Goal: Task Accomplishment & Management: Manage account settings

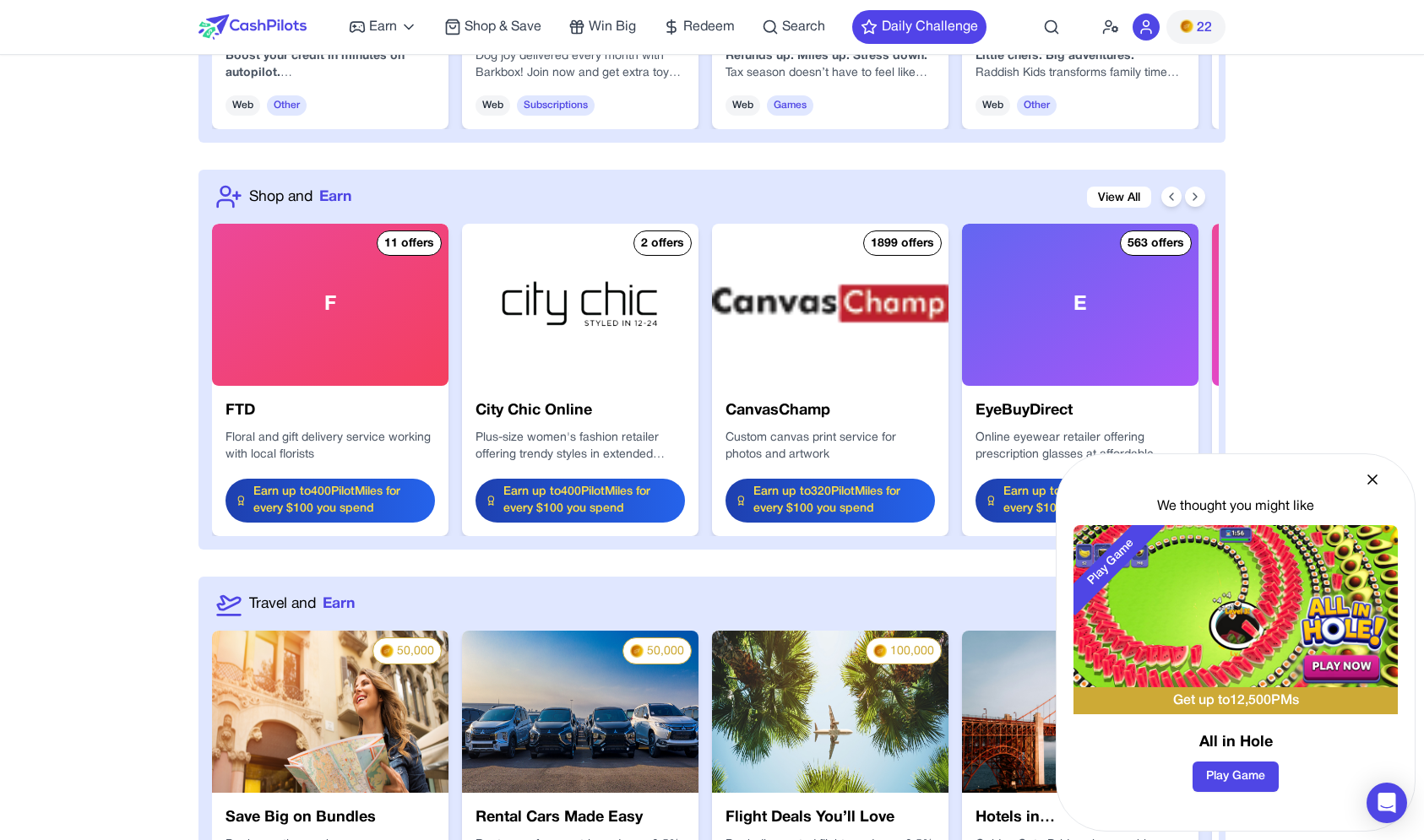
scroll to position [1912, 0]
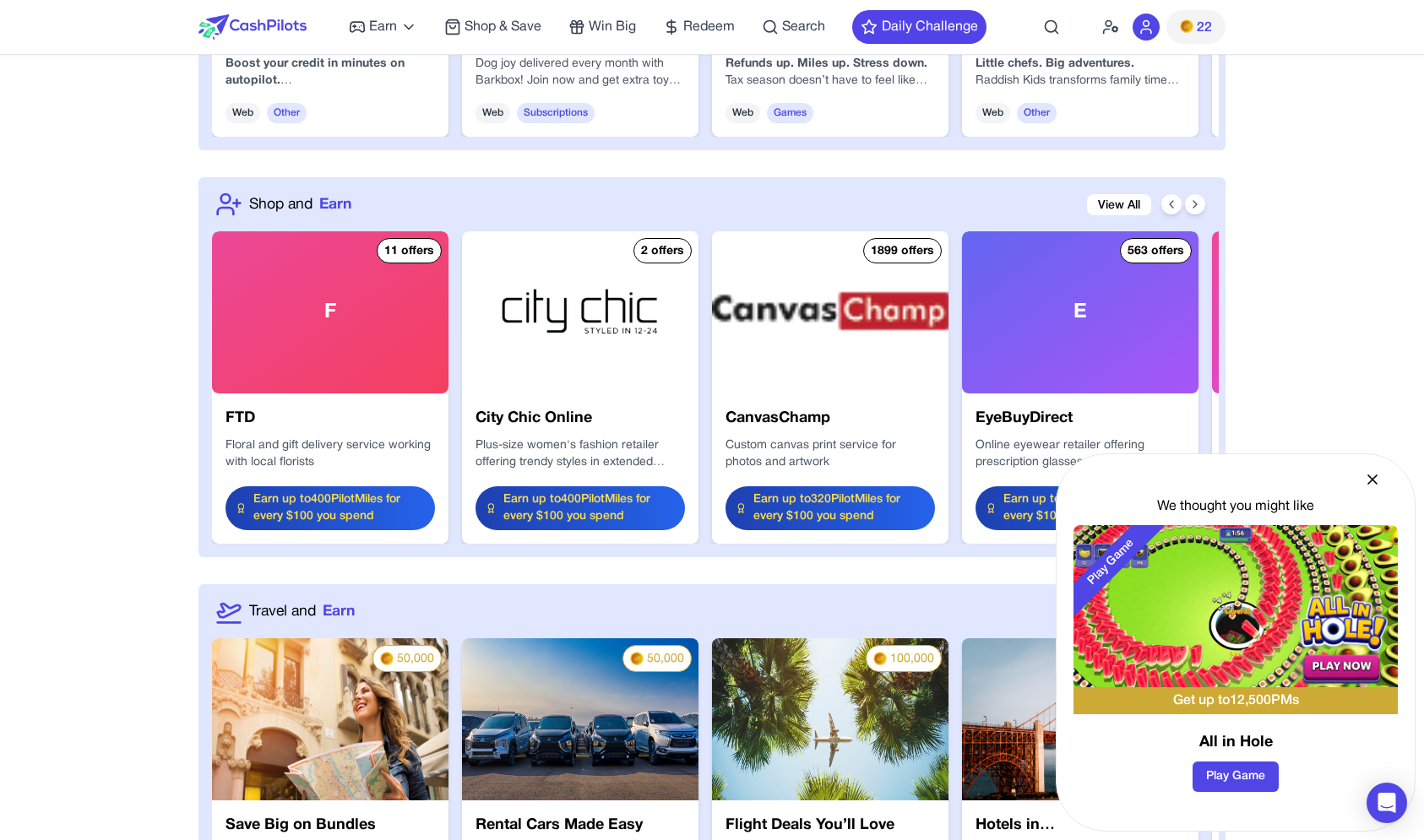
click at [1356, 482] on div "We thought you might like Play Game Get up to 12,500 PMs All in Hole Play Game" at bounding box center [1235, 642] width 360 height 378
click at [1383, 474] on div "We thought you might like Play Game Get up to 12,500 PMs All in Hole Play Game" at bounding box center [1235, 642] width 360 height 378
click at [1402, 471] on div "We thought you might like Play Game Get up to 12,500 PMs All in Hole Play Game" at bounding box center [1235, 642] width 360 height 378
click at [1358, 485] on div "We thought you might like Play Game Get up to 12,500 PMs All in Hole Play Game" at bounding box center [1235, 642] width 360 height 378
click at [1370, 481] on icon at bounding box center [1372, 479] width 9 height 9
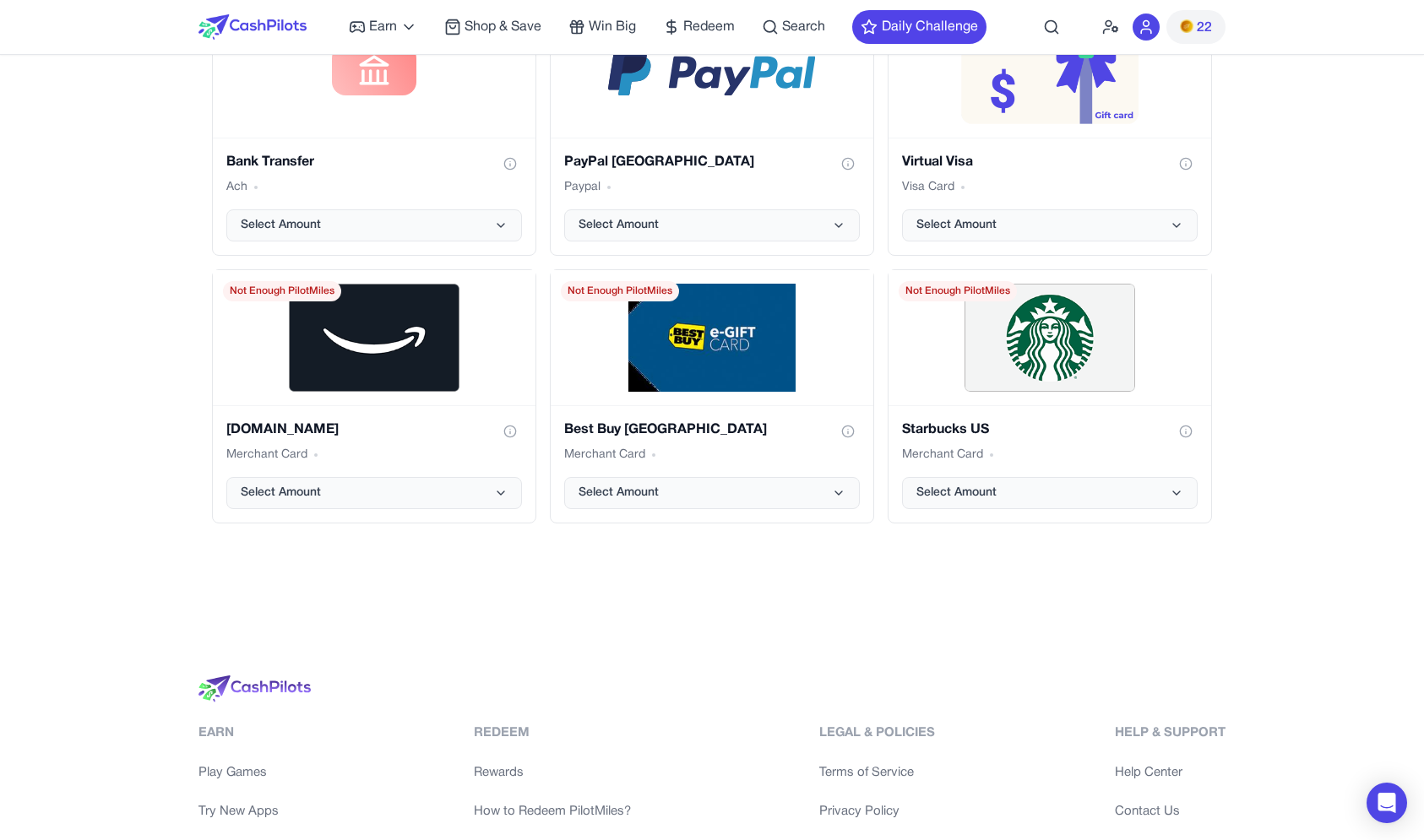
scroll to position [3356, 0]
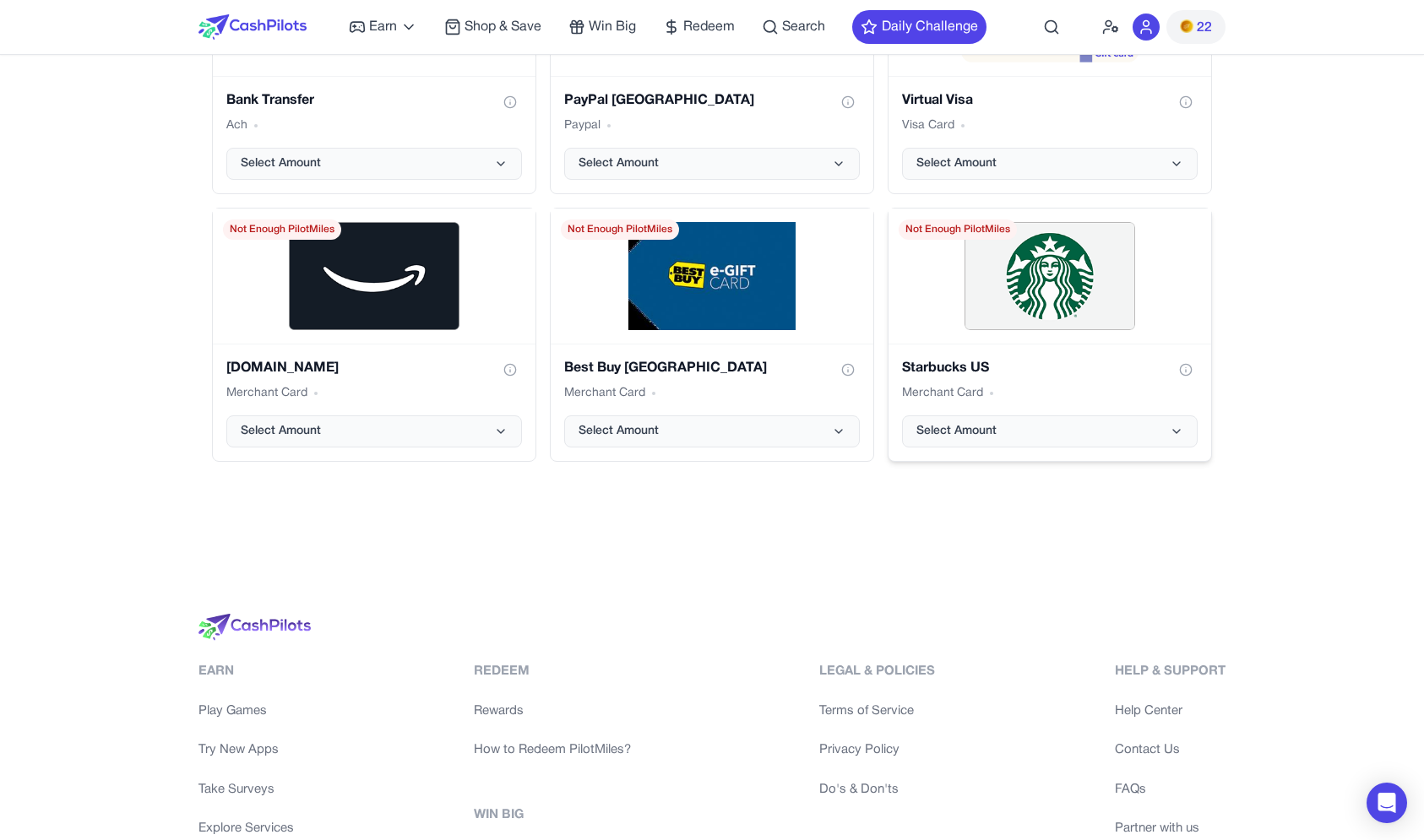
click at [1090, 400] on div "Starbucks US Merchant Card Select Amount" at bounding box center [1049, 402] width 323 height 117
click at [1089, 416] on button "Select Amount" at bounding box center [1049, 431] width 295 height 32
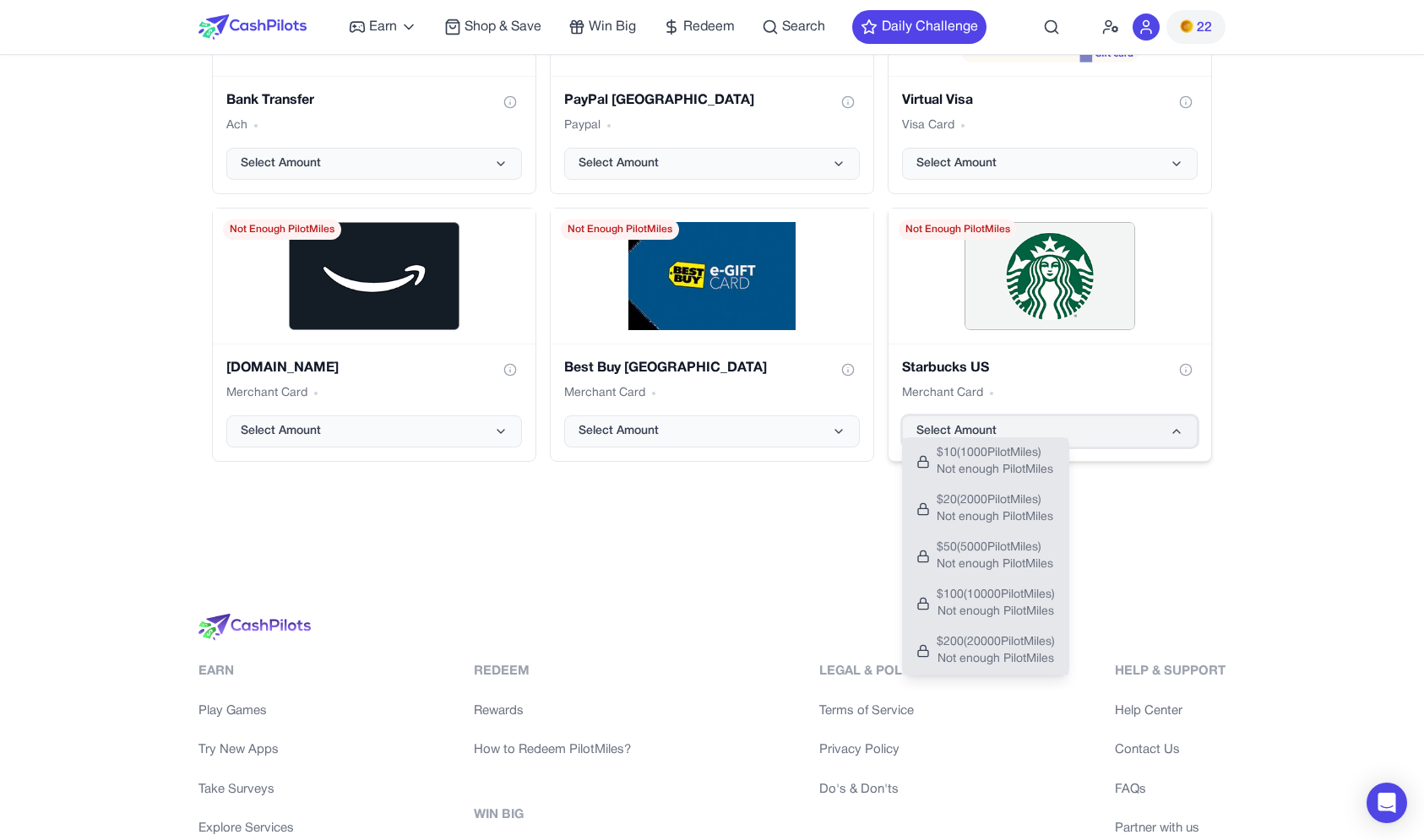
click at [1089, 416] on button "Select Amount" at bounding box center [1049, 431] width 295 height 32
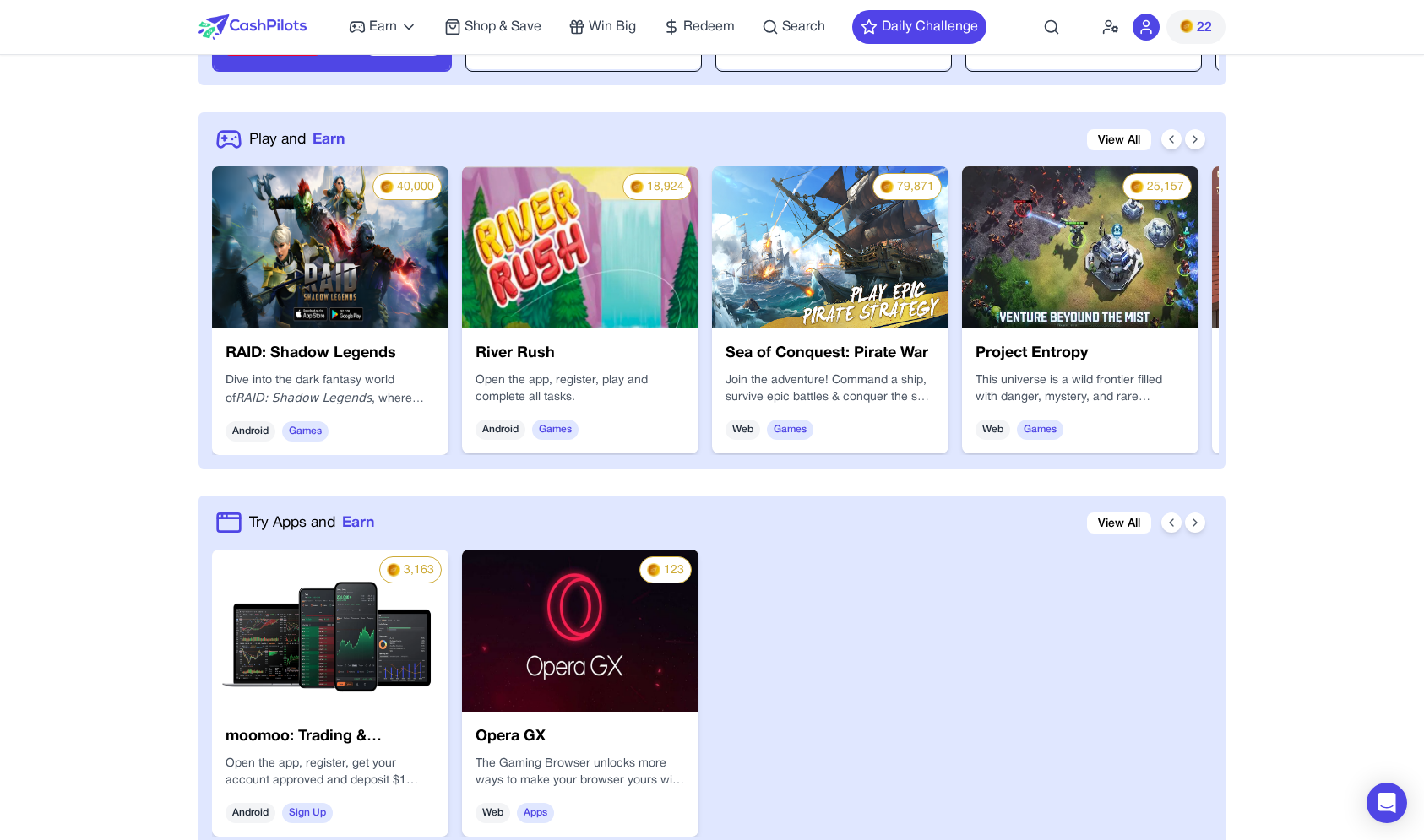
scroll to position [10, 0]
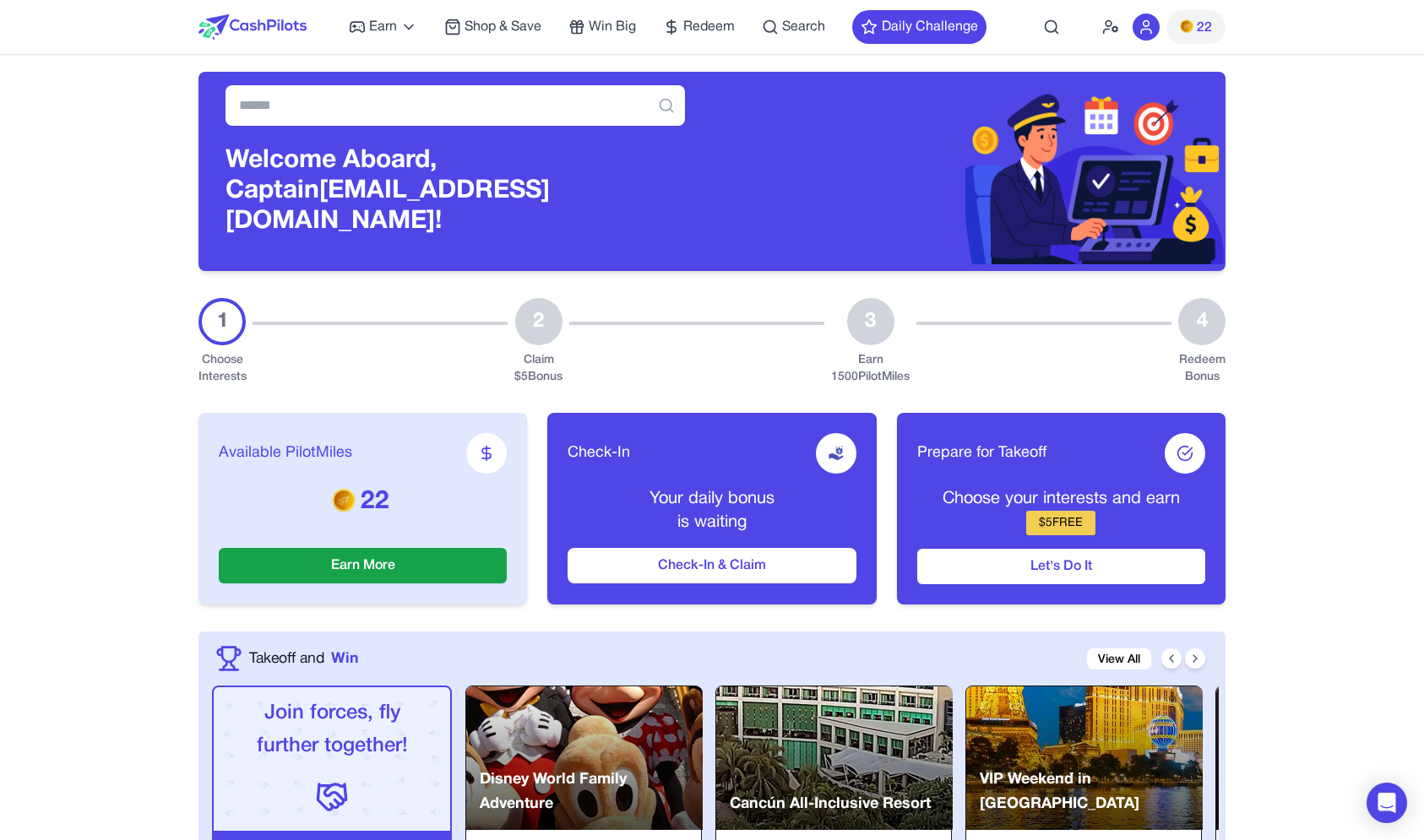
click at [1121, 34] on div "22" at bounding box center [1164, 26] width 123 height 54
click at [1117, 32] on icon at bounding box center [1110, 26] width 17 height 17
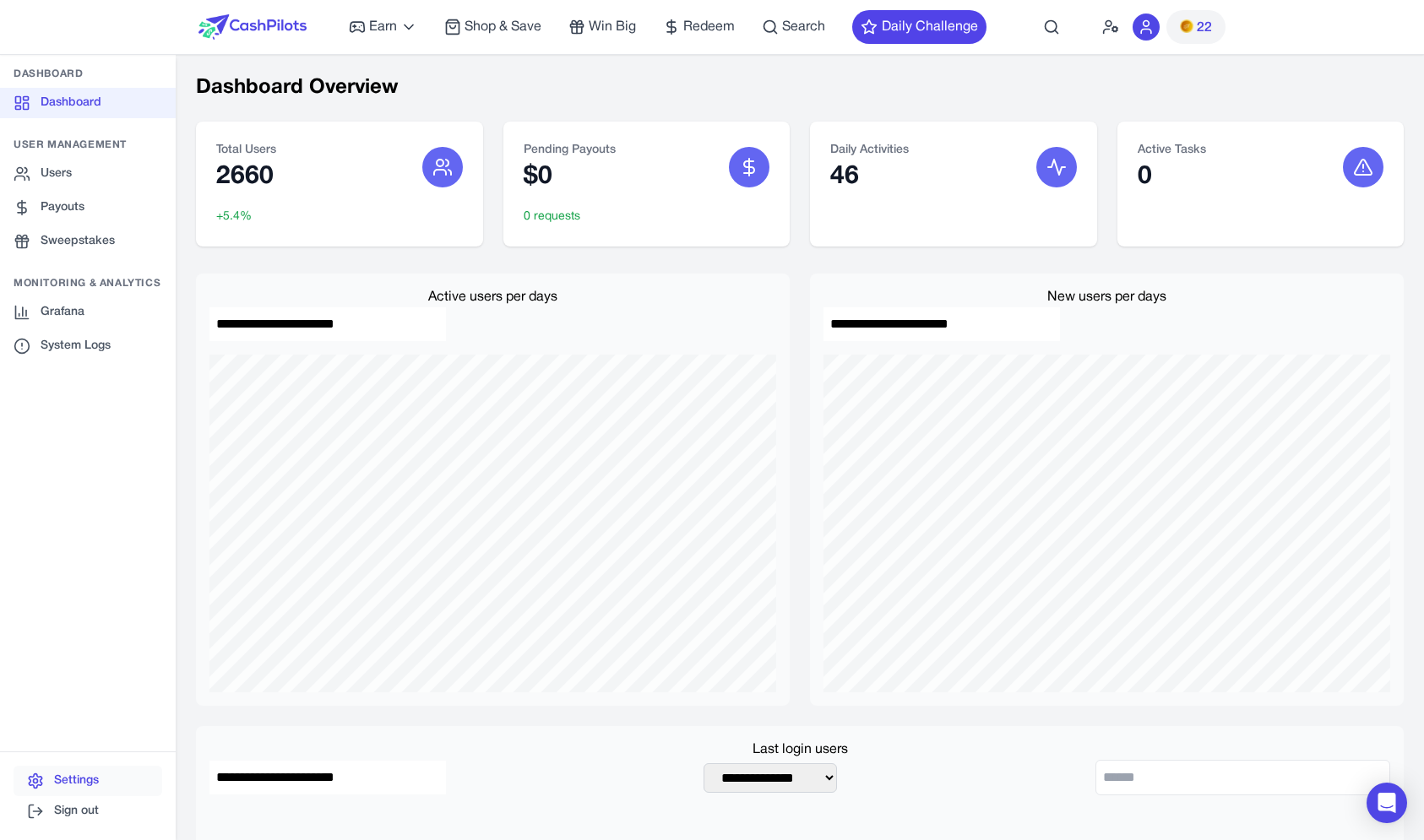
click at [94, 782] on link "Settings" at bounding box center [88, 780] width 149 height 30
click at [70, 307] on link "Grafana" at bounding box center [88, 312] width 176 height 30
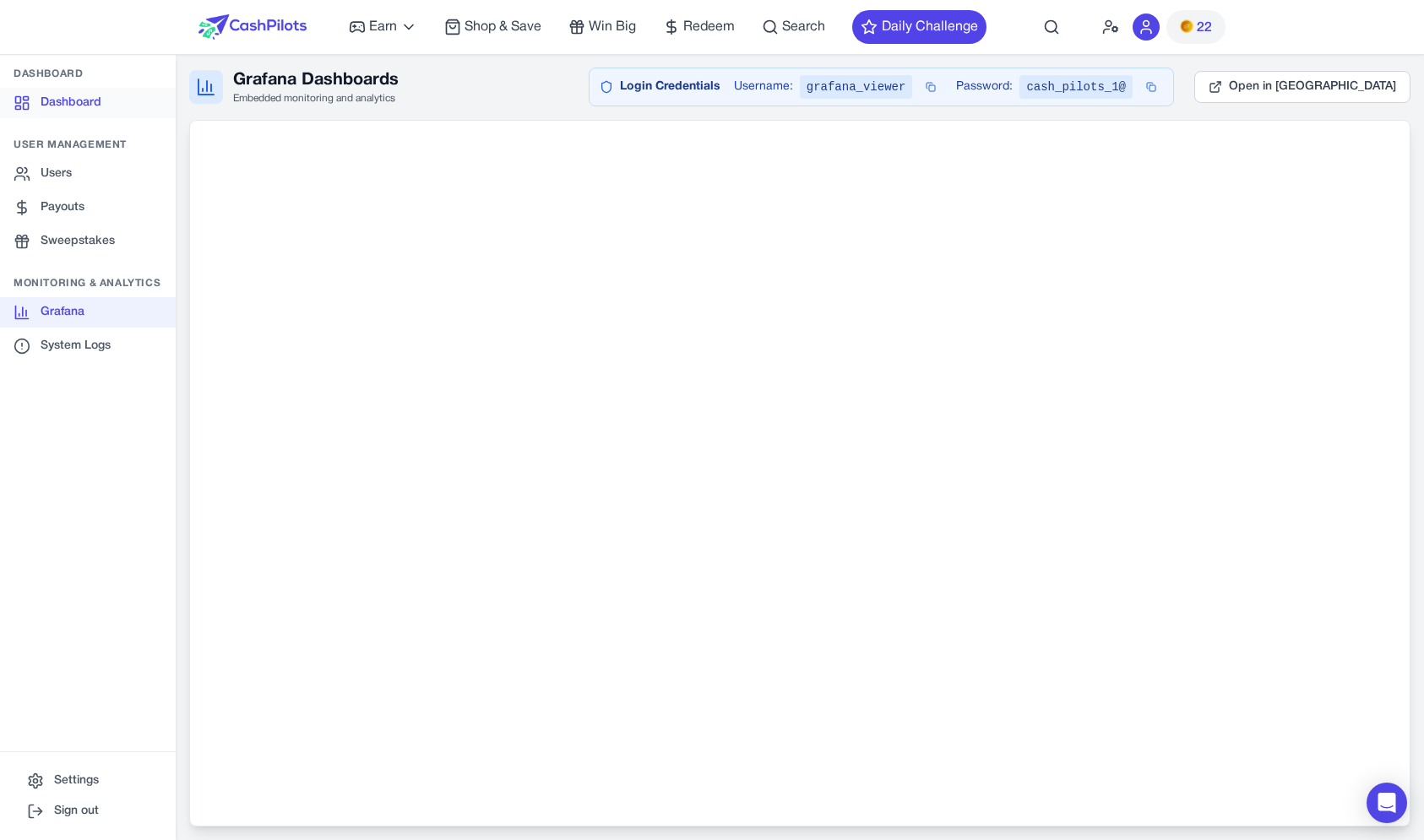
click at [96, 95] on link "Dashboard" at bounding box center [88, 103] width 176 height 30
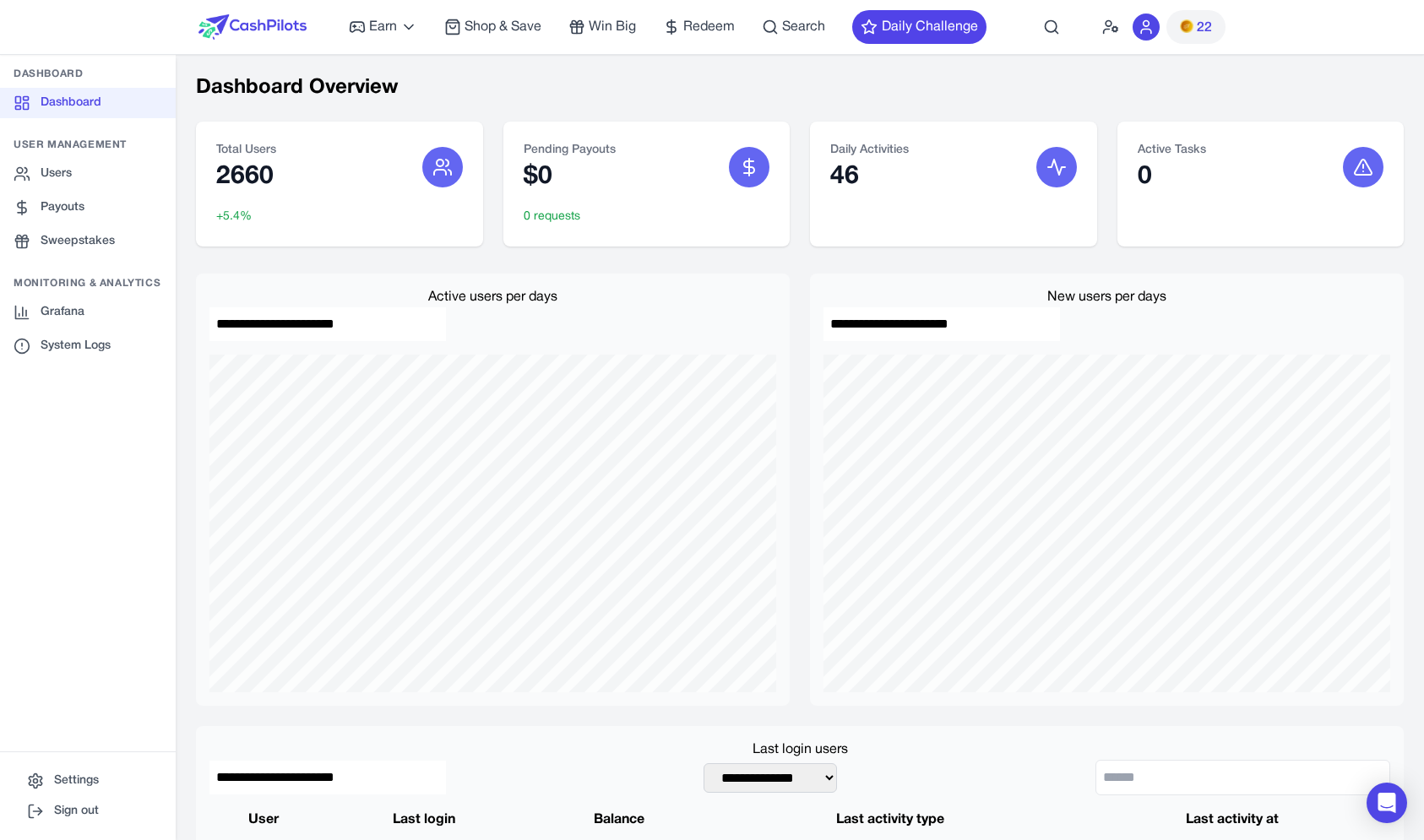
click at [59, 69] on h3 "Dashboard" at bounding box center [88, 74] width 176 height 14
drag, startPoint x: 59, startPoint y: 69, endPoint x: 105, endPoint y: 371, distance: 305.5
click at [105, 371] on nav "Dashboard Dashboard User Management Users Payouts Sweepstakes Monitoring & Anal…" at bounding box center [88, 409] width 176 height 684
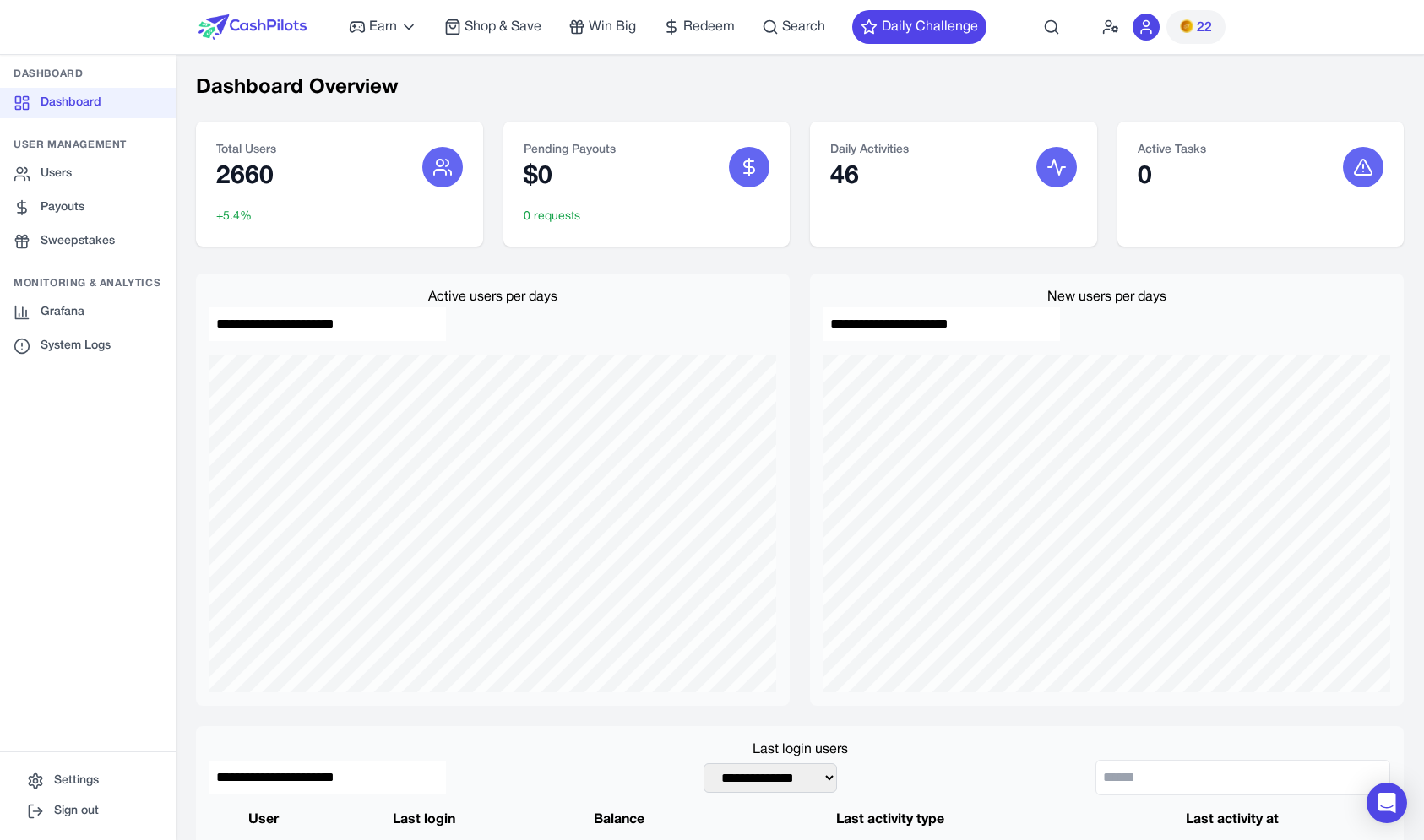
click at [105, 371] on nav "Dashboard Dashboard User Management Users Payouts Sweepstakes Monitoring & Anal…" at bounding box center [88, 409] width 176 height 684
drag, startPoint x: 105, startPoint y: 371, endPoint x: 62, endPoint y: 14, distance: 359.6
click at [61, 67] on nav "Dashboard Dashboard User Management Users Payouts Sweepstakes Monitoring & Anal…" at bounding box center [88, 409] width 176 height 684
click at [62, 14] on nav "Earn Play Games Enjoy fun games and earn Try New App Test new app for rewards T…" at bounding box center [712, 27] width 1424 height 55
drag, startPoint x: 62, startPoint y: 14, endPoint x: 75, endPoint y: 414, distance: 400.2
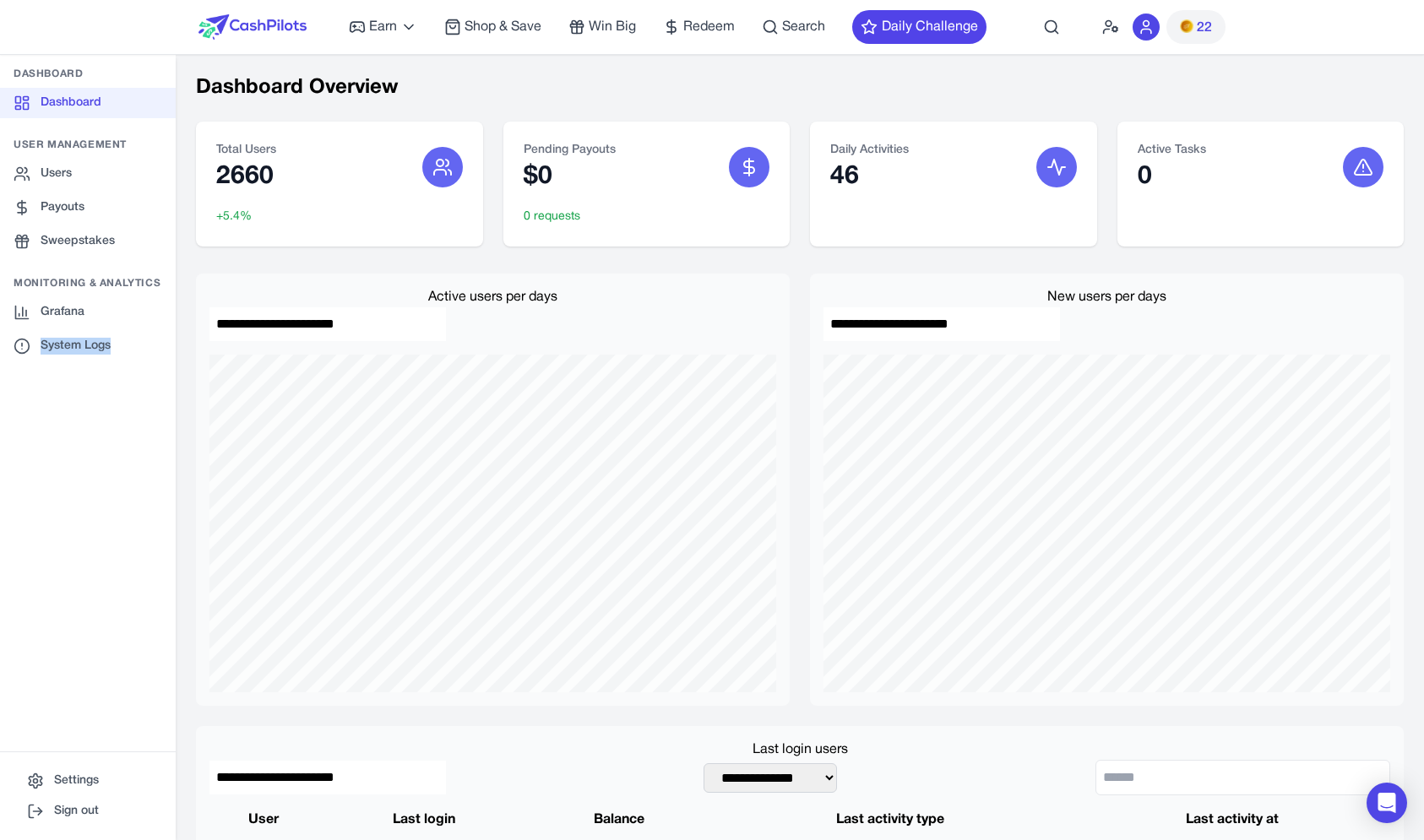
click at [75, 414] on div "**********" at bounding box center [712, 447] width 1424 height 895
click at [75, 414] on nav "Dashboard Dashboard User Management Users Payouts Sweepstakes Monitoring & Anal…" at bounding box center [88, 409] width 176 height 684
drag, startPoint x: 442, startPoint y: 171, endPoint x: 427, endPoint y: 81, distance: 91.2
click at [427, 81] on h1 "Dashboard Overview" at bounding box center [799, 88] width 1208 height 27
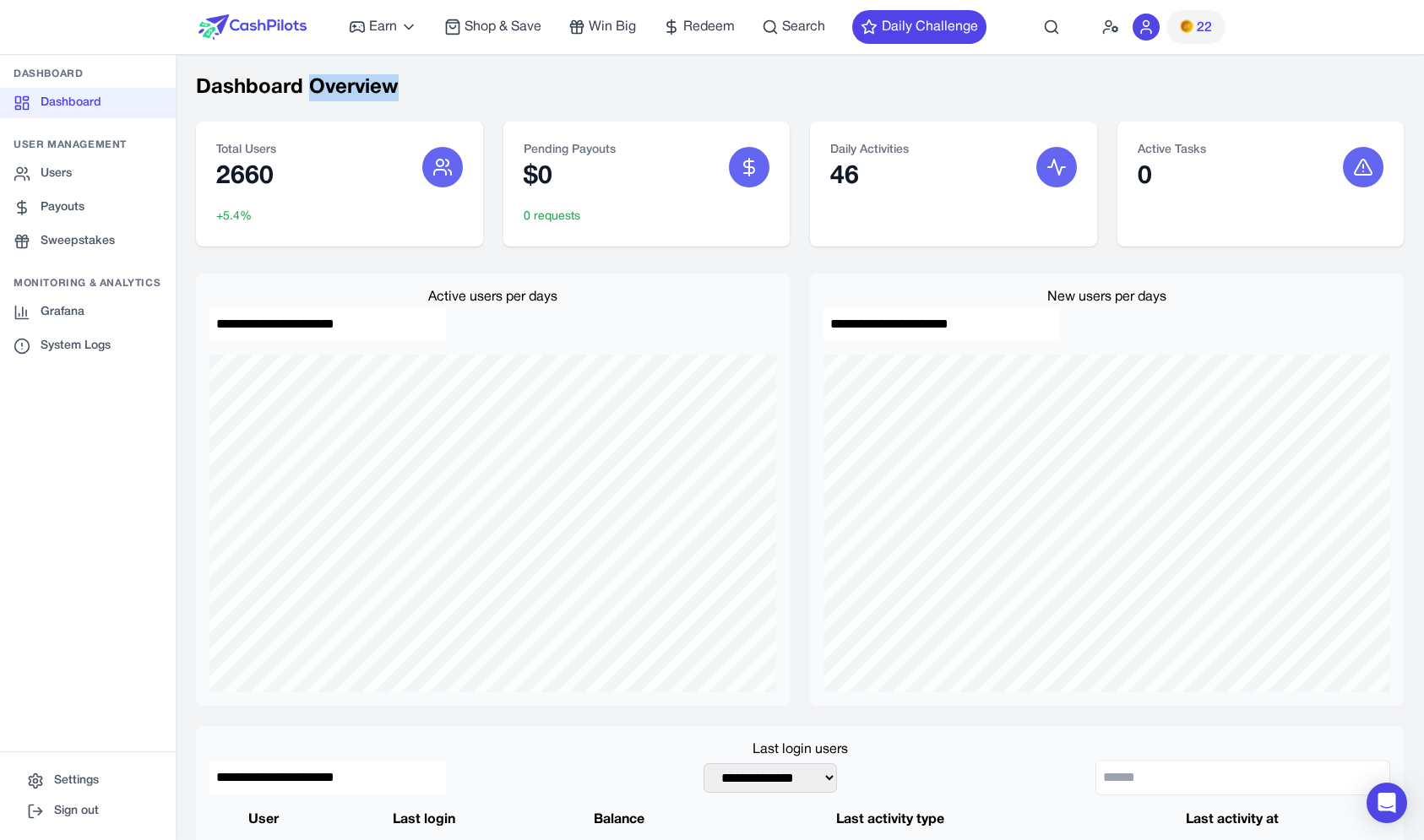
click at [427, 81] on h1 "Dashboard Overview" at bounding box center [799, 88] width 1208 height 27
drag, startPoint x: 427, startPoint y: 81, endPoint x: 647, endPoint y: 226, distance: 263.5
click at [646, 225] on div "0 requests" at bounding box center [646, 216] width 246 height 21
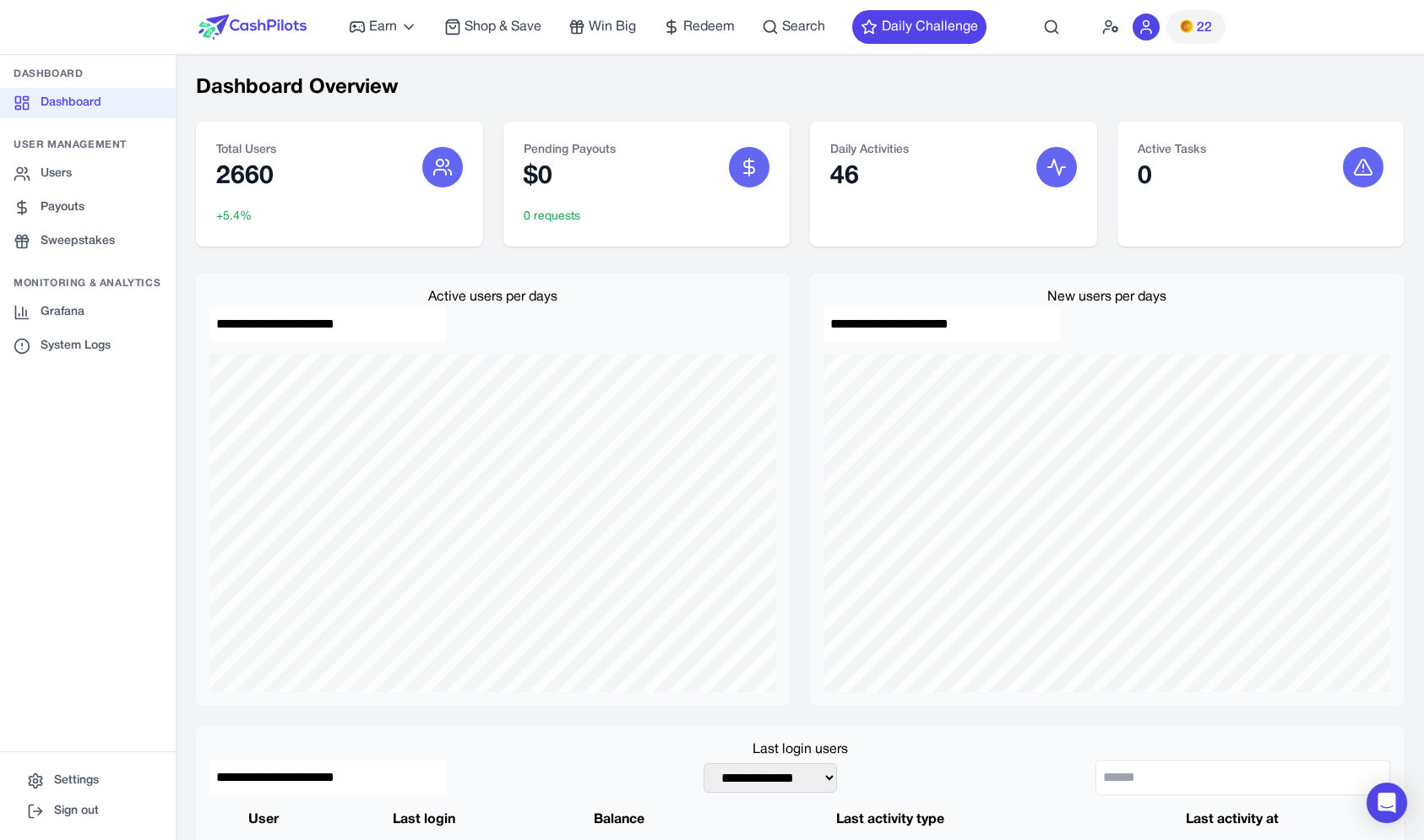
scroll to position [112, 0]
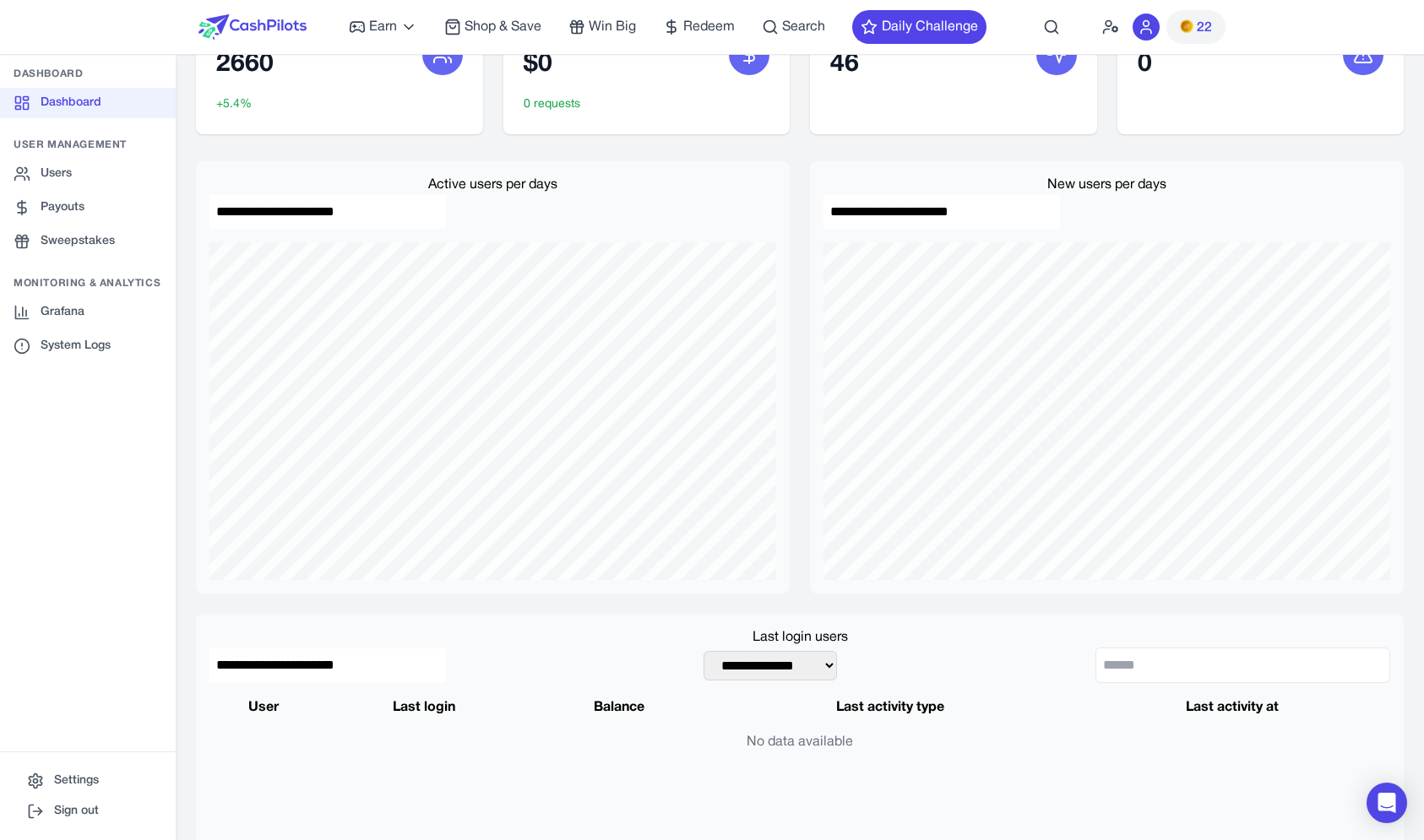
click at [970, 202] on input "**********" at bounding box center [942, 211] width 237 height 34
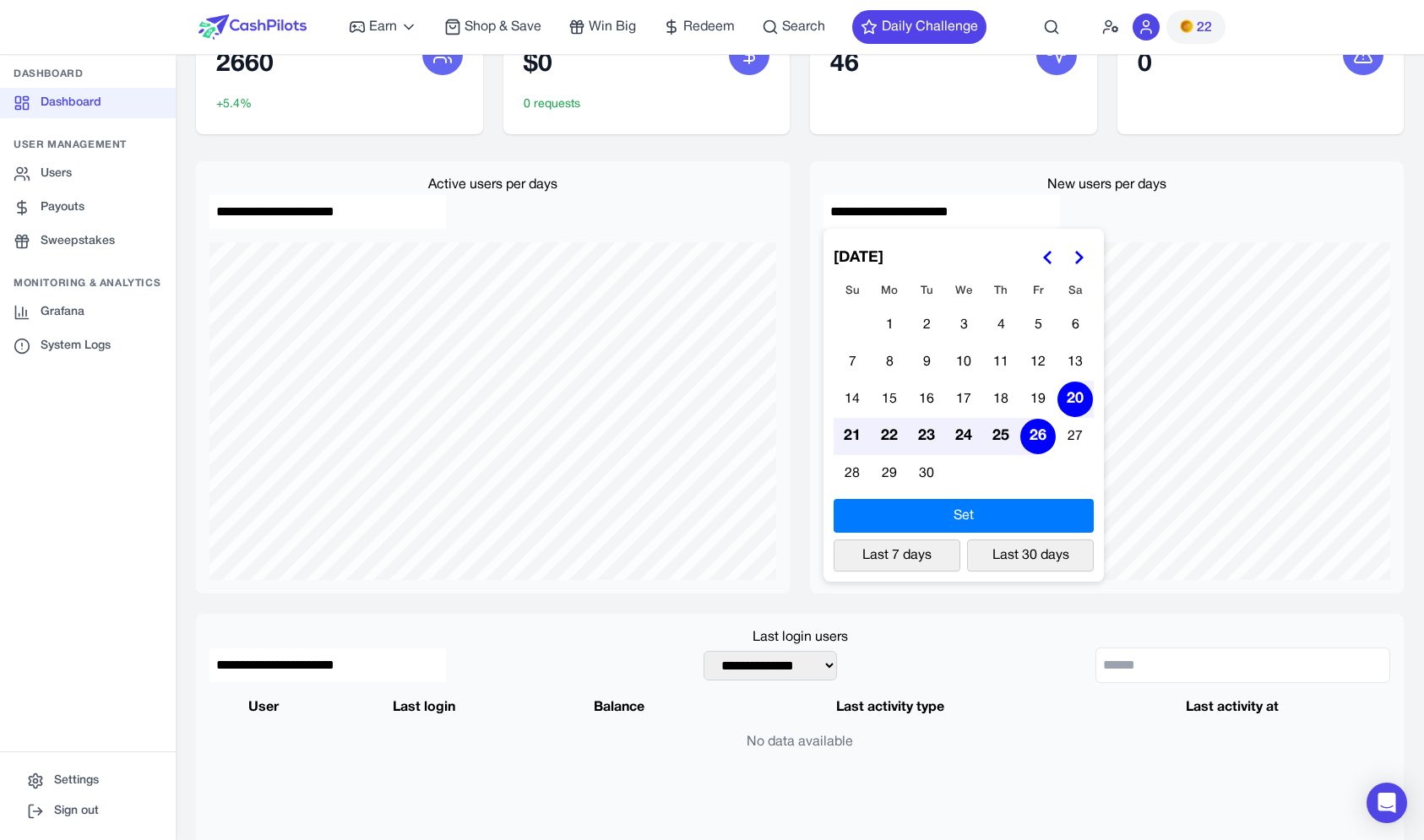
click at [972, 192] on div "New users per days" at bounding box center [1106, 185] width 566 height 21
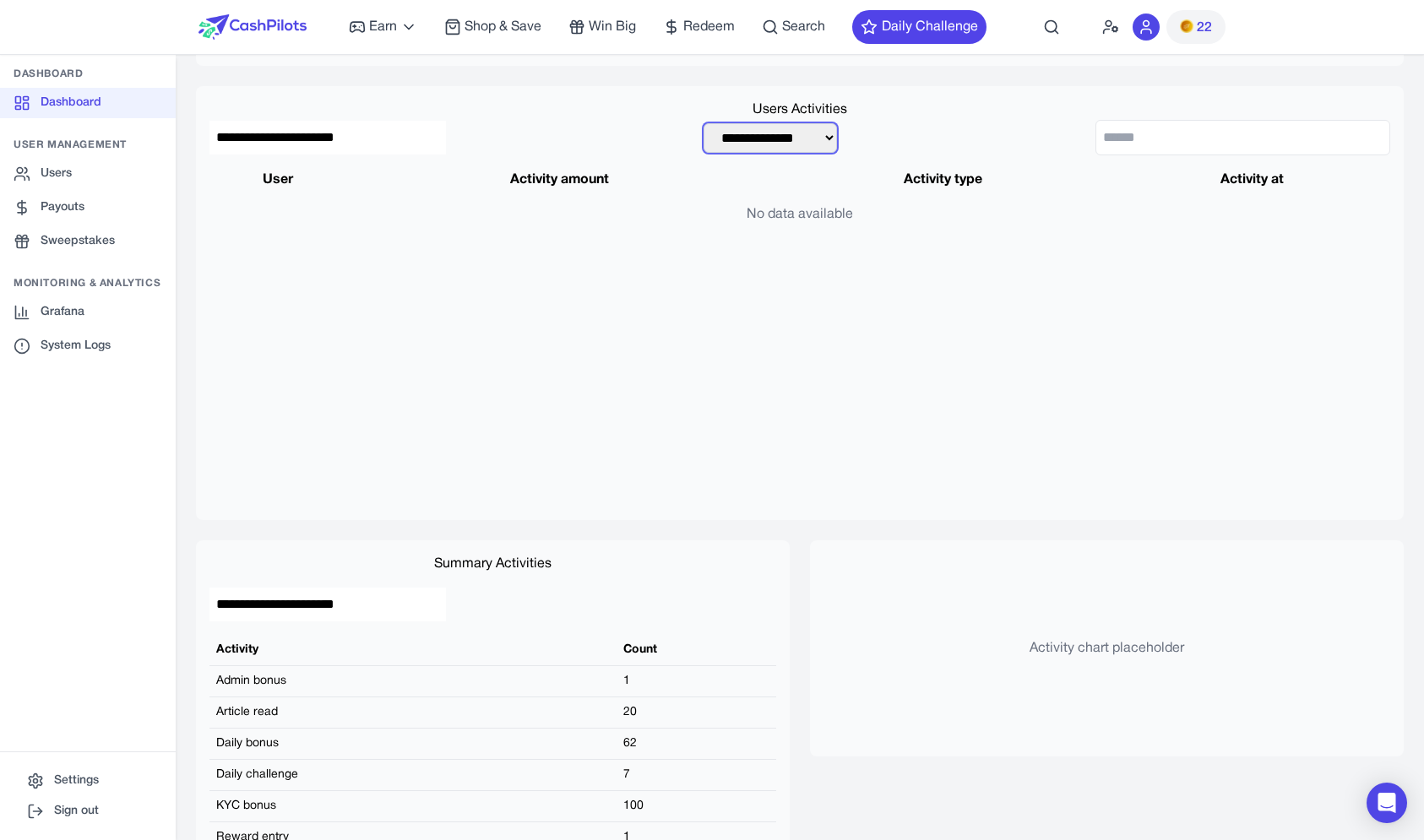
scroll to position [1114, 0]
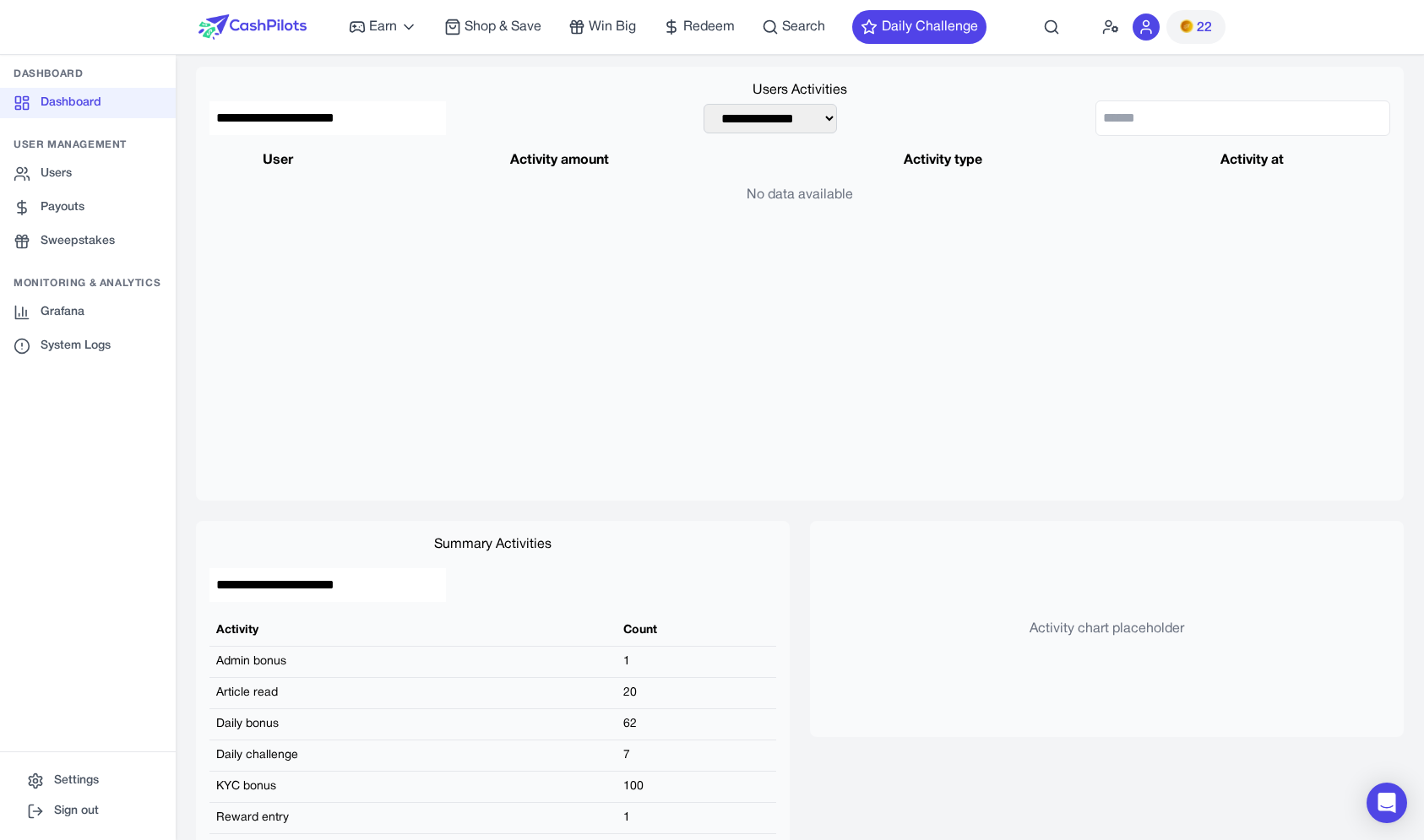
click at [889, 522] on div "Activity chart placeholder" at bounding box center [1106, 629] width 594 height 216
select select "**********"
click option "**********" at bounding box center [0, 0] width 0 height 0
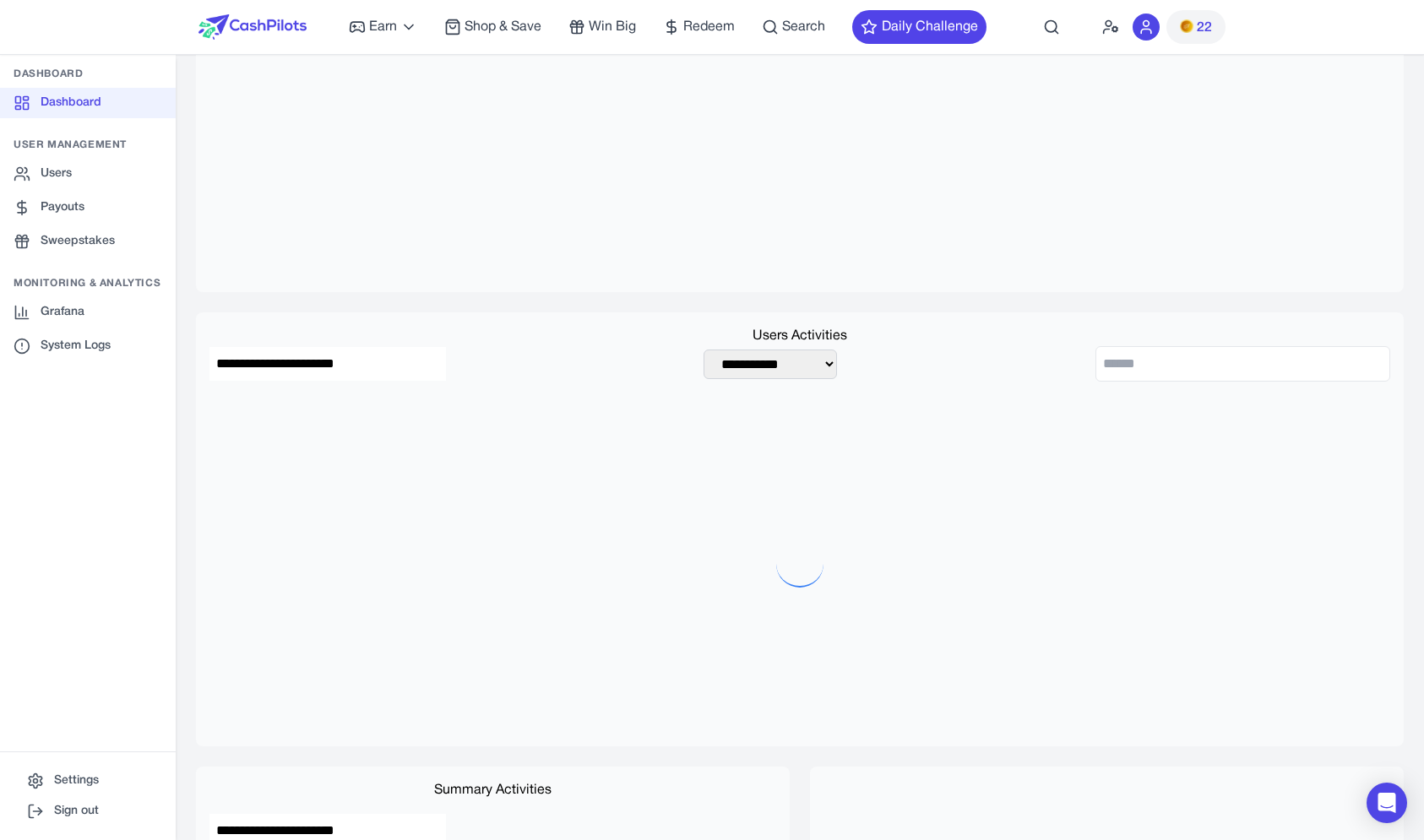
click at [738, 201] on div "User Last login Balance Last activity type Last activity at No data available" at bounding box center [799, 110] width 1180 height 337
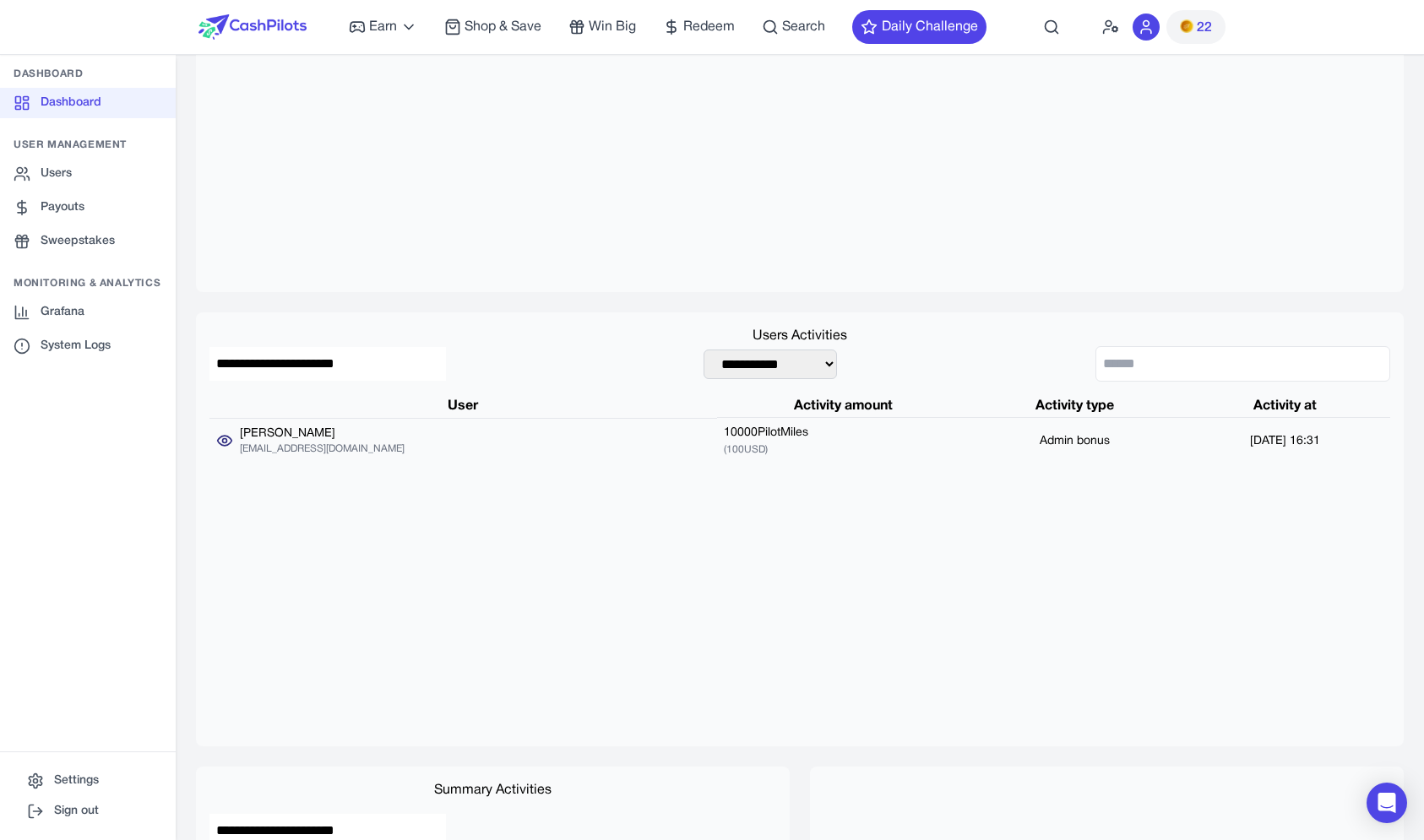
click at [230, 439] on icon at bounding box center [224, 440] width 17 height 17
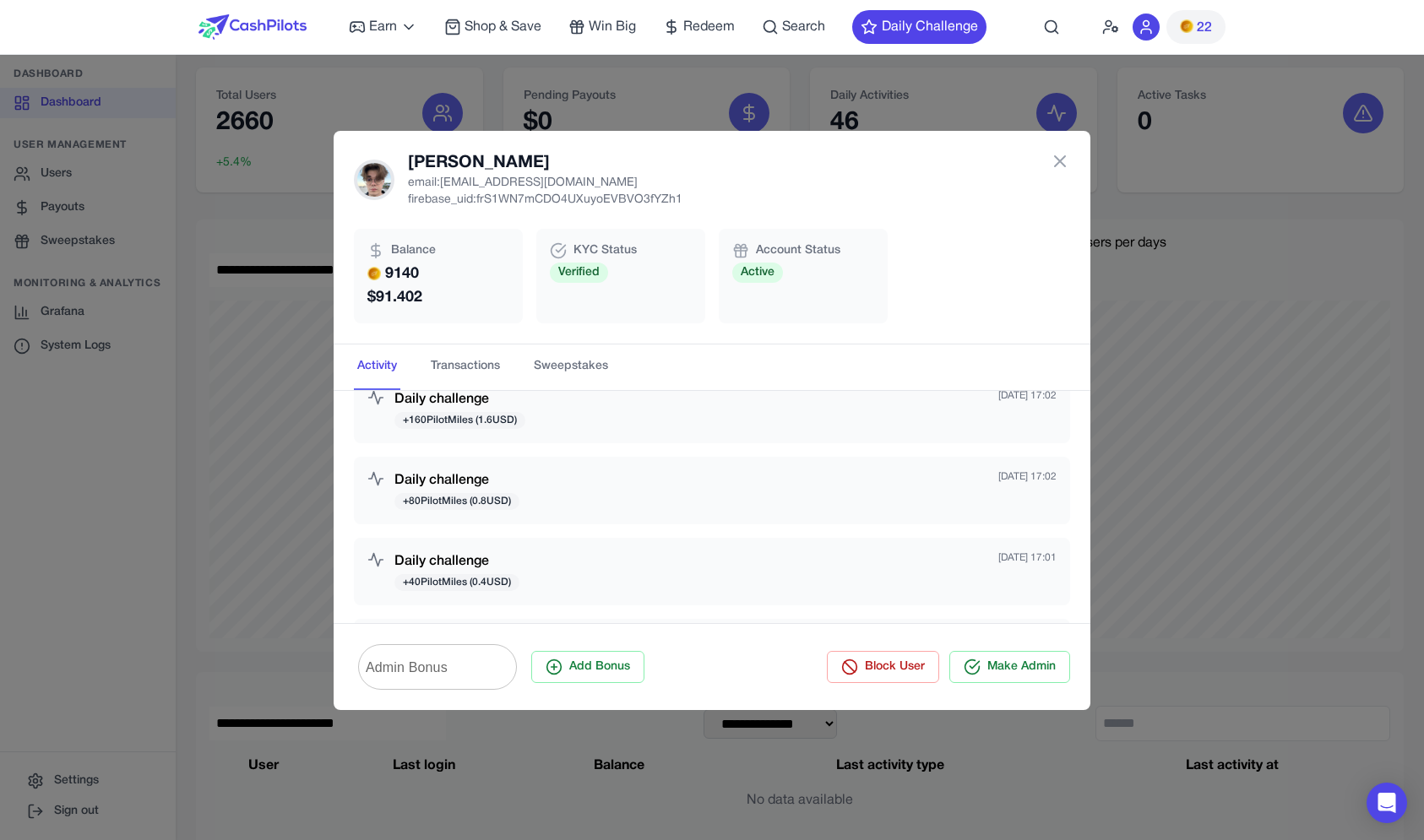
scroll to position [0, 0]
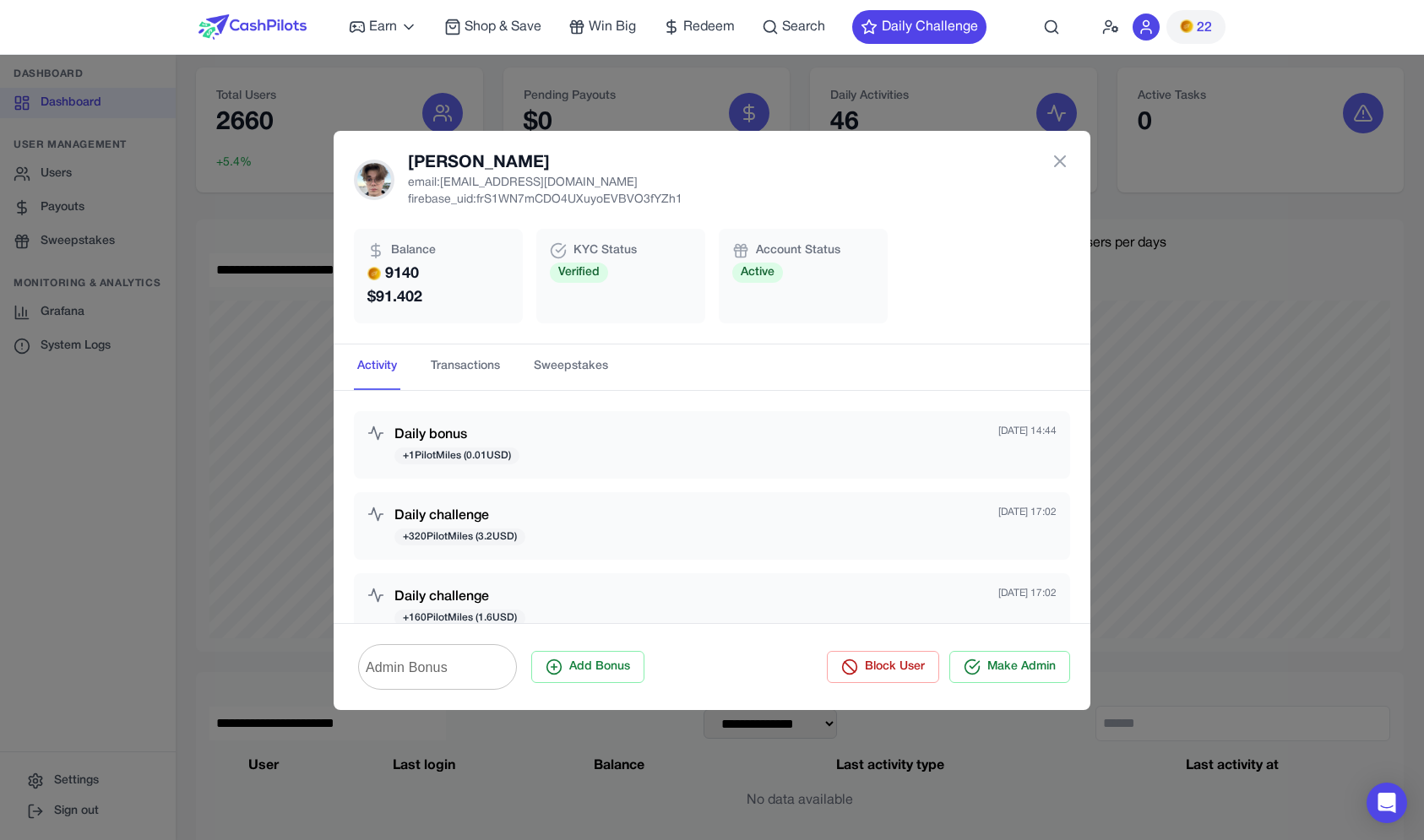
click at [569, 534] on div "Daily challenge + 320 PilotMiles ( 3.2 USD) Sep 25, 2025 17:02" at bounding box center [712, 525] width 690 height 40
click at [941, 35] on button "Daily Challenge" at bounding box center [918, 26] width 134 height 34
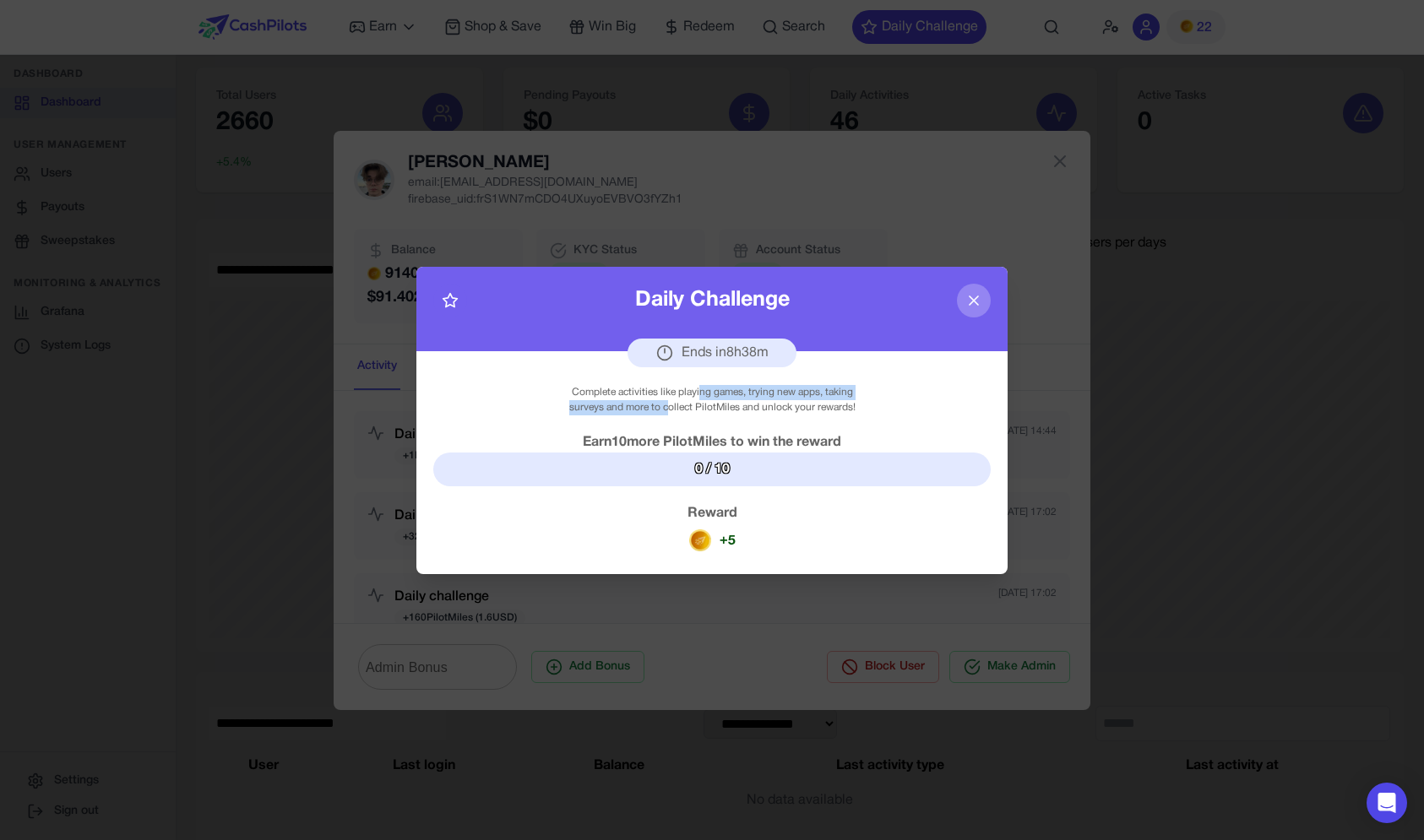
drag, startPoint x: 697, startPoint y: 399, endPoint x: 669, endPoint y: 400, distance: 28.0
click at [669, 400] on div "Complete activities like playing games, trying new apps, taking surveys and mor…" at bounding box center [712, 400] width 317 height 30
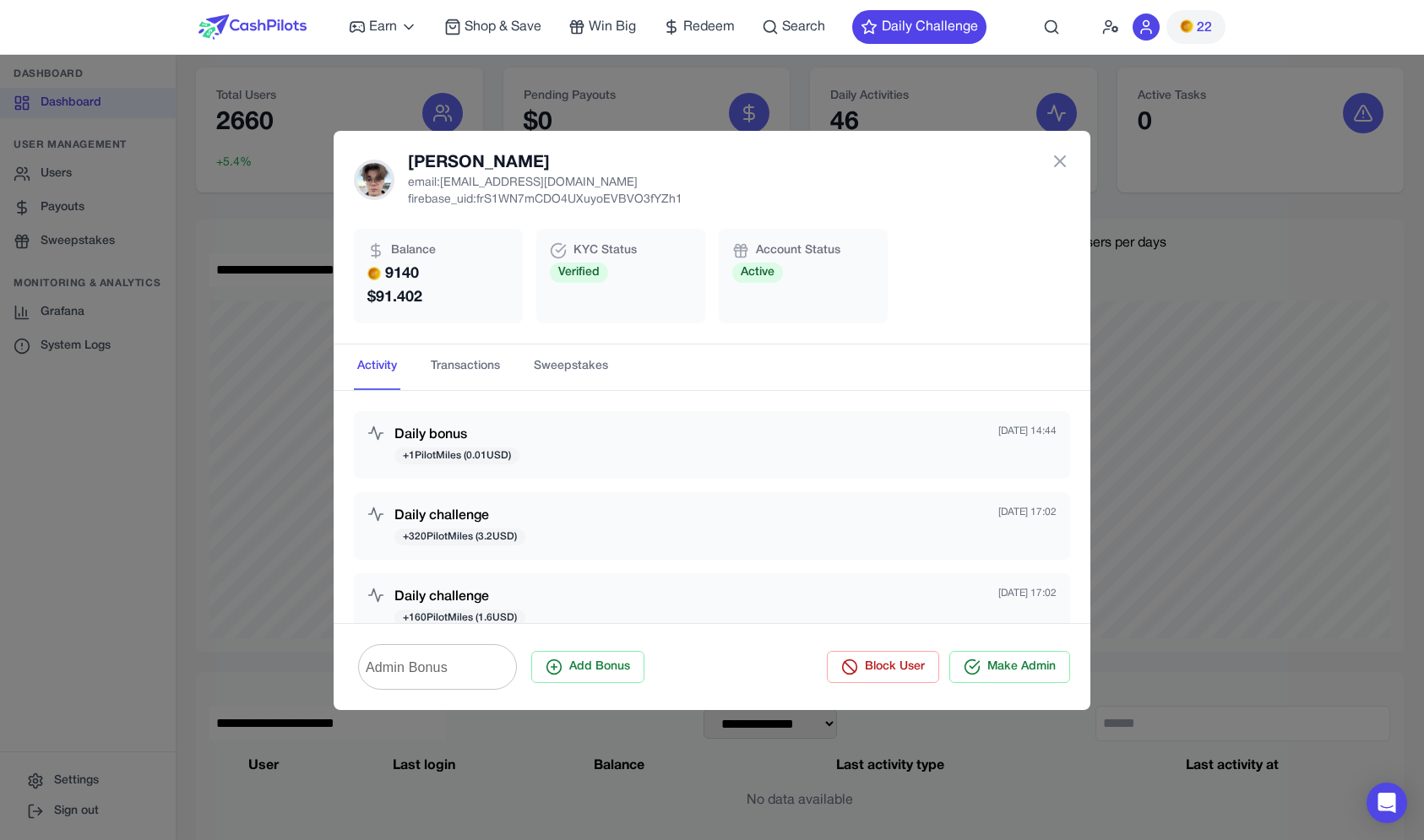
click at [898, 118] on div "Denis Chechel email: denisc@ein-des-ein.com firebase_uid: frS1WN7mCDO4UXuyoEVBV…" at bounding box center [712, 420] width 1424 height 840
click at [897, 102] on div "Denis Chechel email: denisc@ein-des-ein.com firebase_uid: frS1WN7mCDO4UXuyoEVBV…" at bounding box center [712, 420] width 1424 height 840
click at [178, 213] on div "Denis Chechel email: denisc@ein-des-ein.com firebase_uid: frS1WN7mCDO4UXuyoEVBV…" at bounding box center [712, 420] width 1424 height 840
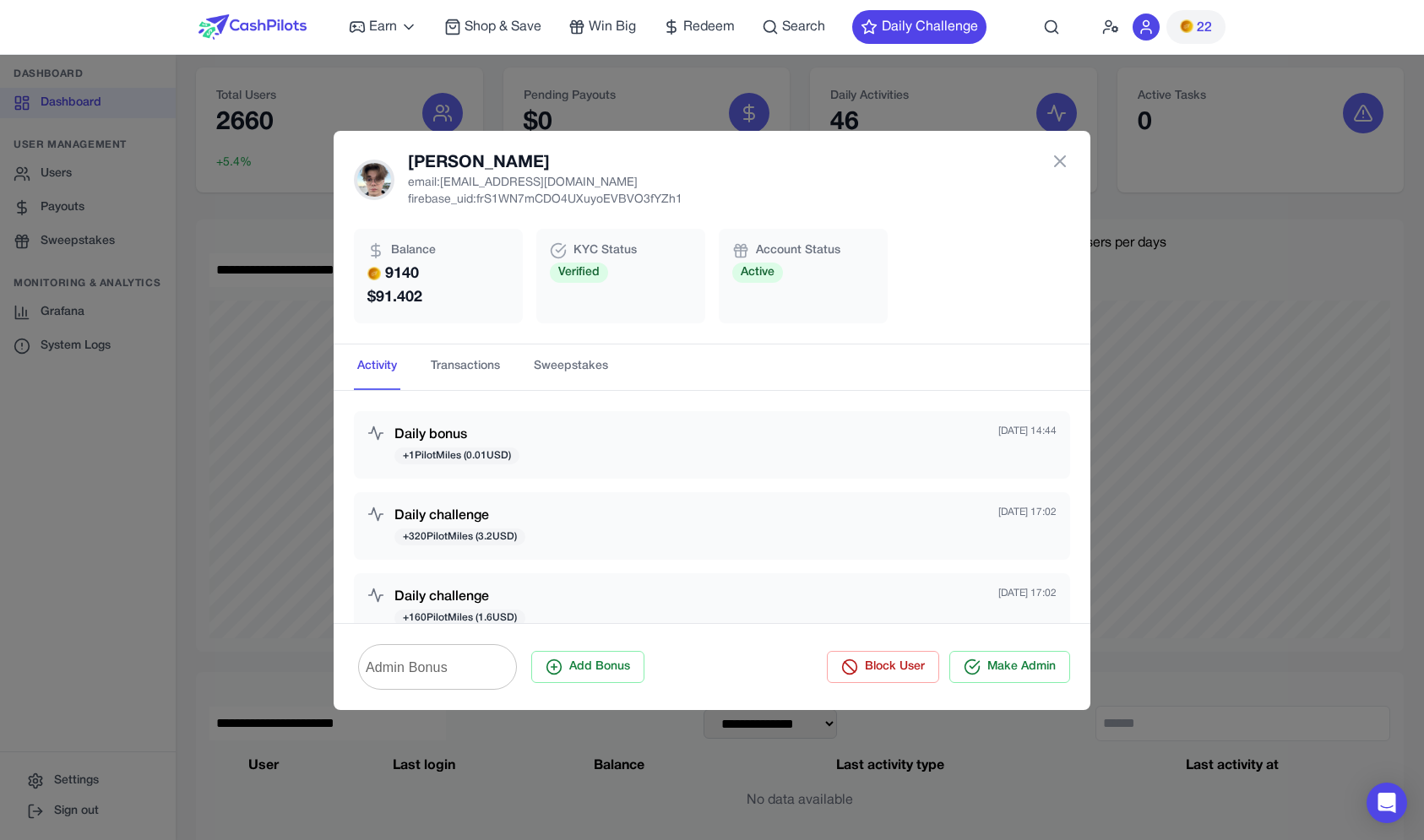
click at [216, 197] on div "Denis Chechel email: denisc@ein-des-ein.com firebase_uid: frS1WN7mCDO4UXuyoEVBV…" at bounding box center [712, 420] width 1424 height 840
click at [1063, 151] on div "Denis Chechel email: denisc@ein-des-ein.com firebase_uid: frS1WN7mCDO4UXuyoEVBV…" at bounding box center [712, 238] width 757 height 213
click at [1063, 164] on icon at bounding box center [1059, 161] width 10 height 10
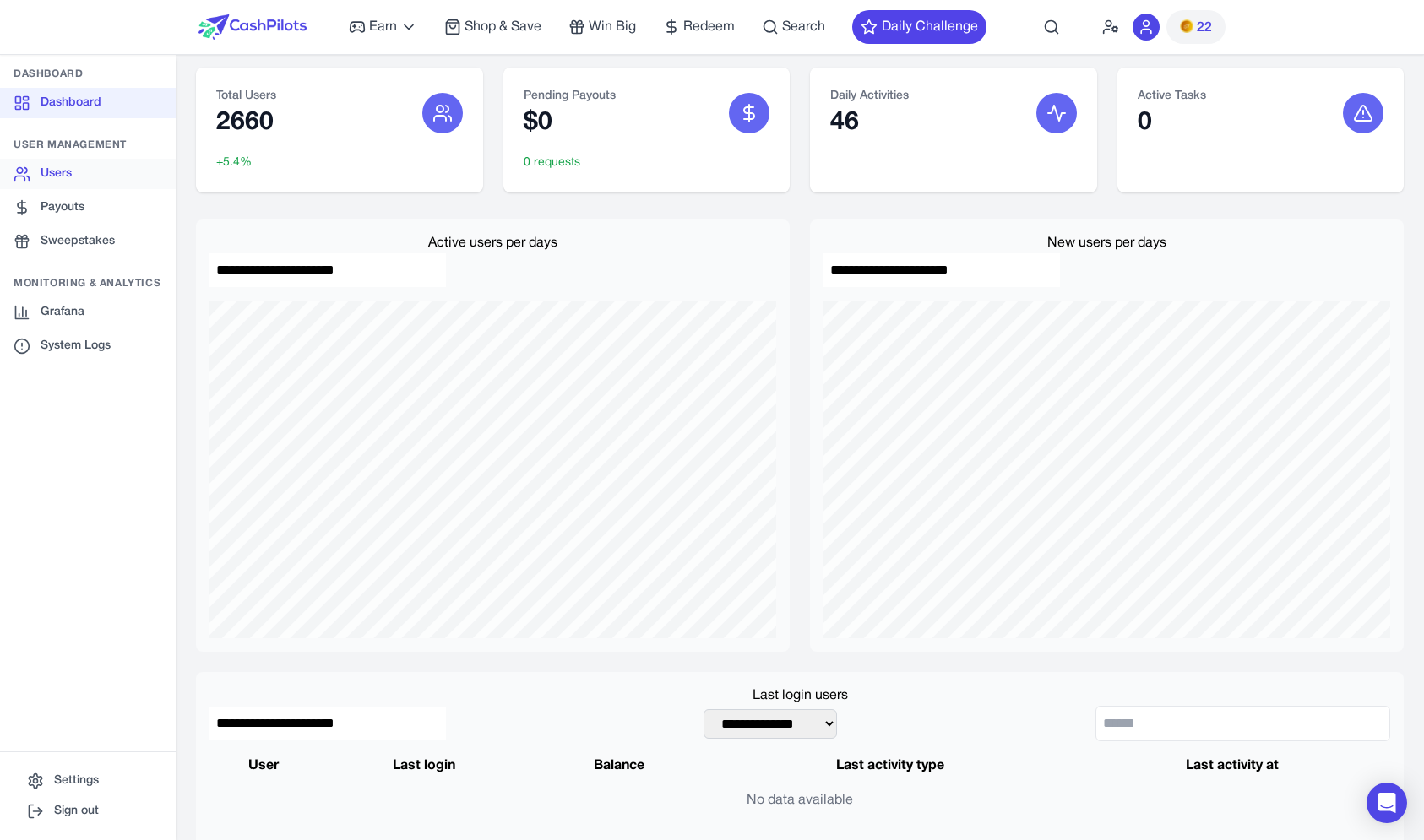
click at [166, 178] on link "Users" at bounding box center [88, 173] width 176 height 30
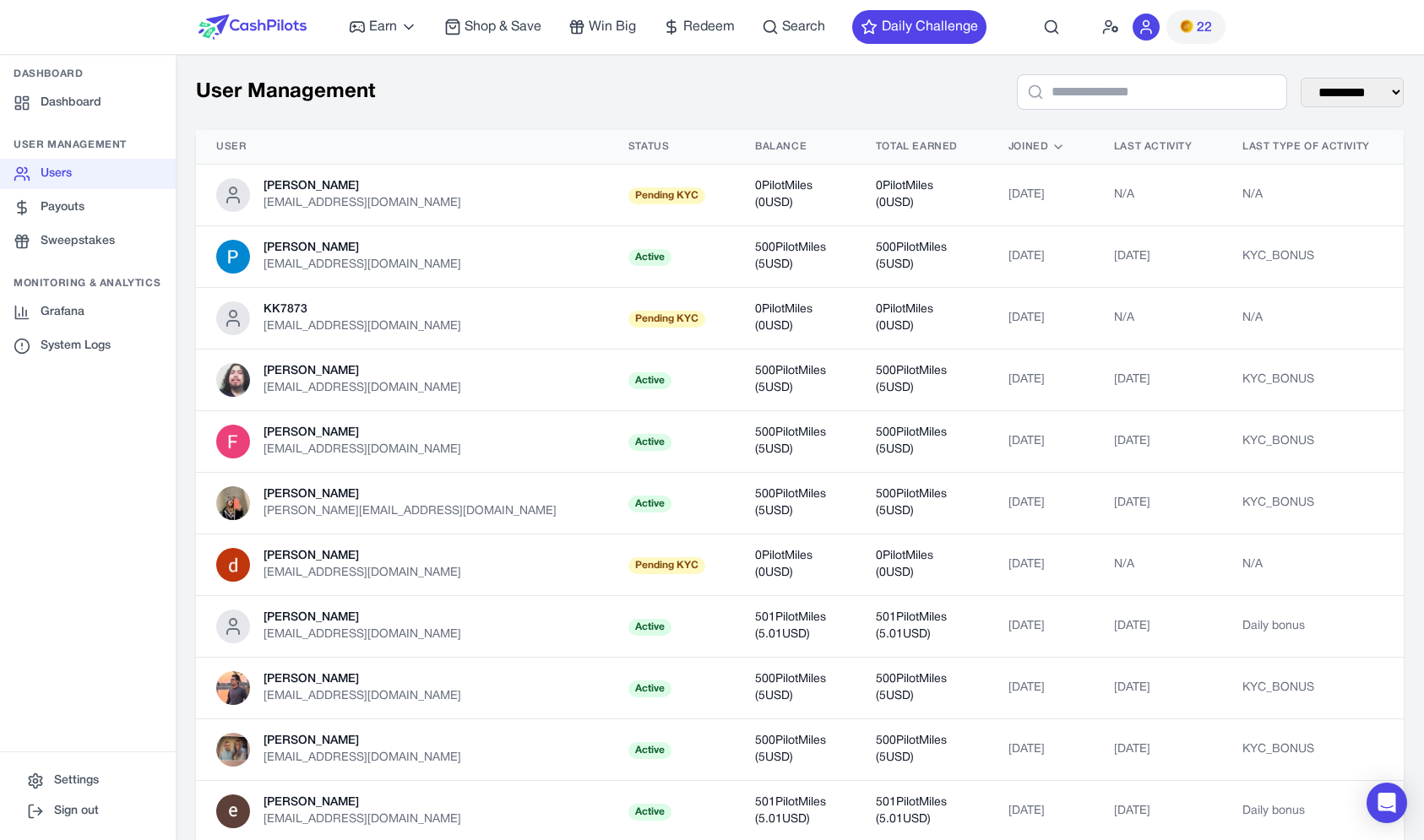
click at [1046, 69] on div "**********" at bounding box center [800, 766] width 1248 height 1424
click at [1048, 109] on input "text" at bounding box center [1152, 92] width 270 height 35
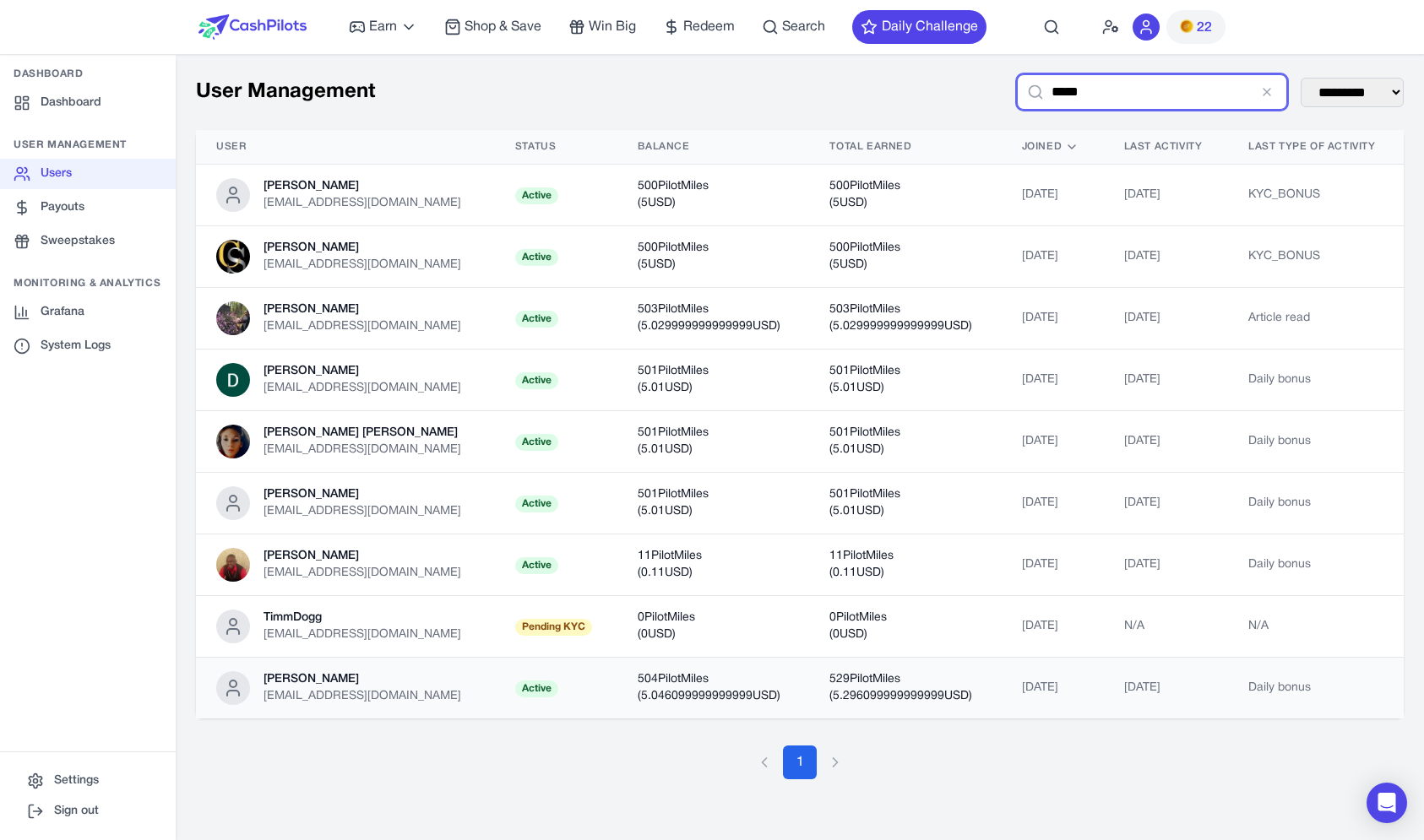
type input "*****"
click at [1001, 705] on td "May 24, 2025" at bounding box center [1052, 688] width 102 height 62
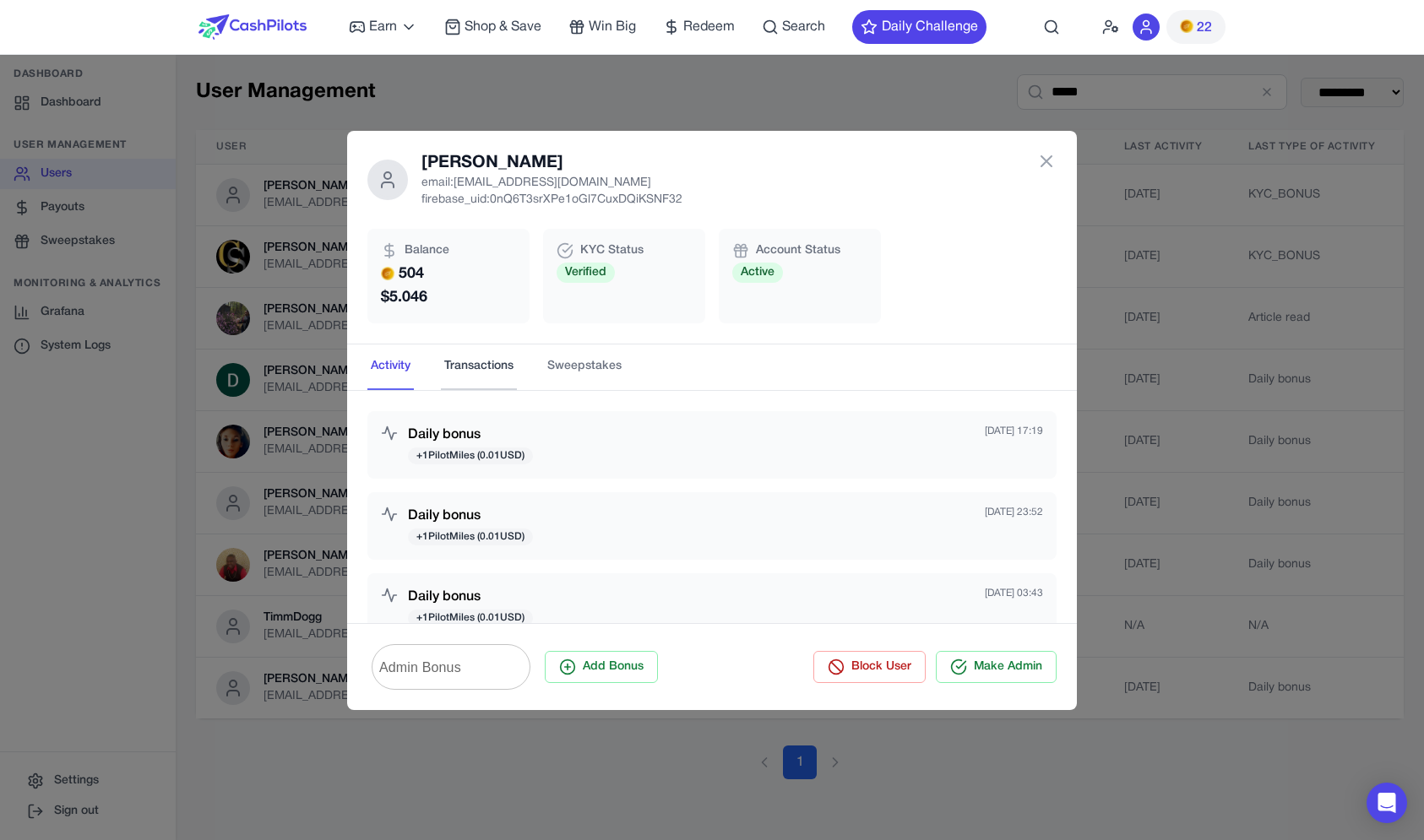
click at [473, 379] on button "Transactions" at bounding box center [479, 367] width 76 height 46
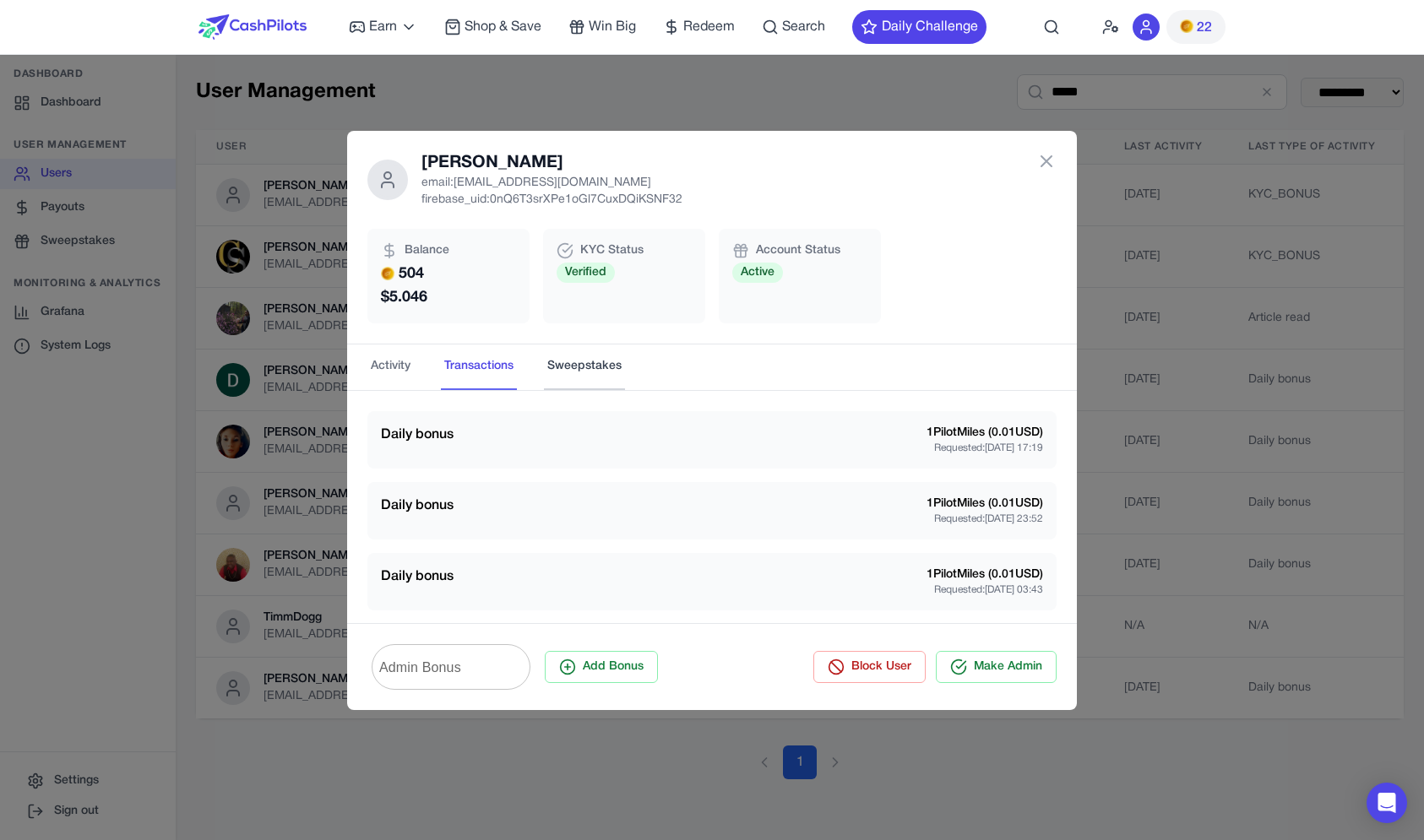
click at [586, 386] on button "Sweepstakes" at bounding box center [584, 367] width 81 height 46
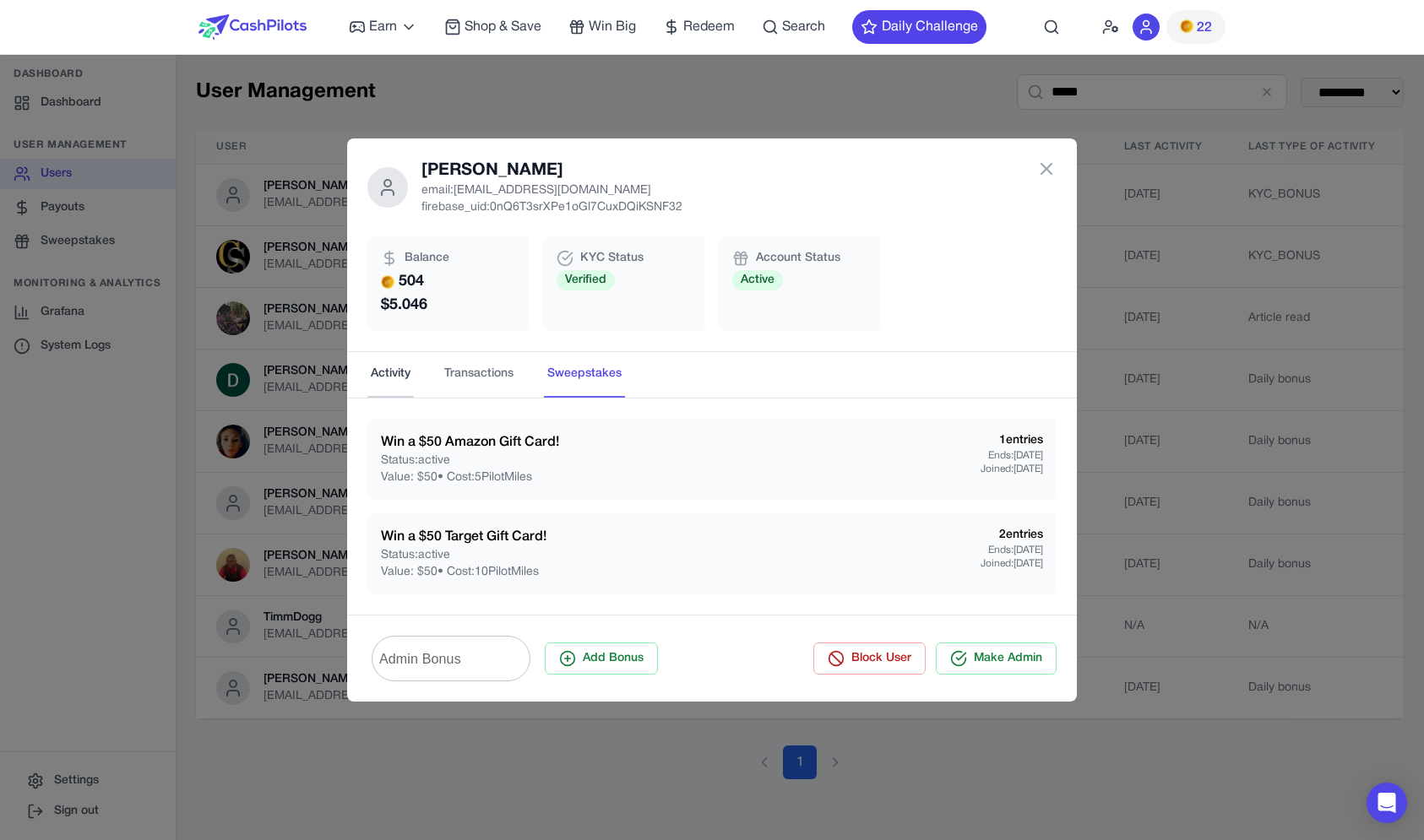
click at [392, 396] on button "Activity" at bounding box center [390, 375] width 46 height 46
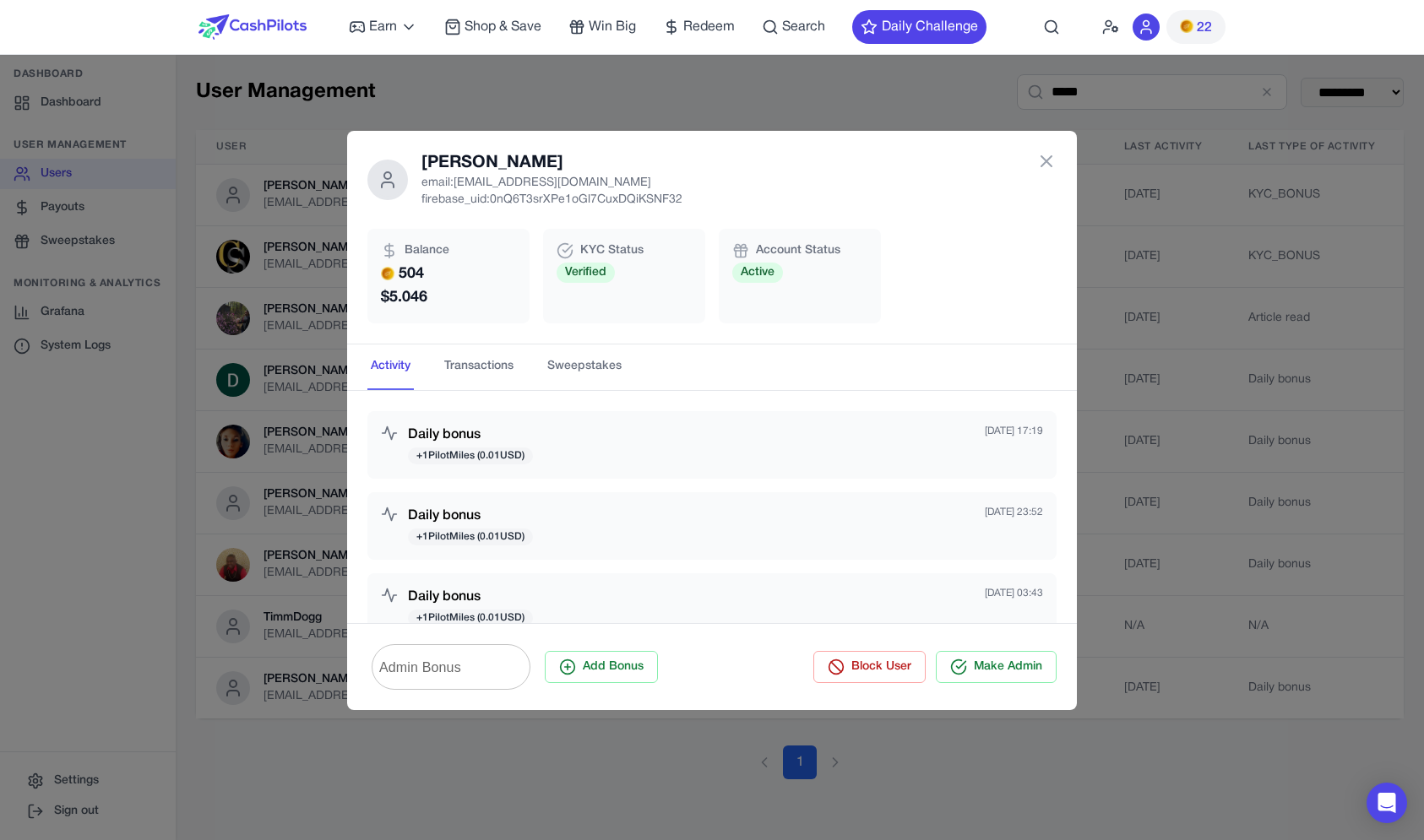
click at [188, 454] on div "Kivon Scott email: kivonscottglows@gmail.com firebase_uid: 0nQ6T3srXPe1oGl7CuxD…" at bounding box center [712, 420] width 1424 height 840
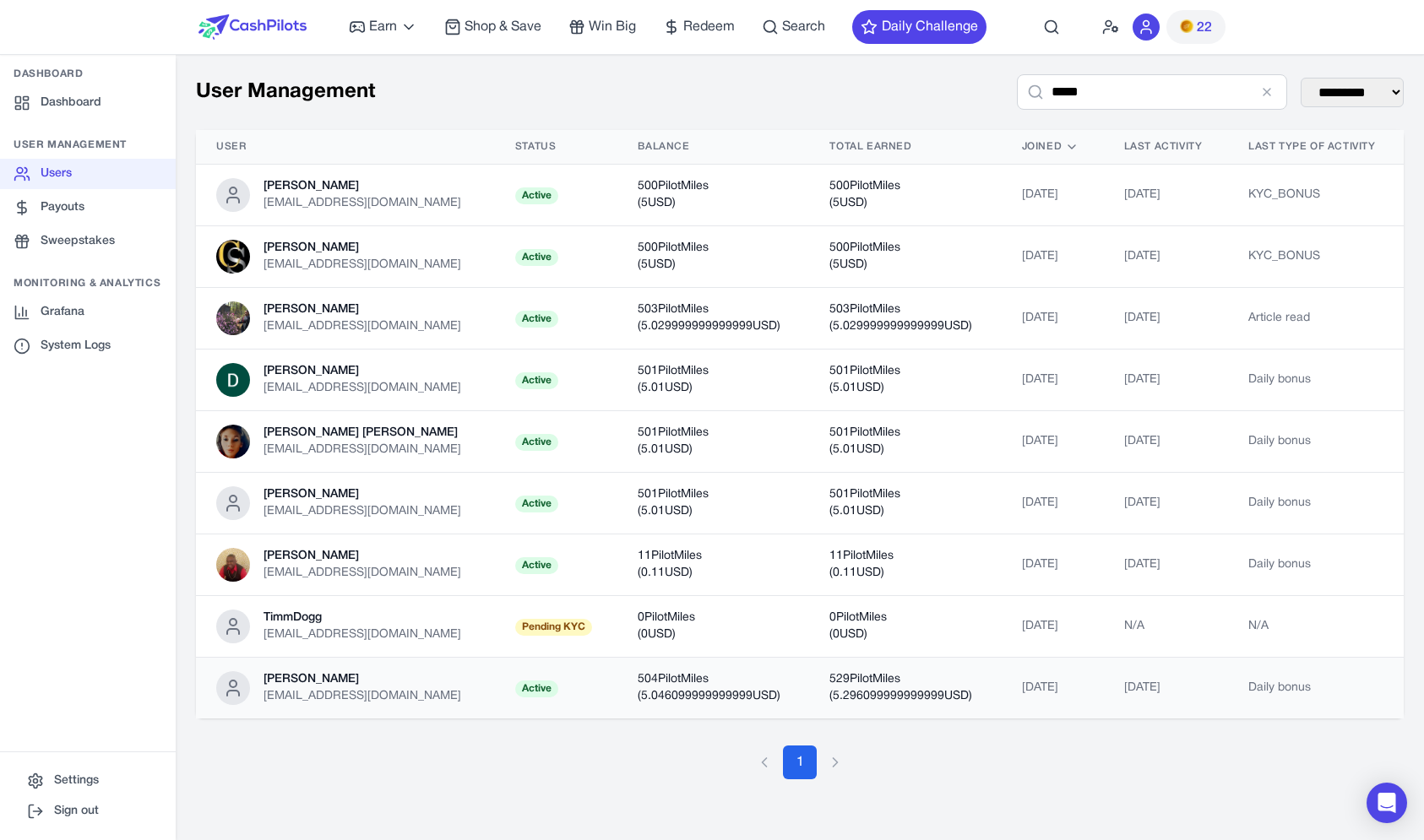
click at [693, 667] on td "504 PilotMiles ( 5.046099999999999 USD)" at bounding box center [713, 688] width 192 height 62
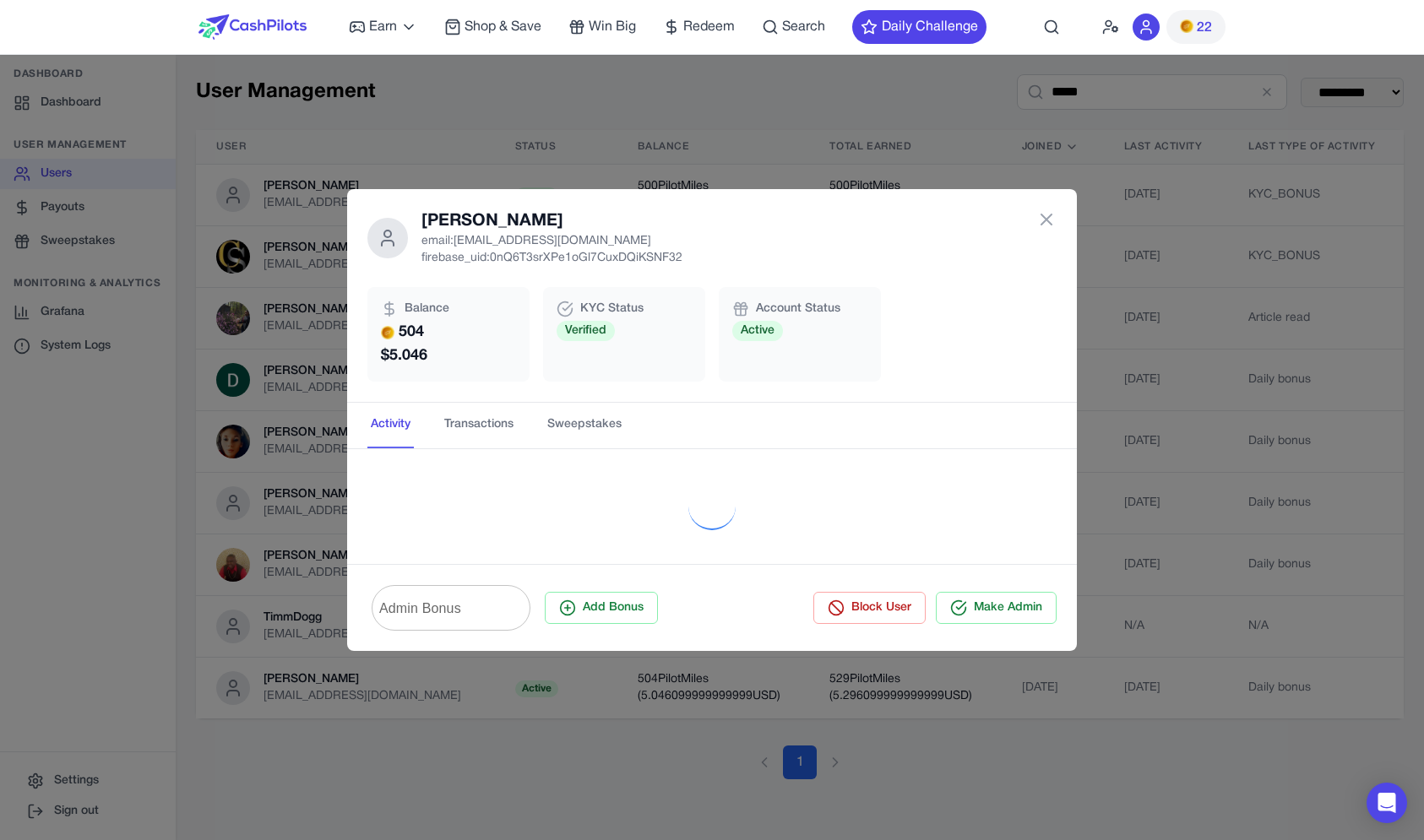
click at [605, 397] on div "Kivon Scott email: kivonscottglows@gmail.com firebase_uid: 0nQ6T3srXPe1oGl7CuxD…" at bounding box center [712, 295] width 730 height 213
click at [603, 406] on button "Sweepstakes" at bounding box center [584, 425] width 81 height 46
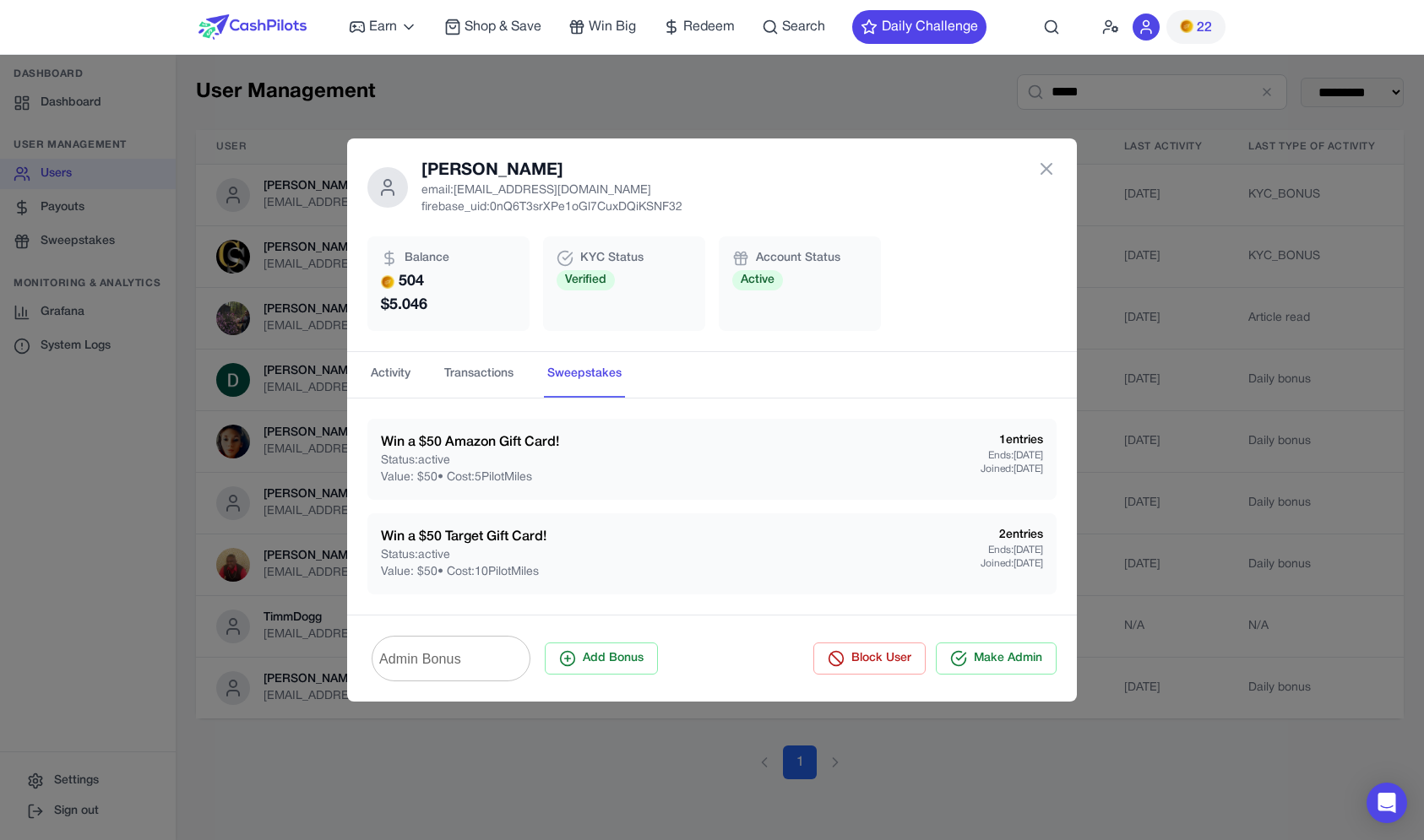
click at [451, 628] on div "Admin Bonus Admin Bonus Add Bonus Block User Make Admin" at bounding box center [712, 658] width 730 height 87
click at [451, 659] on input "Admin Bonus" at bounding box center [451, 658] width 158 height 47
click at [624, 541] on div "Win a $50 Target Gift Card! Status: active Value: $ 50 • Cost: 10 PilotMiles 2 …" at bounding box center [711, 553] width 662 height 54
click at [406, 642] on input "Admin Bonus" at bounding box center [451, 658] width 158 height 47
click at [255, 567] on div "Kivon Scott email: kivonscottglows@gmail.com firebase_uid: 0nQ6T3srXPe1oGl7CuxD…" at bounding box center [712, 420] width 1424 height 840
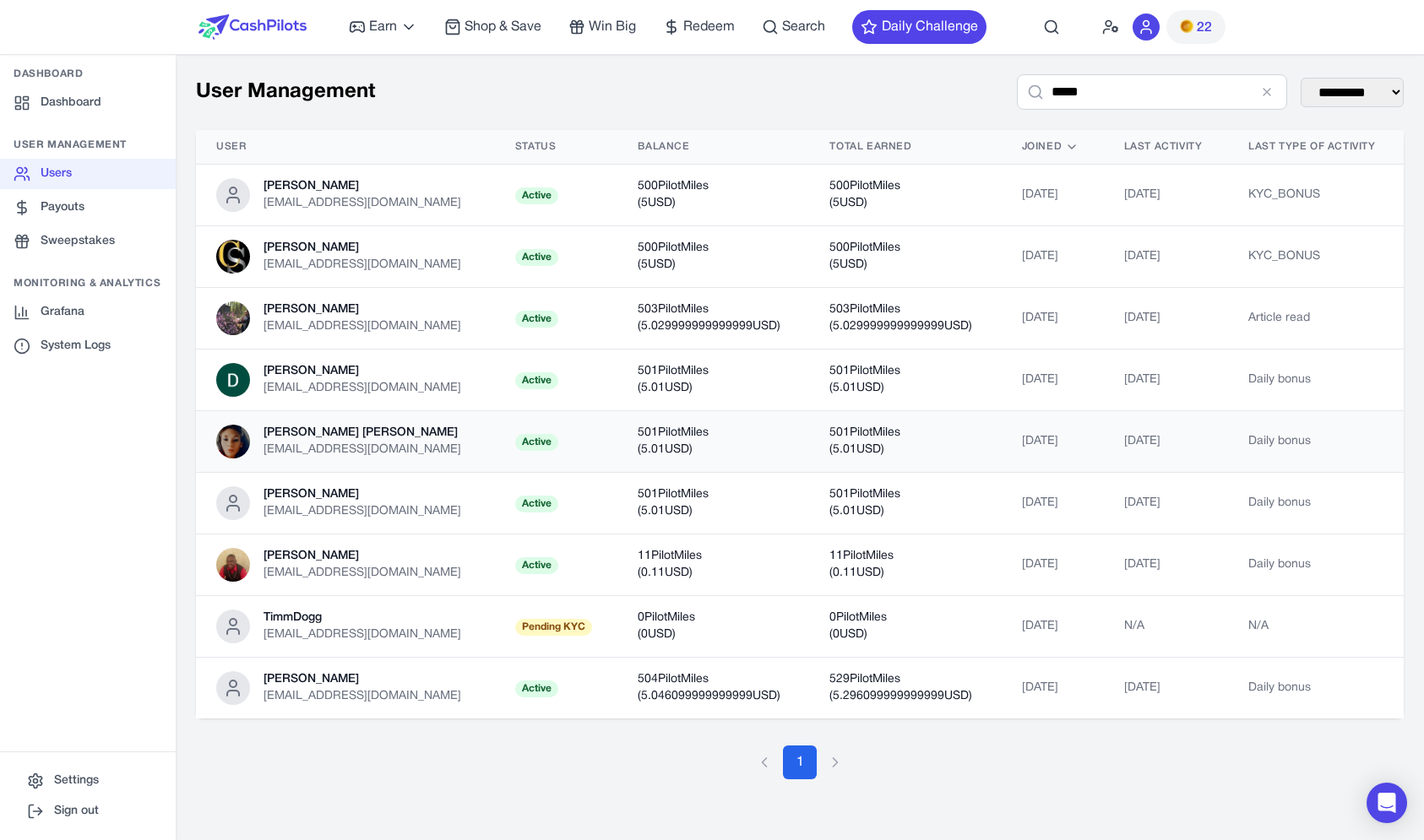
click at [265, 435] on div "Karly Marie Scott" at bounding box center [362, 432] width 198 height 17
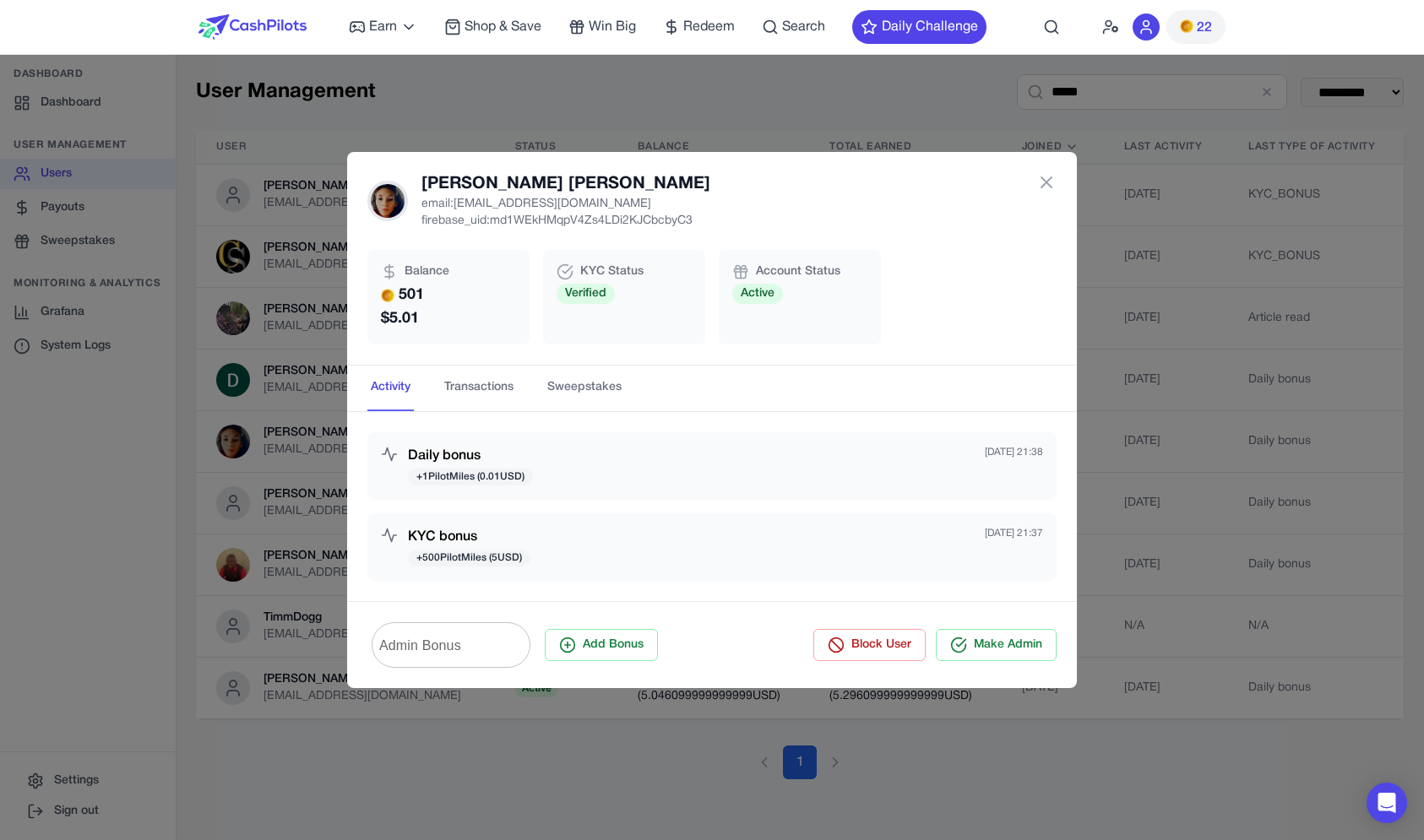
click at [266, 436] on div "Karly Marie Scott email: scottkm93@gmail.com firebase_uid: md1WEkHMqpV4Zs4LDi2K…" at bounding box center [712, 420] width 1424 height 840
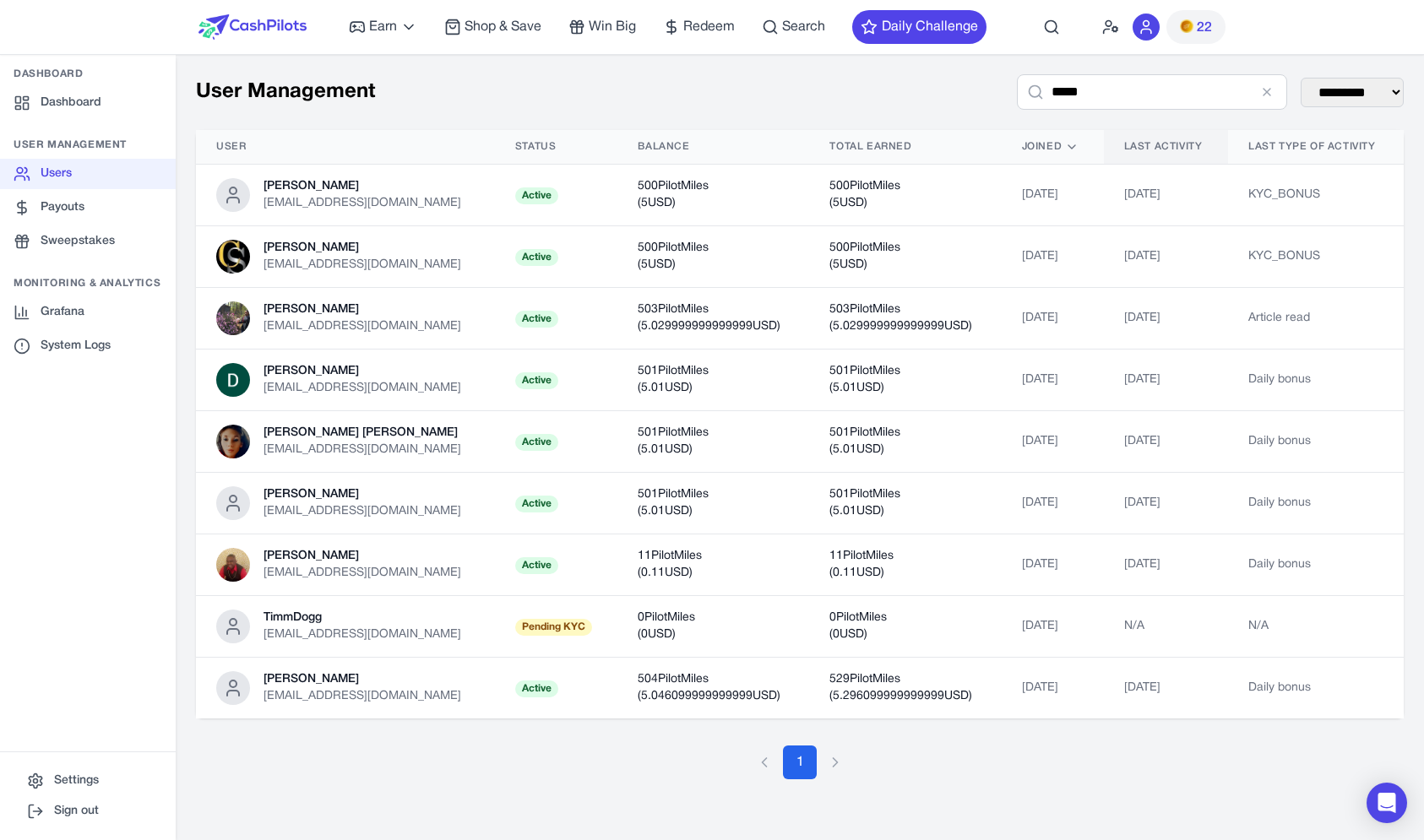
click at [1157, 145] on span "Last Activity" at bounding box center [1163, 147] width 78 height 14
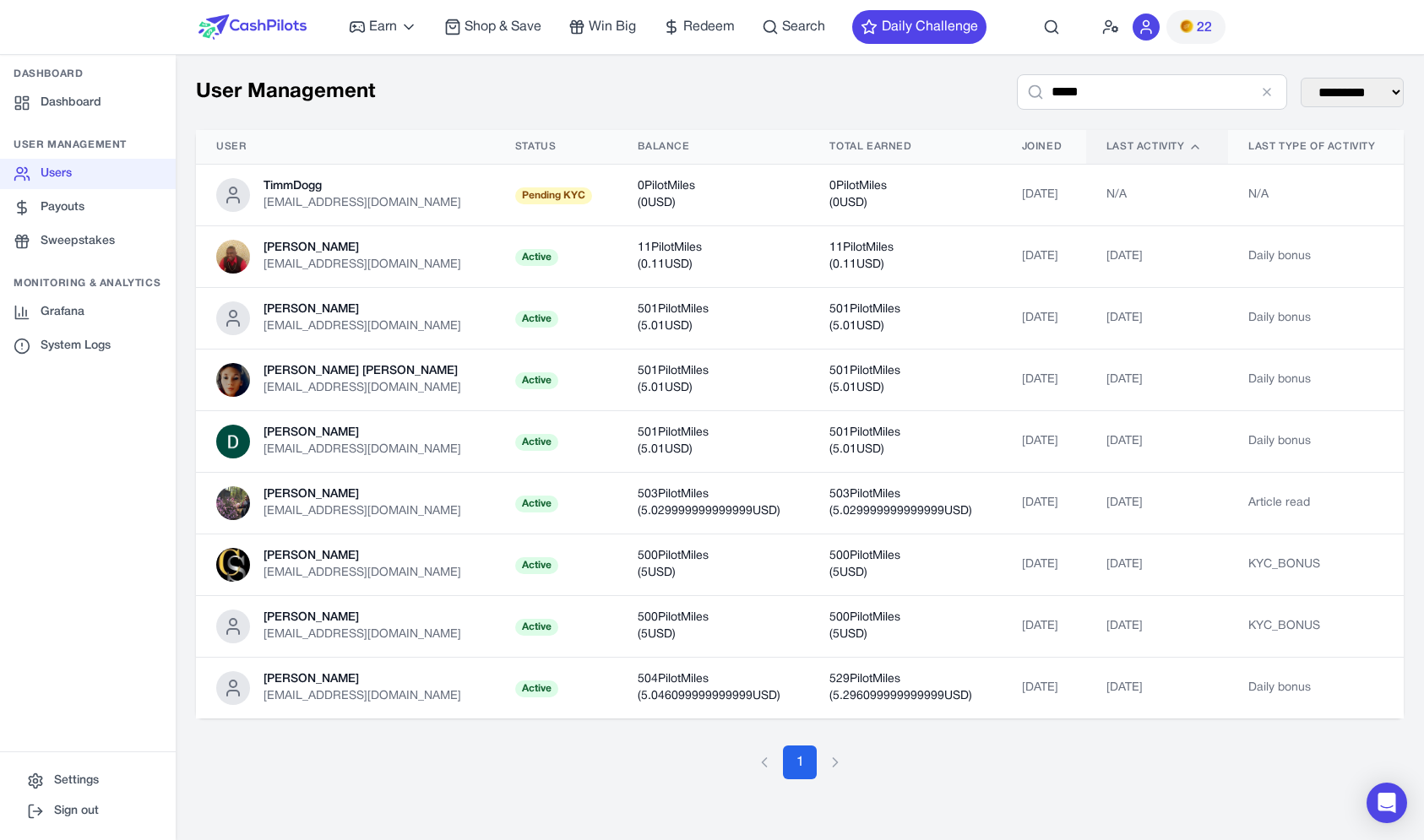
click at [1157, 145] on span "Last Activity" at bounding box center [1145, 147] width 78 height 14
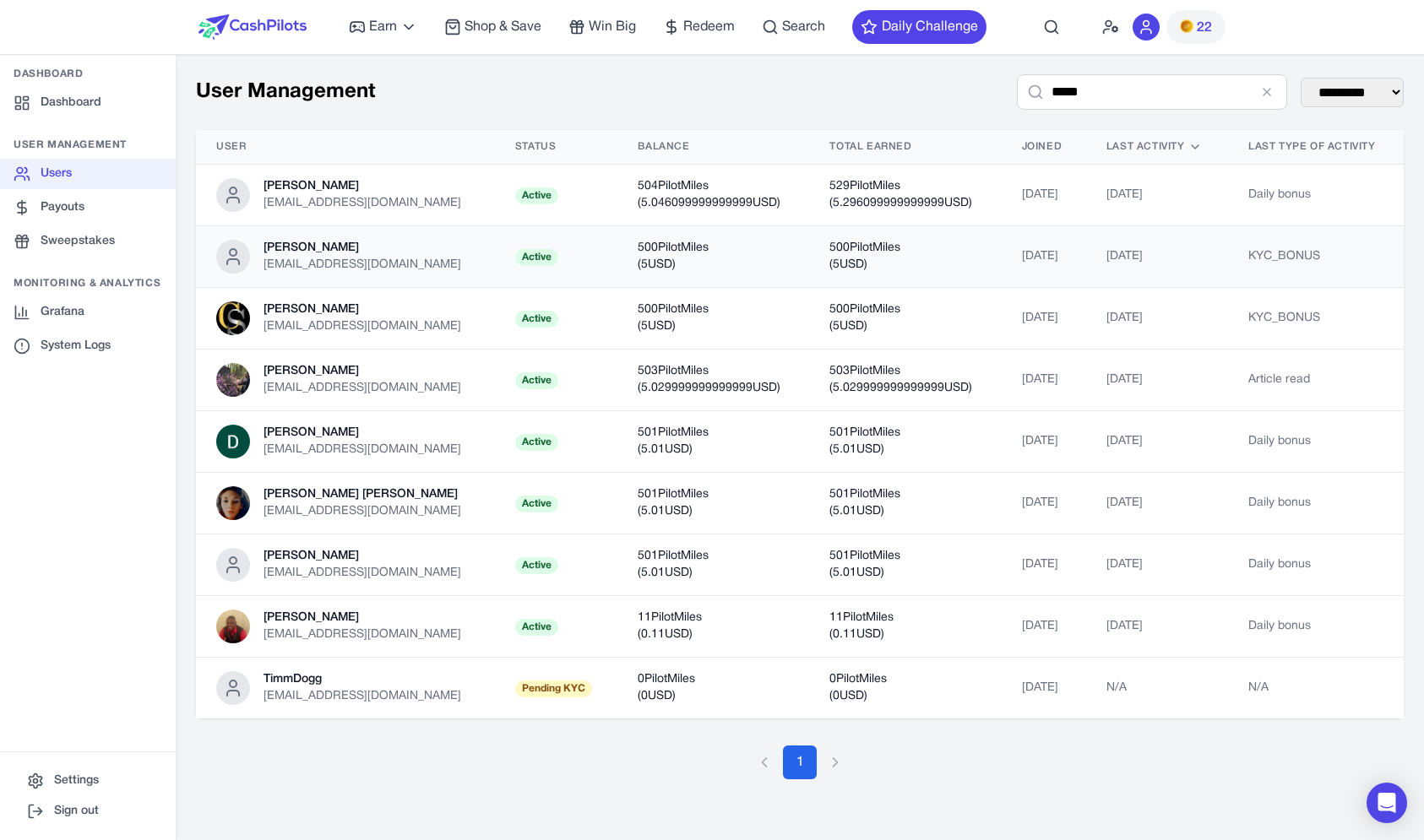
click at [1051, 243] on td "Sep 19, 2025" at bounding box center [1044, 256] width 84 height 62
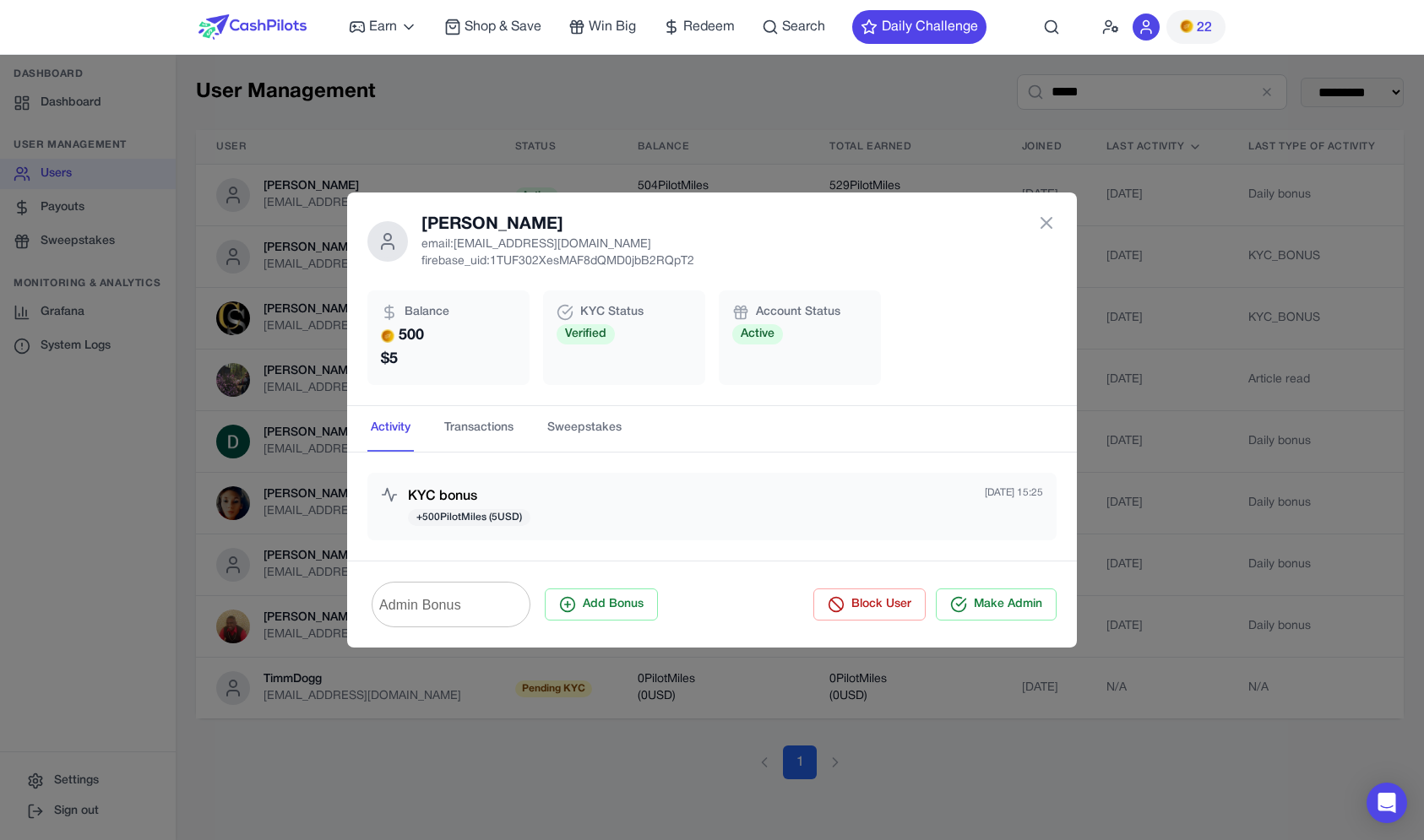
scroll to position [53, 0]
click at [1135, 392] on div "Scott Smith email: scottysmith11375@gmail.com firebase_uid: 1TUF302XesMAF8dQMD0…" at bounding box center [712, 420] width 1424 height 840
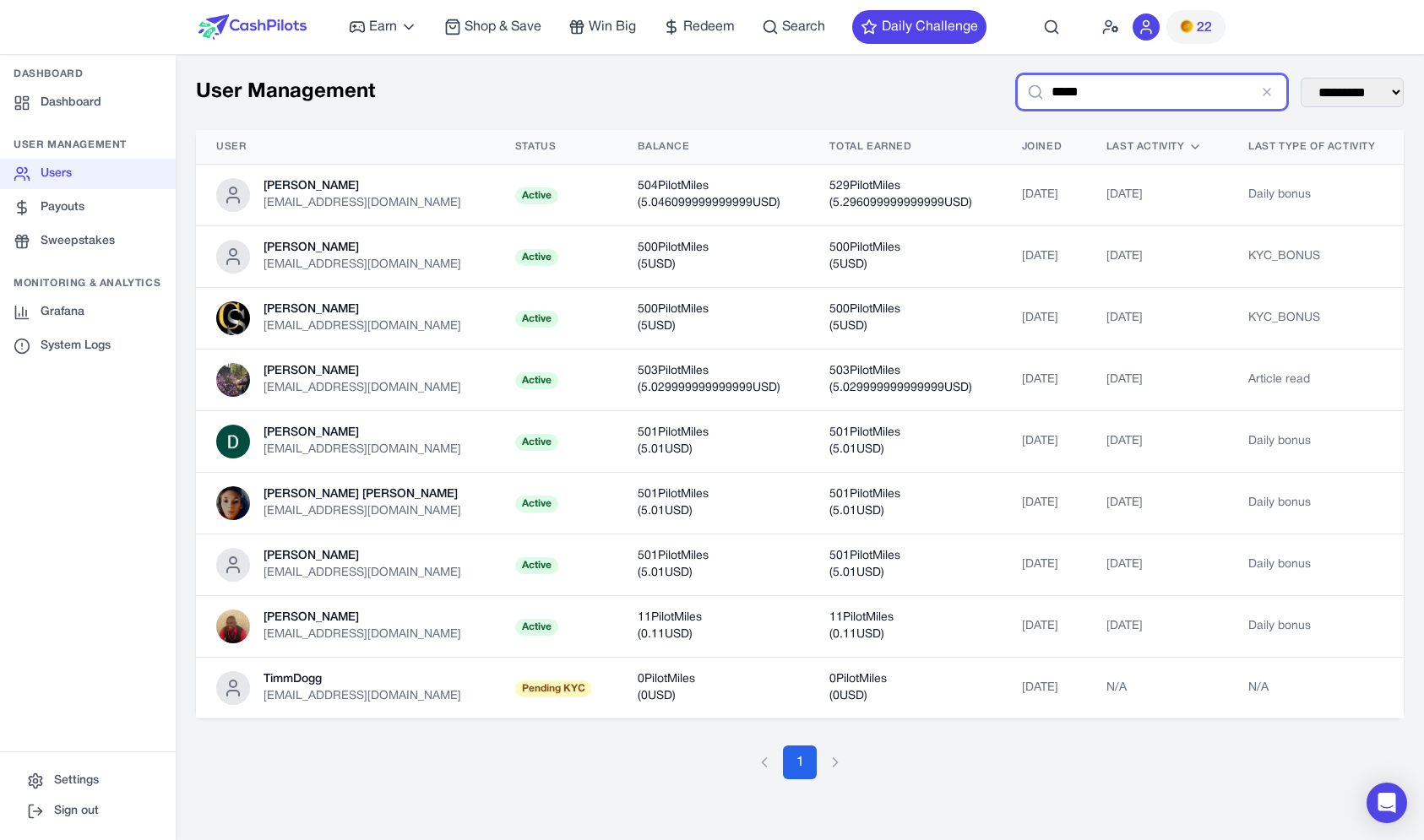
click at [1246, 102] on input "*****" at bounding box center [1152, 92] width 270 height 35
click at [1238, 87] on input "*****" at bounding box center [1152, 92] width 270 height 35
click at [1264, 90] on icon "Clear search" at bounding box center [1267, 92] width 7 height 7
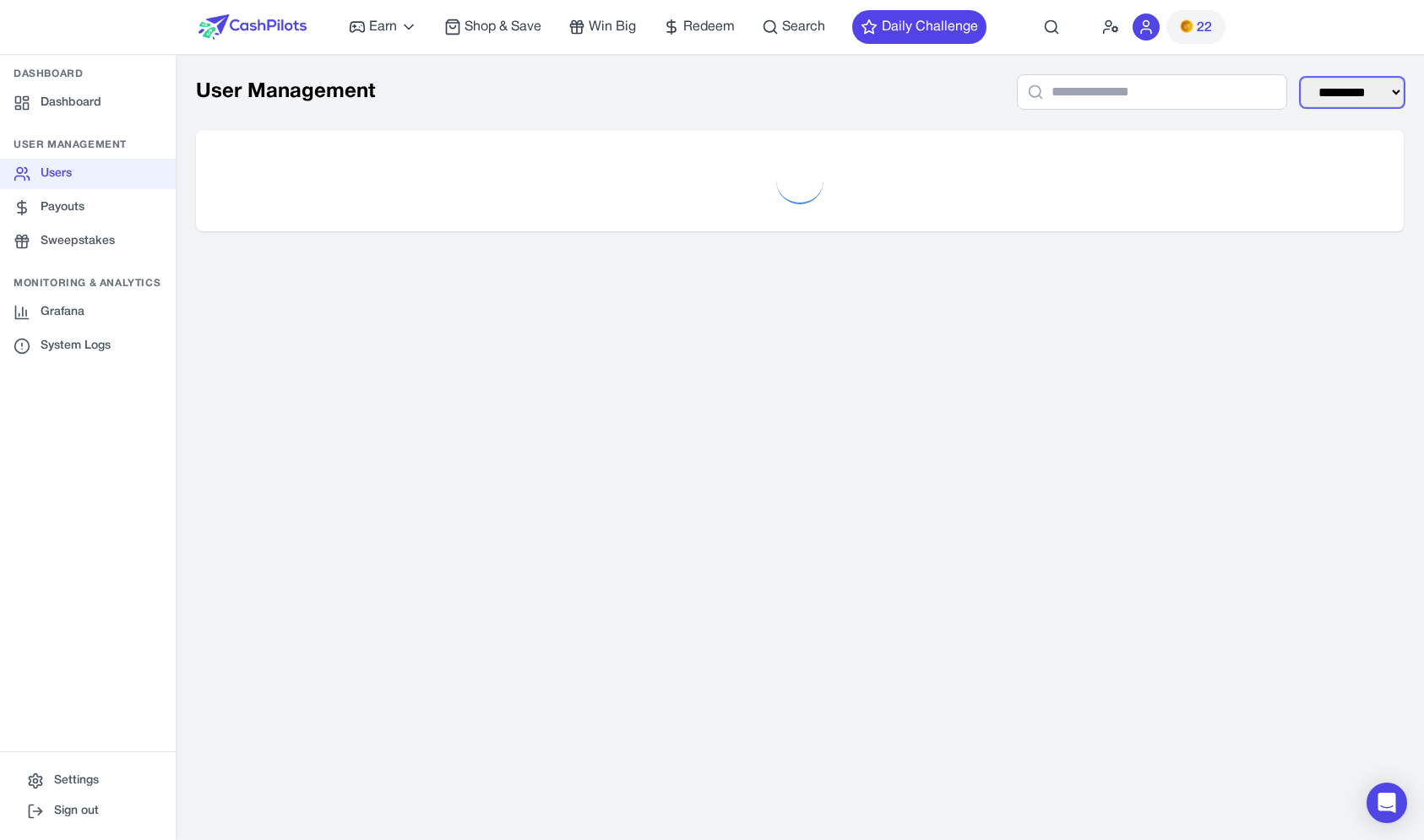
select select "*********"
click option "*********" at bounding box center [0, 0] width 0 height 0
click at [1284, 43] on nav "Earn Play Games Enjoy fun games and earn Try New App Test new app for rewards T…" at bounding box center [712, 27] width 1424 height 55
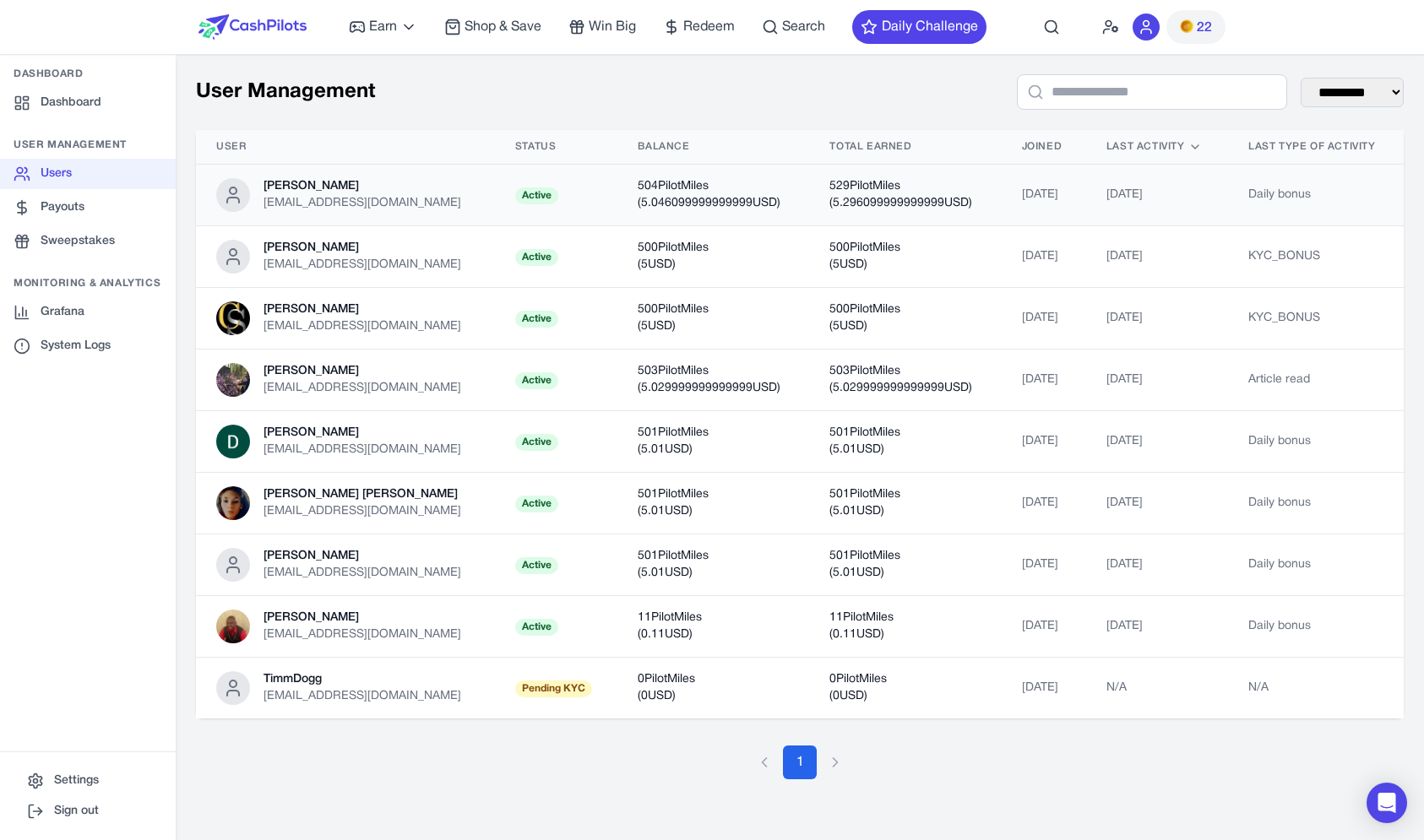
click at [946, 223] on td "529 PilotMiles ( 5.296099999999999 USD)" at bounding box center [905, 195] width 192 height 62
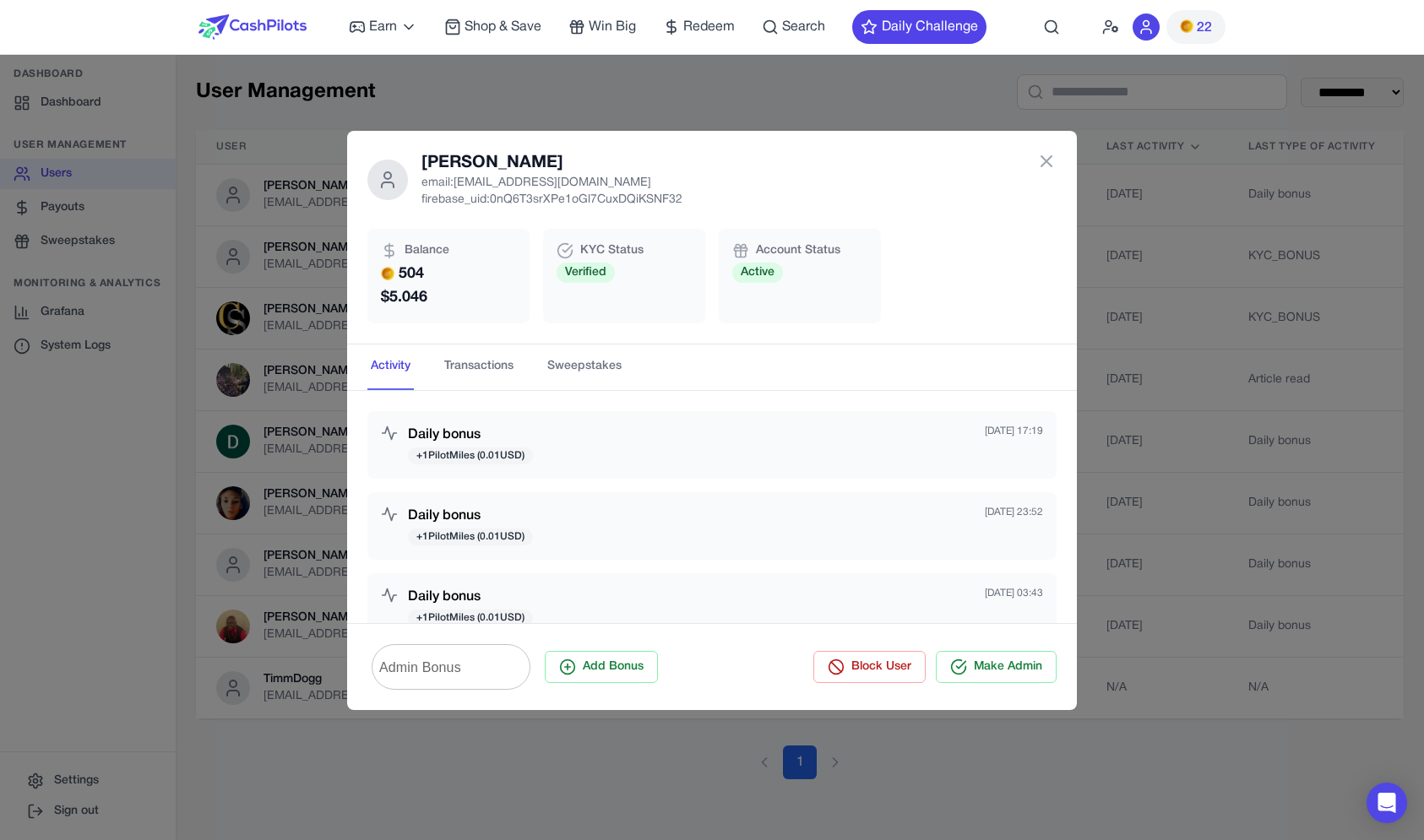
click at [293, 274] on div "Kivon Scott email: kivonscottglows@gmail.com firebase_uid: 0nQ6T3srXPe1oGl7CuxD…" at bounding box center [712, 420] width 1424 height 840
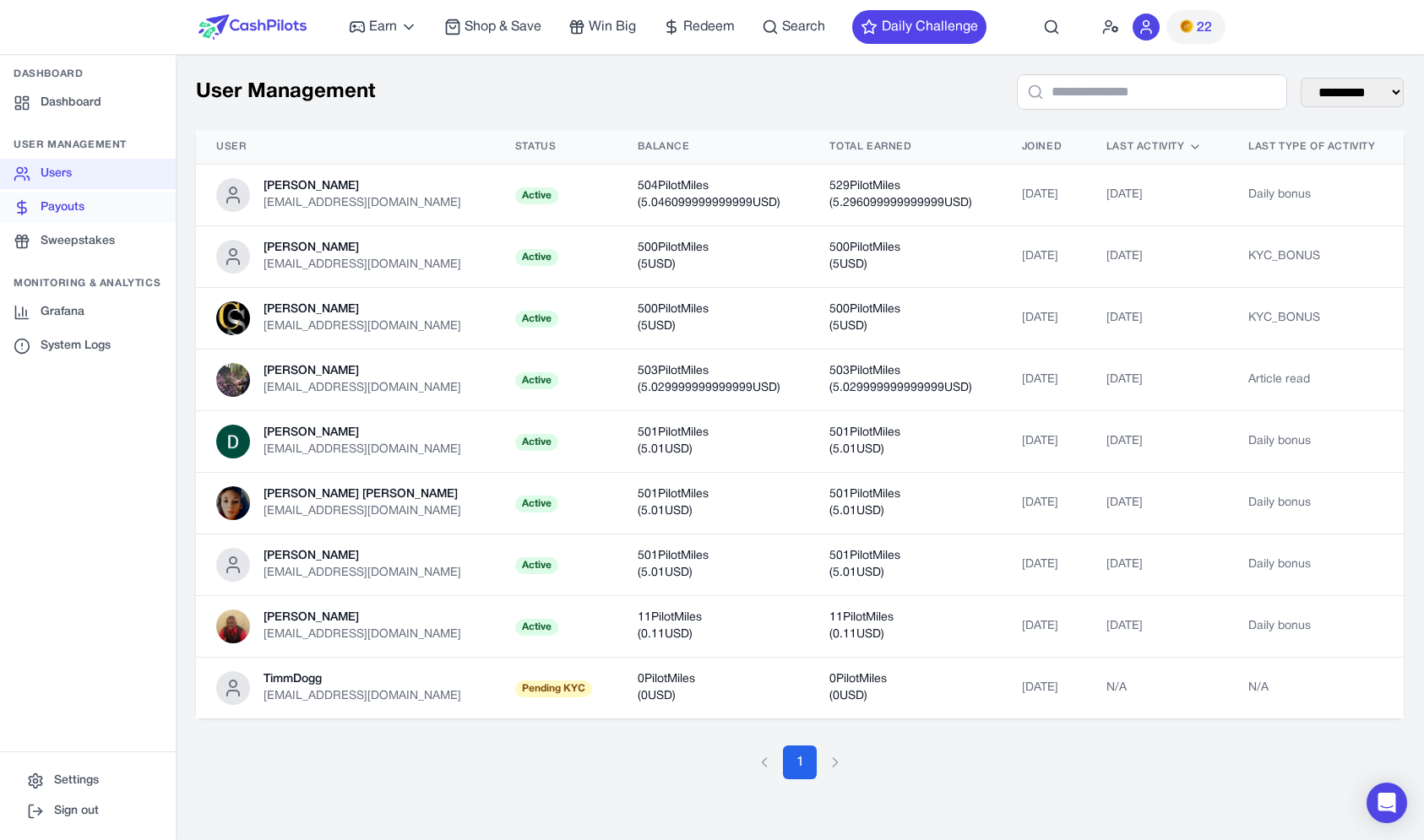
click at [95, 212] on link "Payouts" at bounding box center [88, 207] width 176 height 30
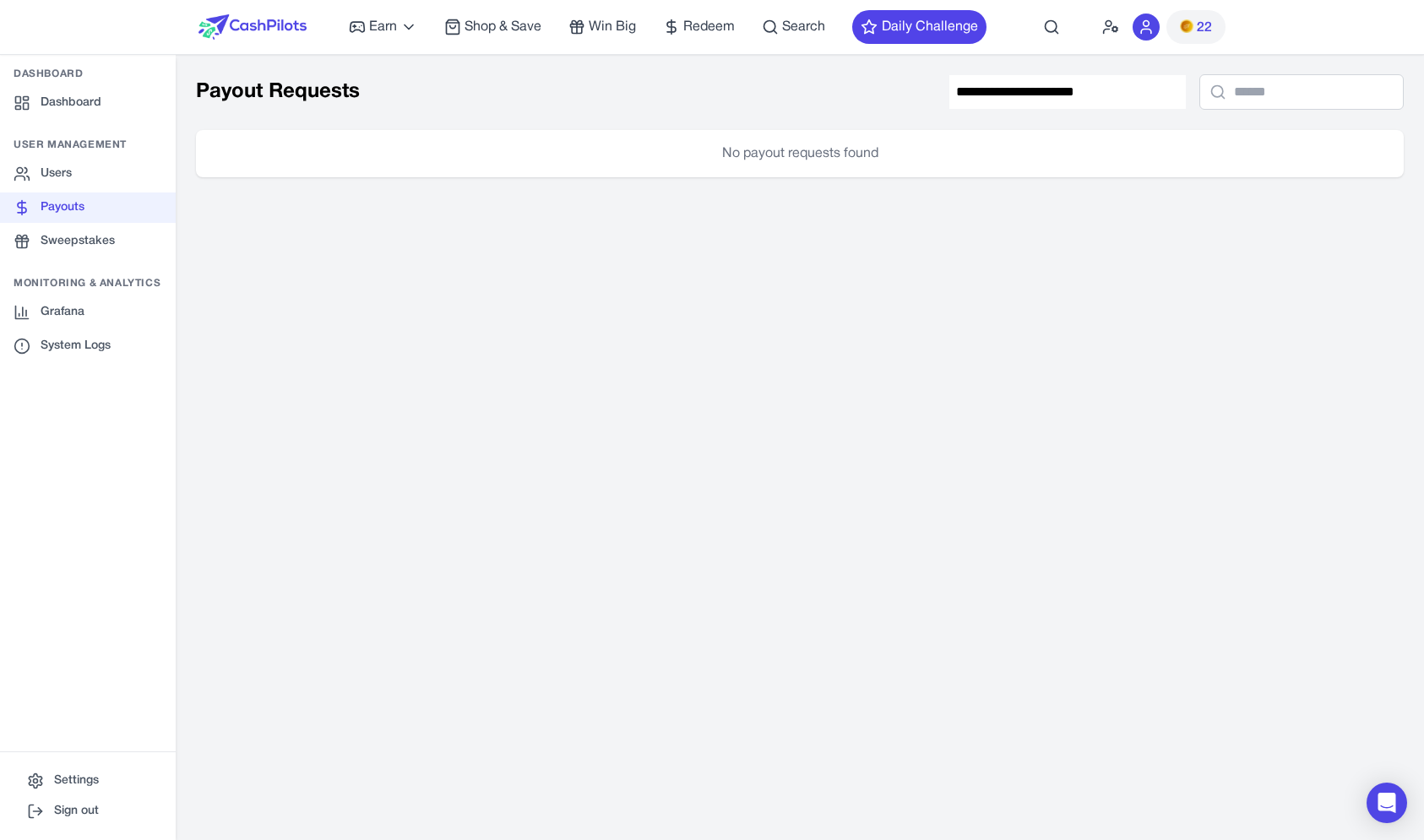
click at [92, 221] on link "Payouts" at bounding box center [88, 207] width 176 height 30
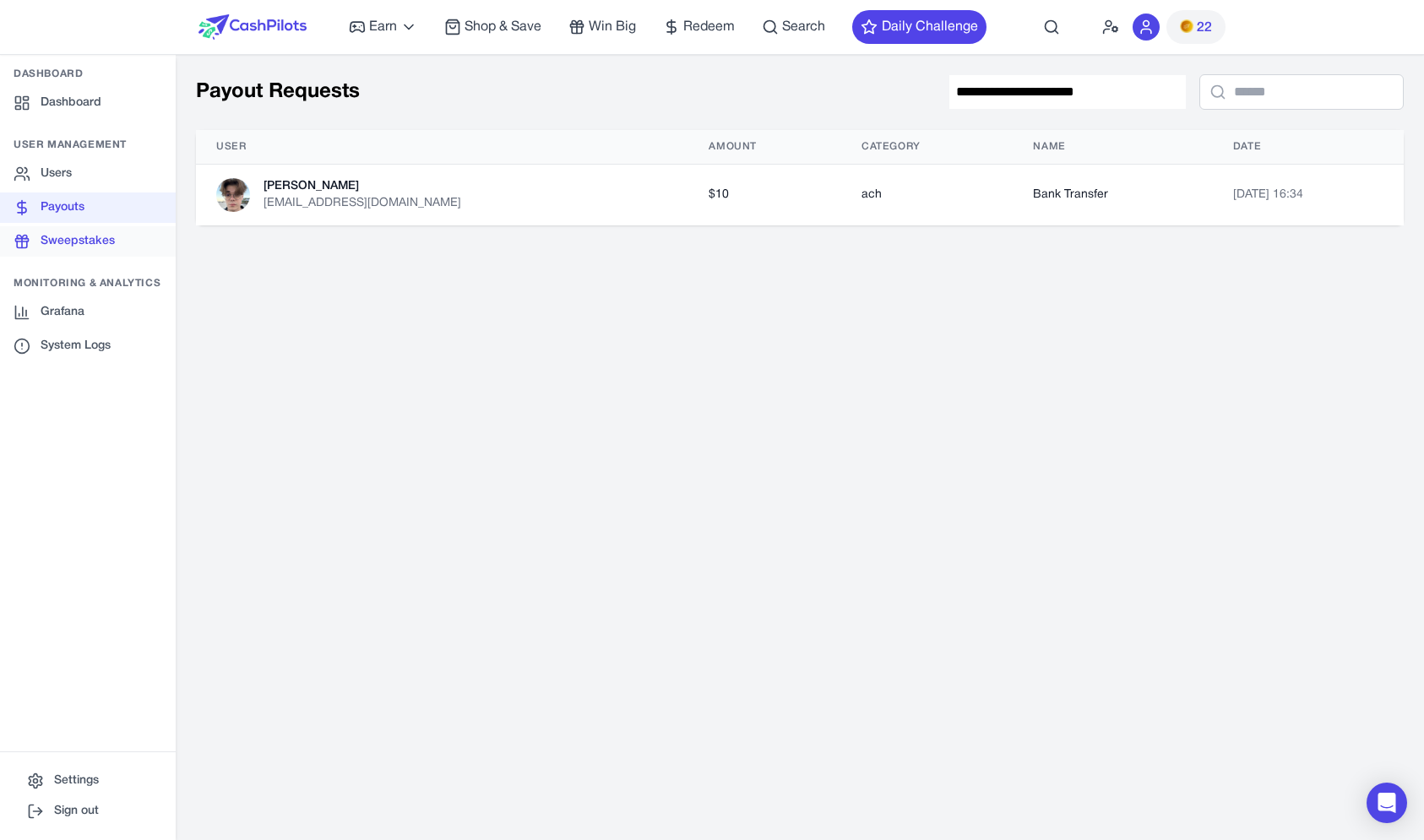
click at [92, 230] on link "Sweepstakes" at bounding box center [88, 241] width 176 height 30
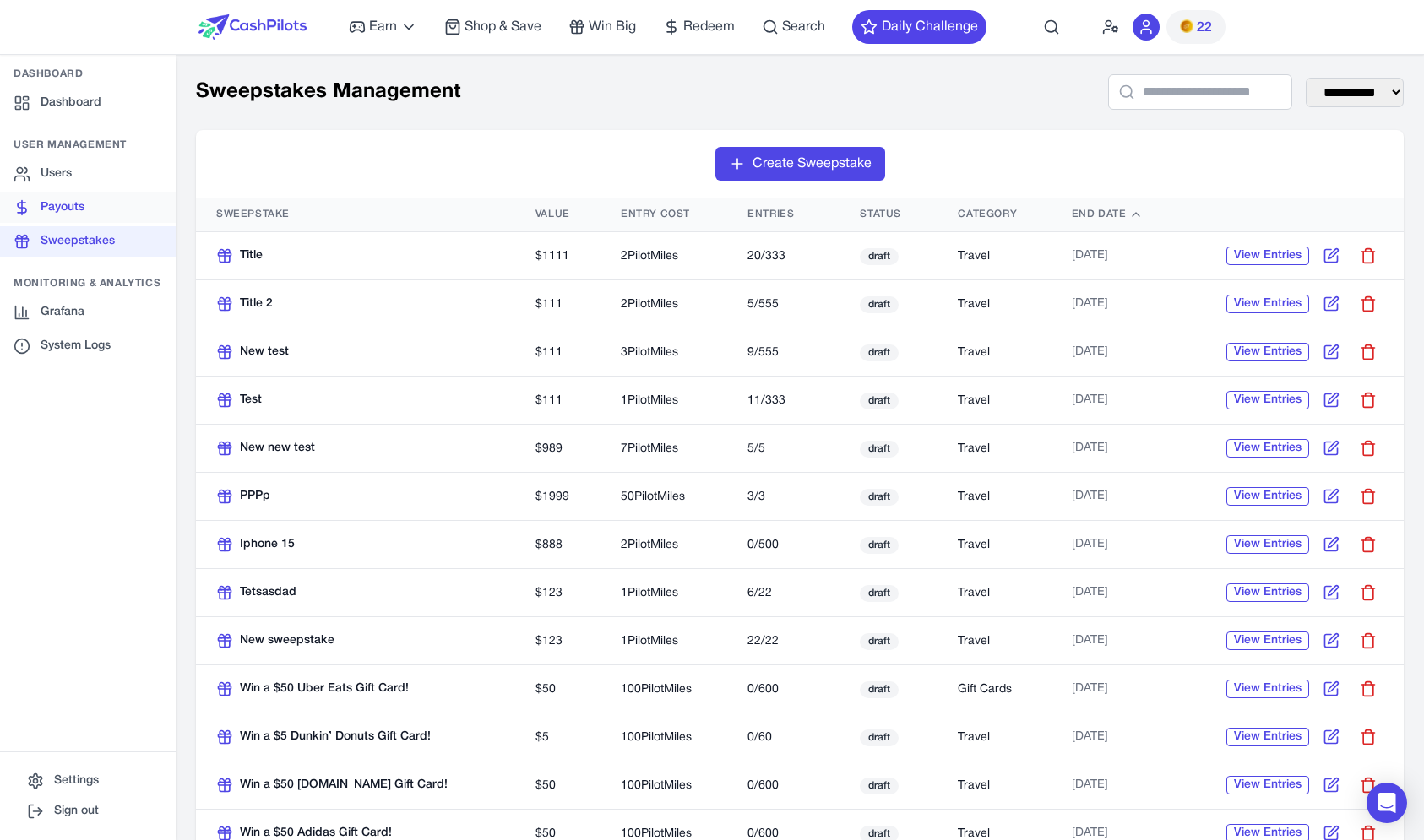
click at [95, 213] on link "Payouts" at bounding box center [88, 207] width 176 height 30
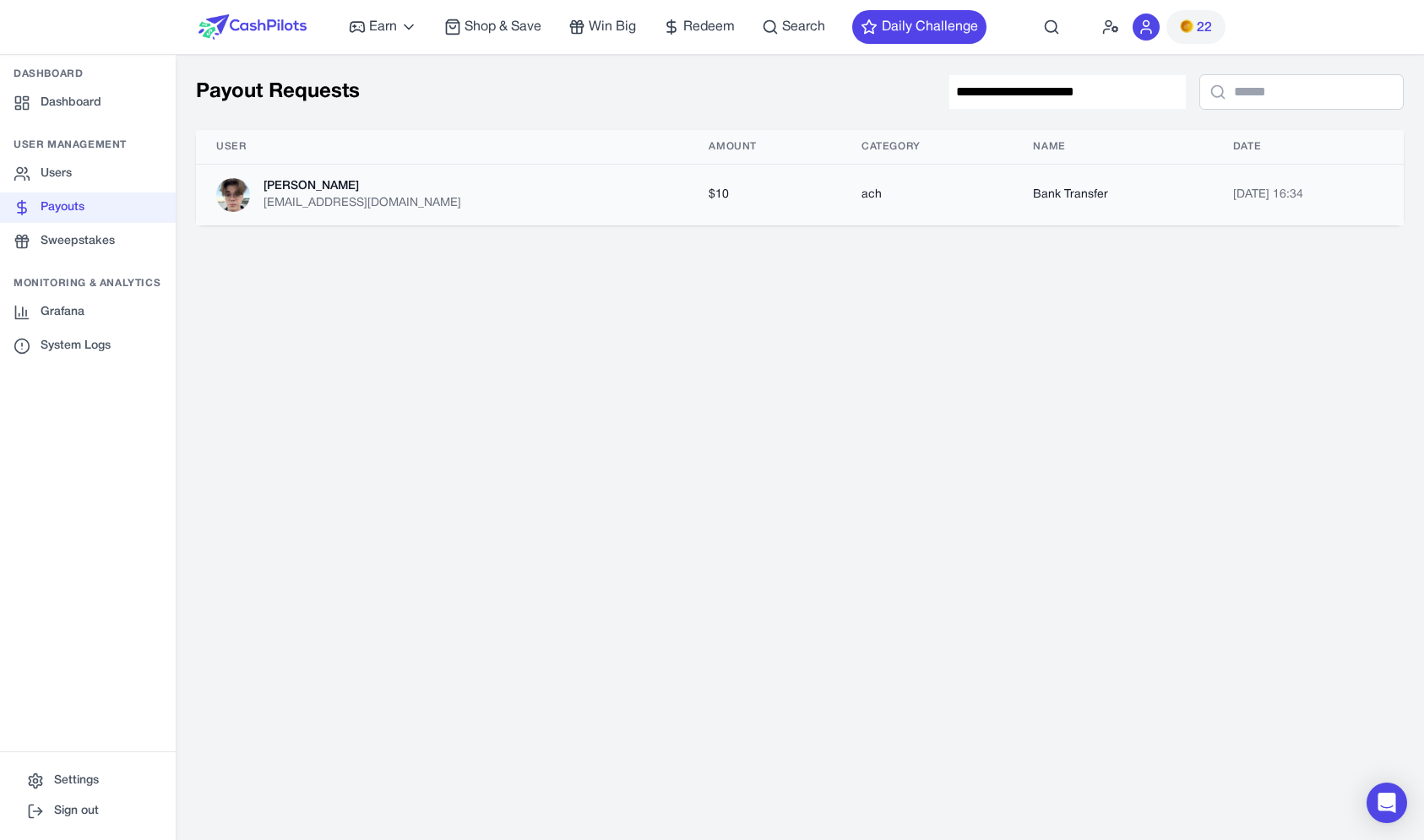
click at [288, 184] on div "Denis" at bounding box center [362, 186] width 198 height 17
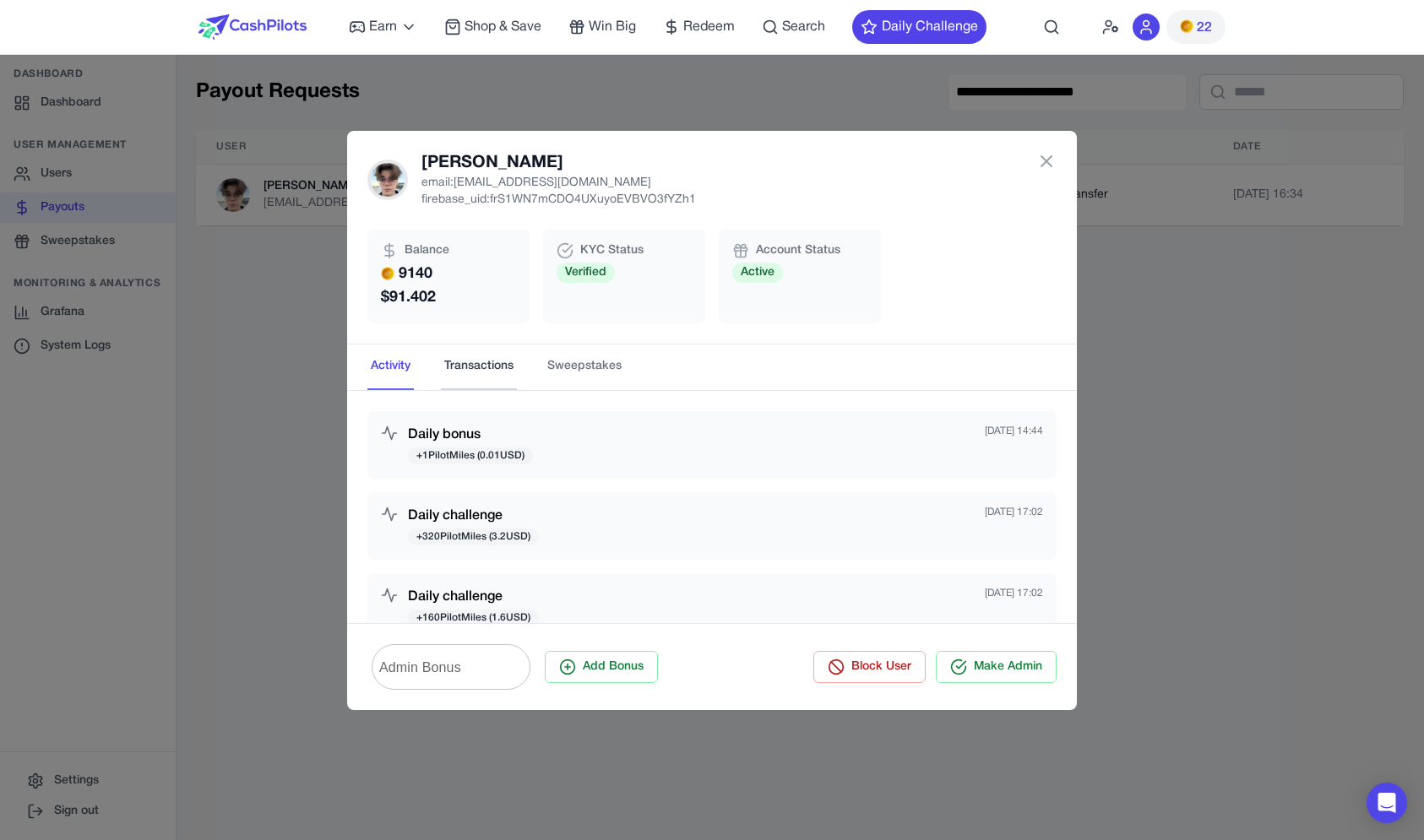
click at [485, 368] on button "Transactions" at bounding box center [479, 367] width 76 height 46
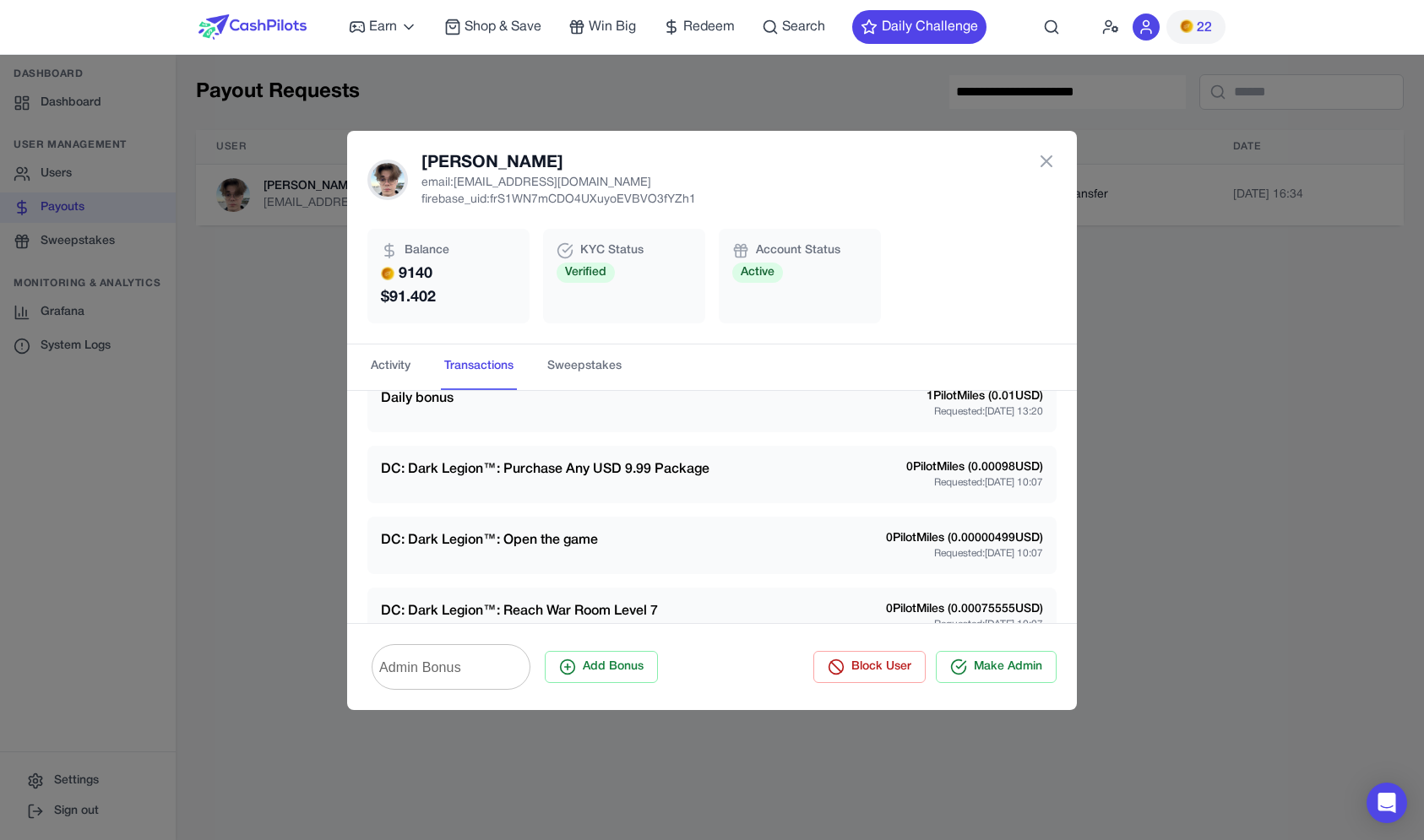
scroll to position [916, 0]
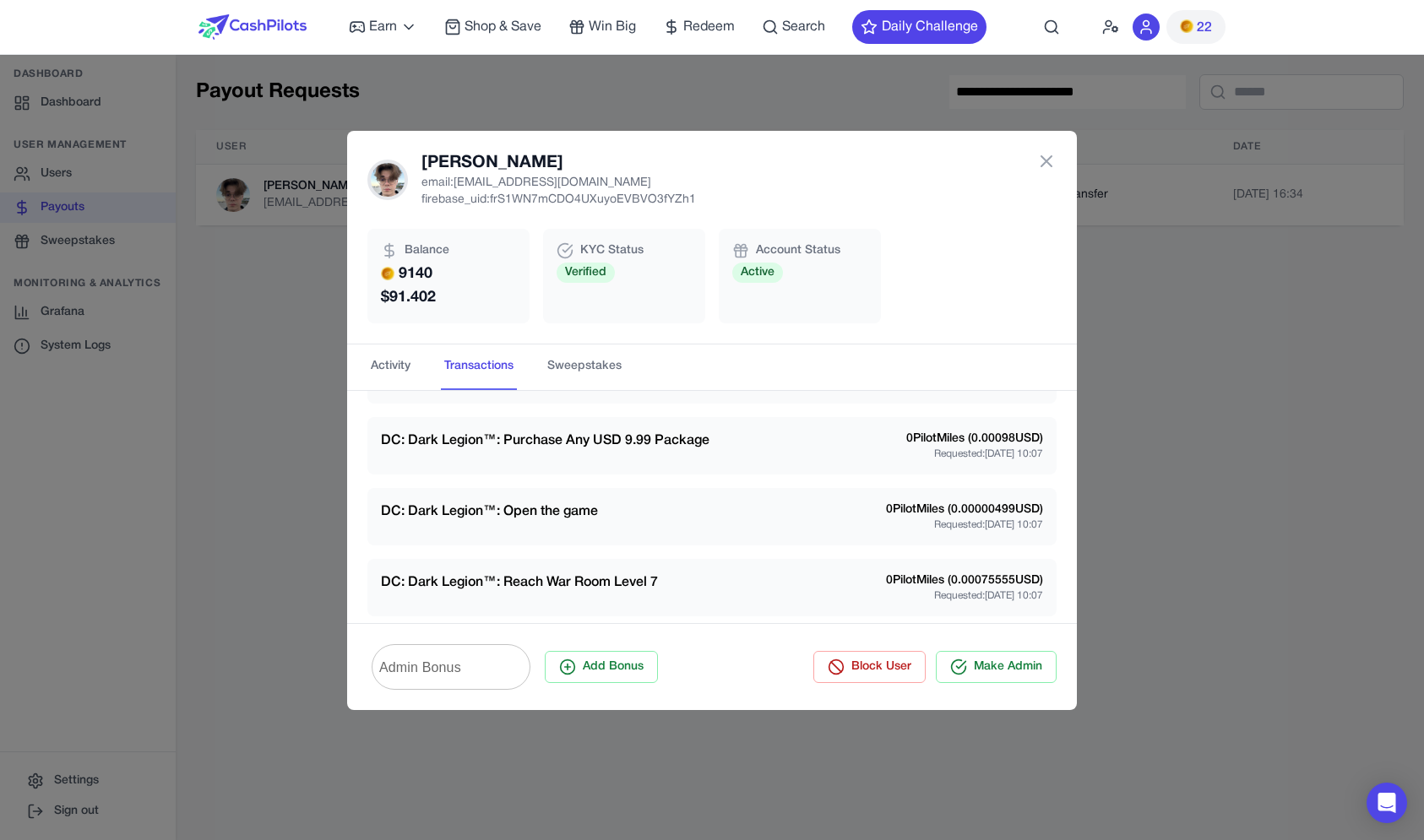
click at [405, 443] on h3 "DC: Dark Legion™: Purchase Any USD 9.99 Package" at bounding box center [545, 440] width 329 height 21
click at [397, 443] on h3 "DC: Dark Legion™: Purchase Any USD 9.99 Package" at bounding box center [545, 440] width 329 height 21
drag, startPoint x: 397, startPoint y: 443, endPoint x: 468, endPoint y: 443, distance: 71.0
click at [469, 443] on h3 "DC: Dark Legion™: Purchase Any USD 9.99 Package" at bounding box center [545, 440] width 329 height 21
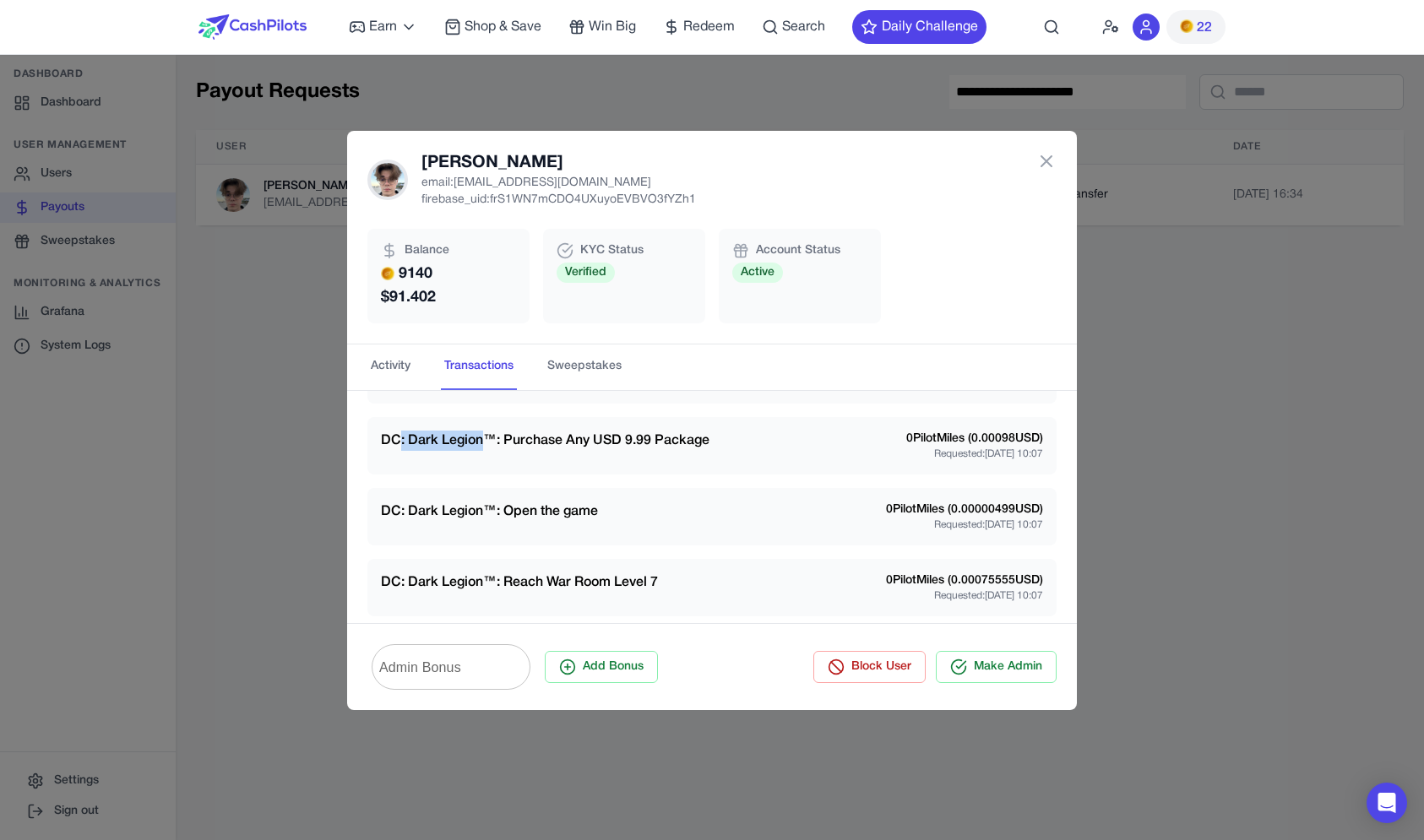
click at [468, 443] on h3 "DC: Dark Legion™: Purchase Any USD 9.99 Package" at bounding box center [545, 440] width 329 height 21
drag, startPoint x: 468, startPoint y: 443, endPoint x: 390, endPoint y: 441, distance: 78.0
click at [390, 441] on h3 "DC: Dark Legion™: Purchase Any USD 9.99 Package" at bounding box center [545, 440] width 329 height 21
copy h3 "DC: Dark Legion"
click at [286, 23] on img at bounding box center [252, 27] width 109 height 25
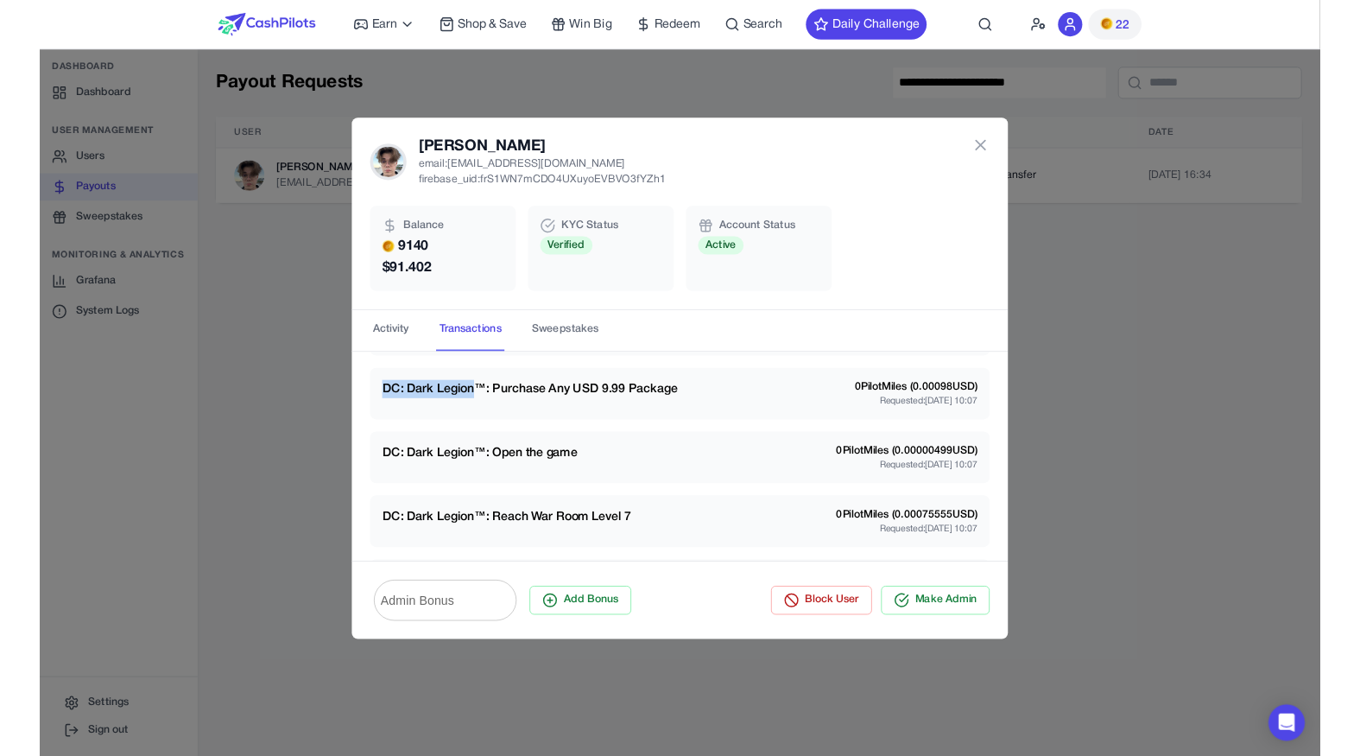
scroll to position [950, 0]
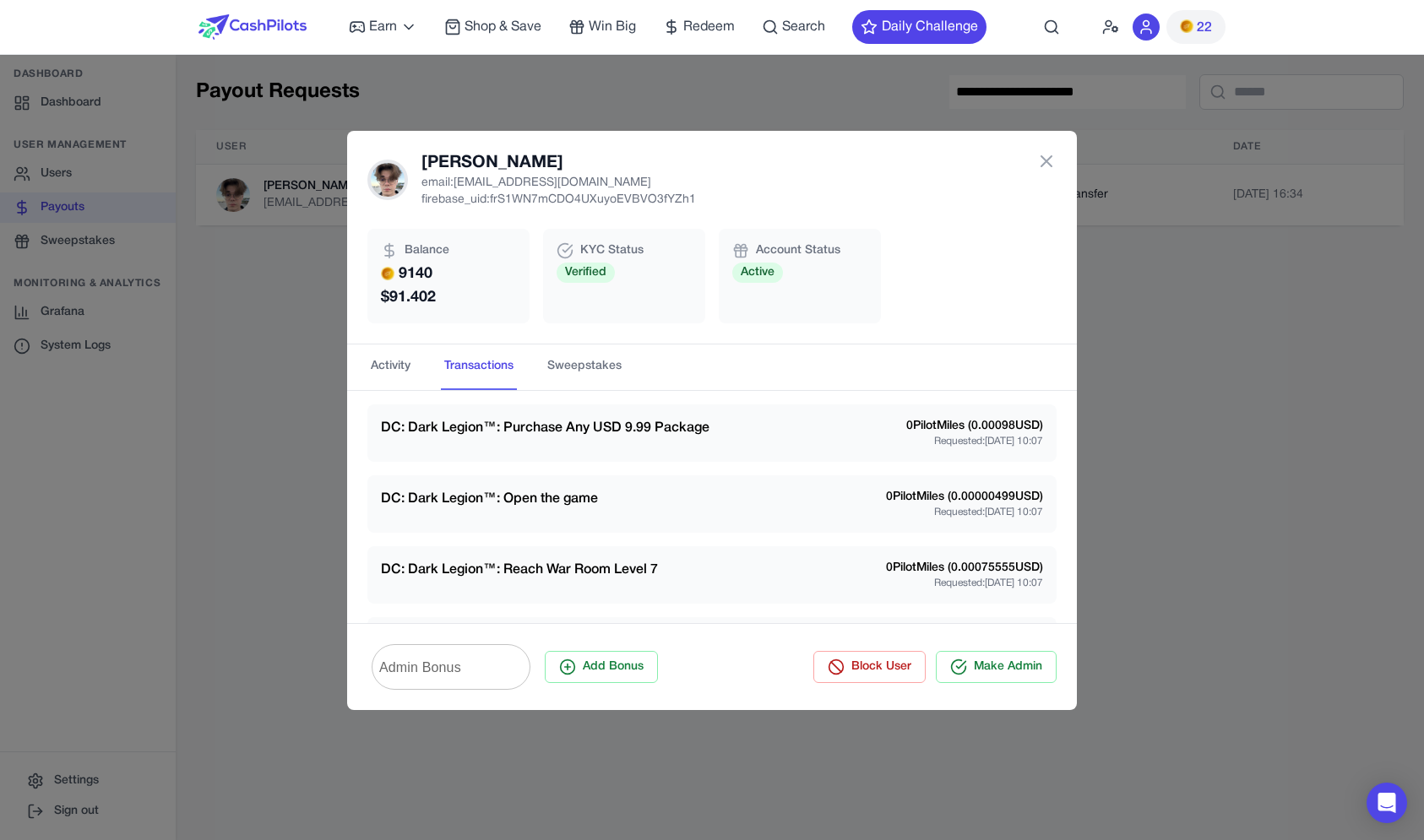
click at [675, 433] on h3 "DC: Dark Legion™: Purchase Any USD 9.99 Package" at bounding box center [545, 427] width 329 height 21
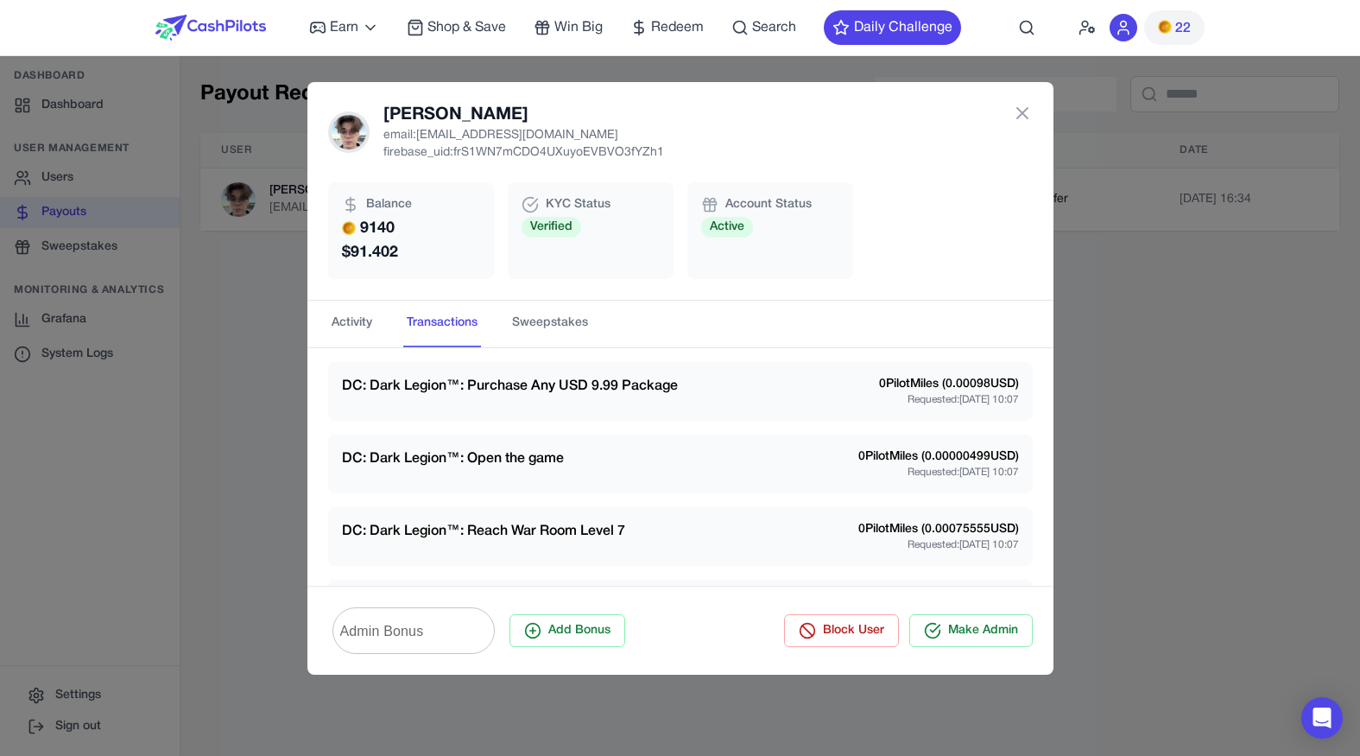
click at [691, 11] on div "Earn Play Games Enjoy fun games and earn Try New App Test new app for rewards T…" at bounding box center [635, 27] width 652 height 55
click at [66, 49] on nav "Earn Play Games Enjoy fun games and earn Try New App Test new app for rewards T…" at bounding box center [680, 28] width 1360 height 56
click at [101, 73] on div "Denis Chechel email: denisc@ein-des-ein.com firebase_uid: frS1WN7mCDO4UXuyoEVBV…" at bounding box center [680, 378] width 1360 height 756
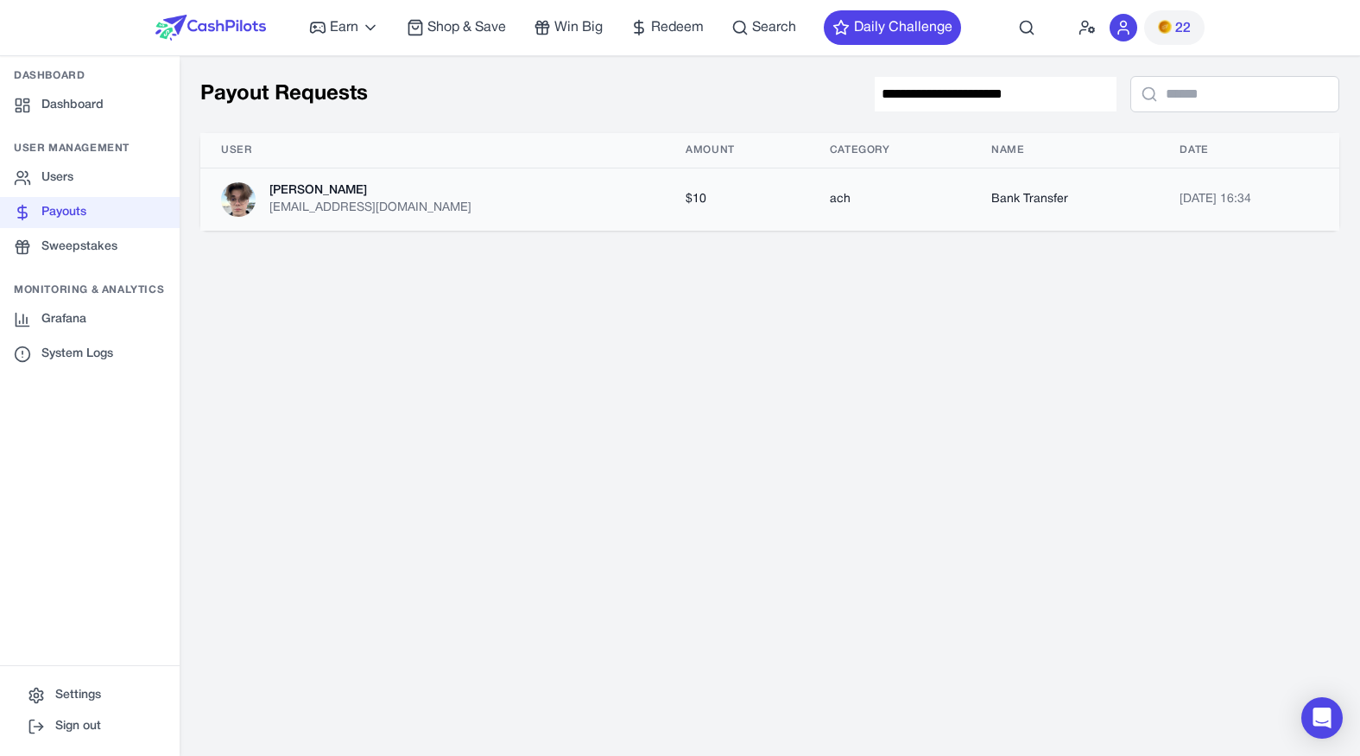
click at [554, 190] on div "Denis denisc@ein-des-ein.com" at bounding box center [432, 199] width 423 height 35
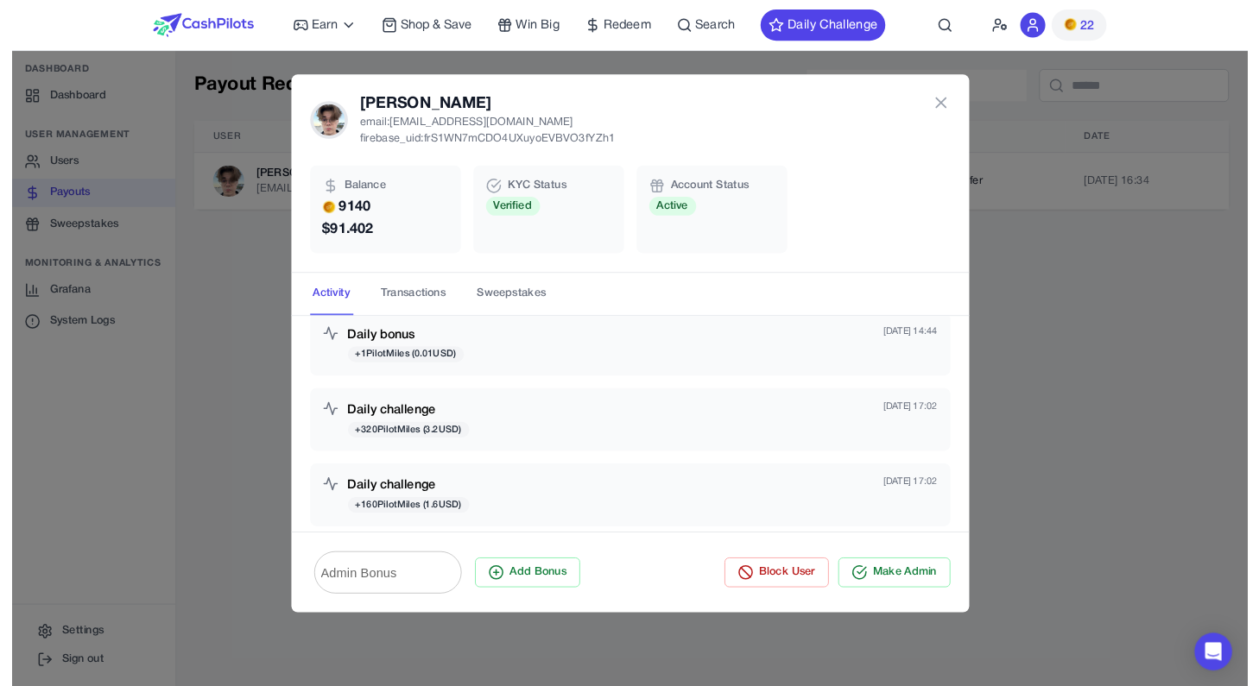
scroll to position [0, 0]
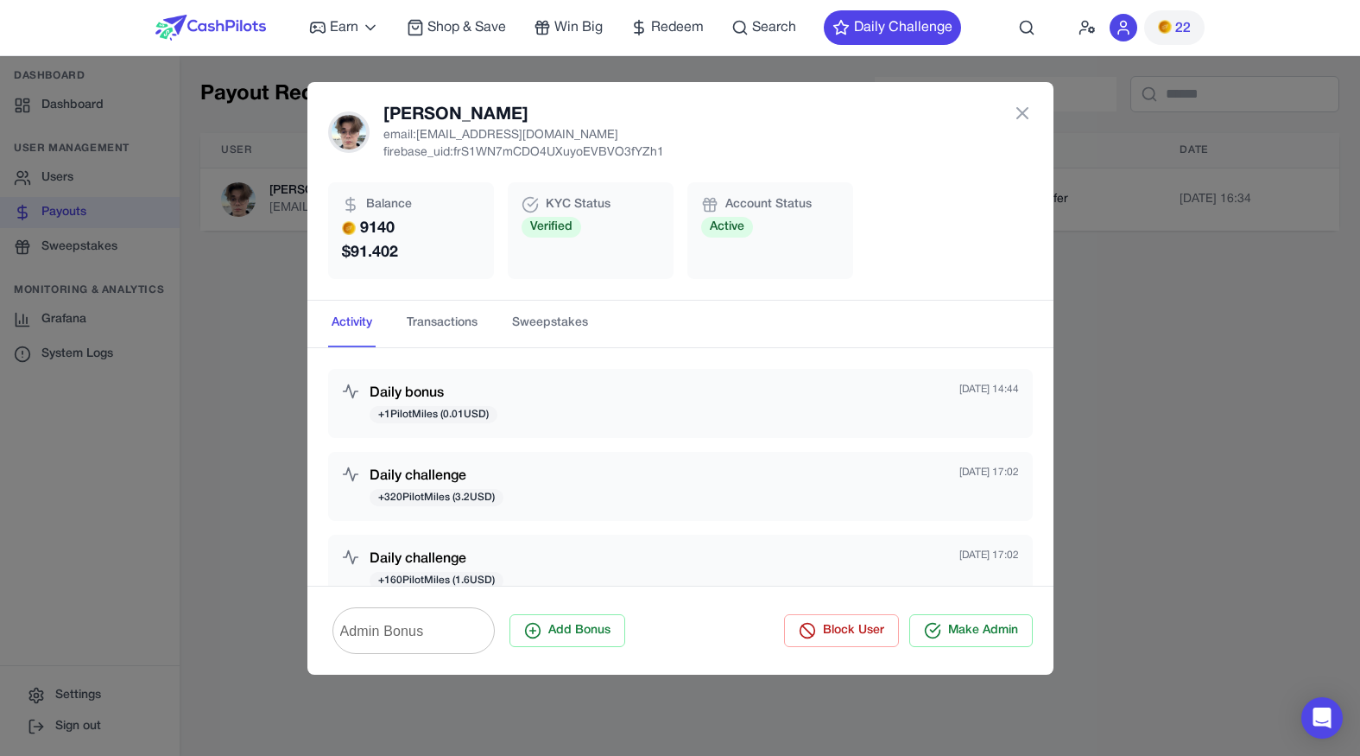
click at [229, 436] on div "Denis Chechel email: denisc@ein-des-ein.com firebase_uid: frS1WN7mCDO4UXuyoEVBV…" at bounding box center [680, 378] width 1360 height 756
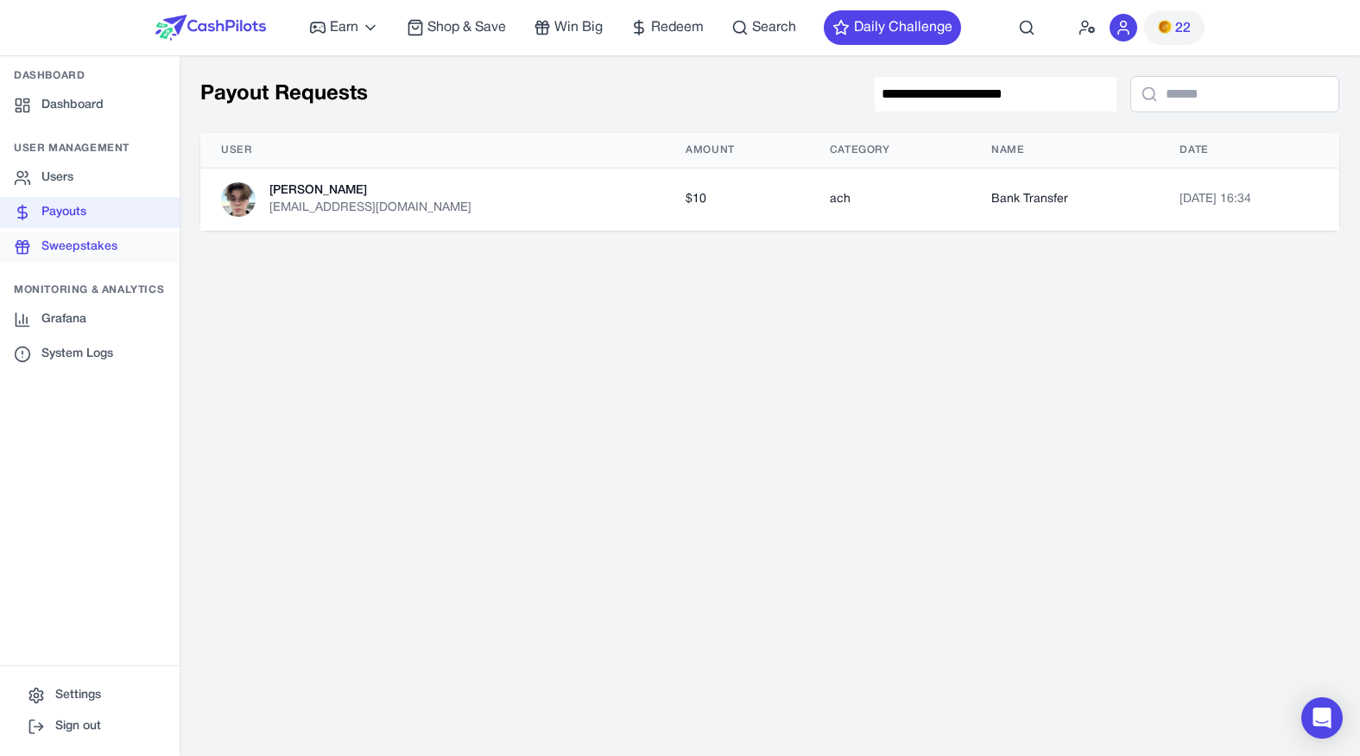
click at [155, 256] on link "Sweepstakes" at bounding box center [90, 246] width 180 height 31
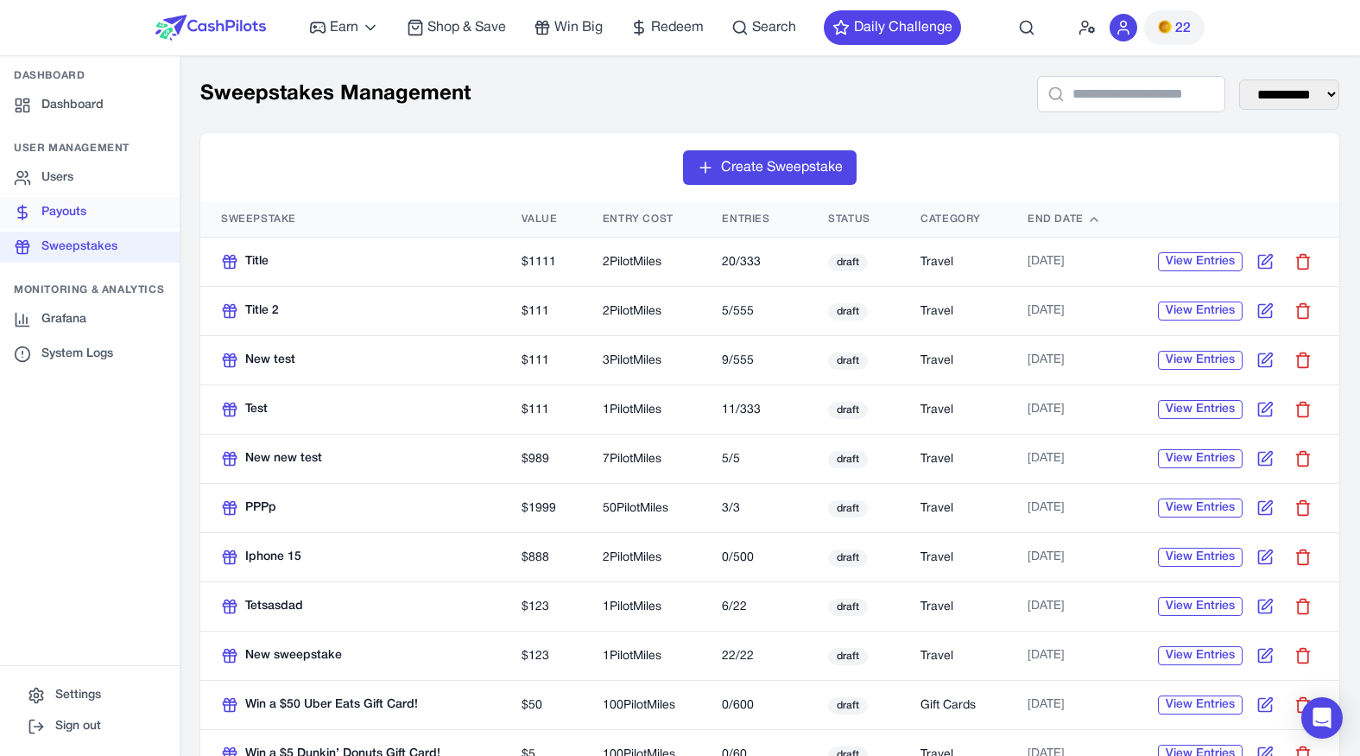
click at [124, 217] on link "Payouts" at bounding box center [90, 212] width 180 height 31
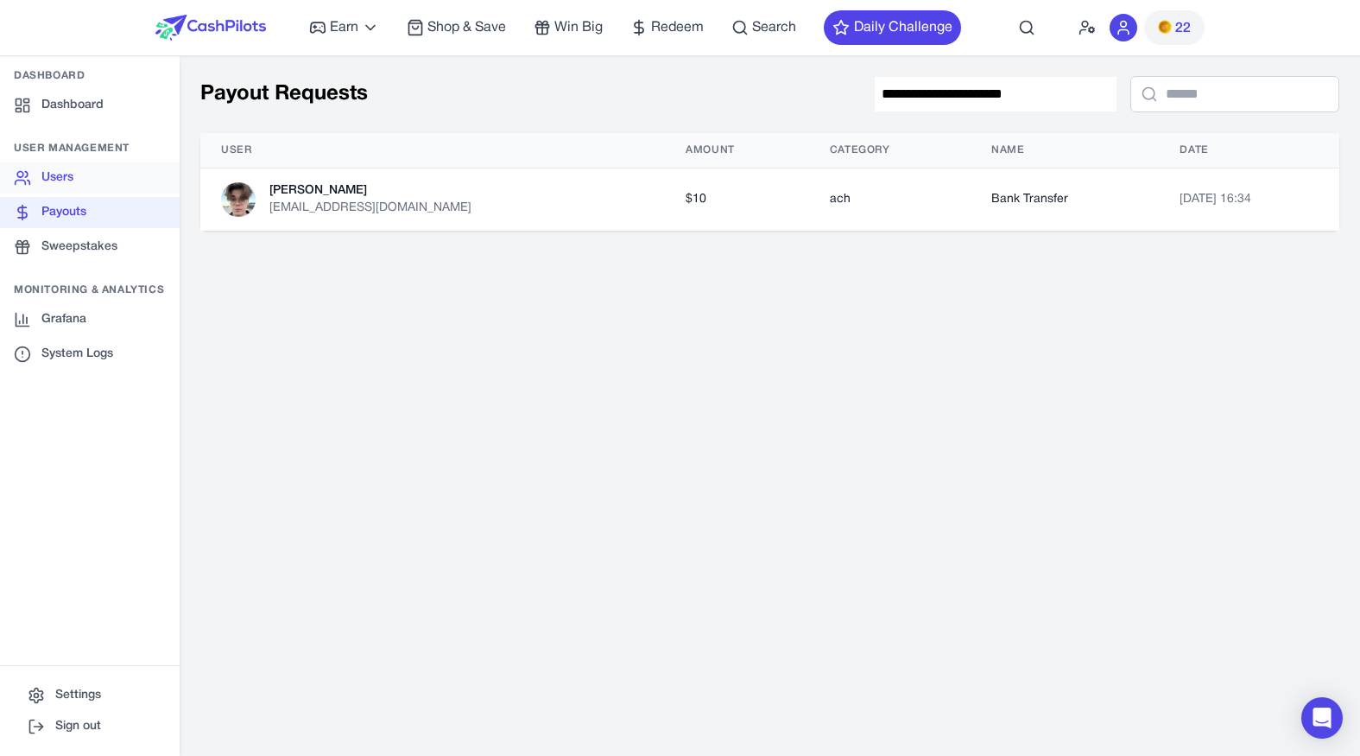
click at [138, 186] on link "Users" at bounding box center [90, 177] width 180 height 31
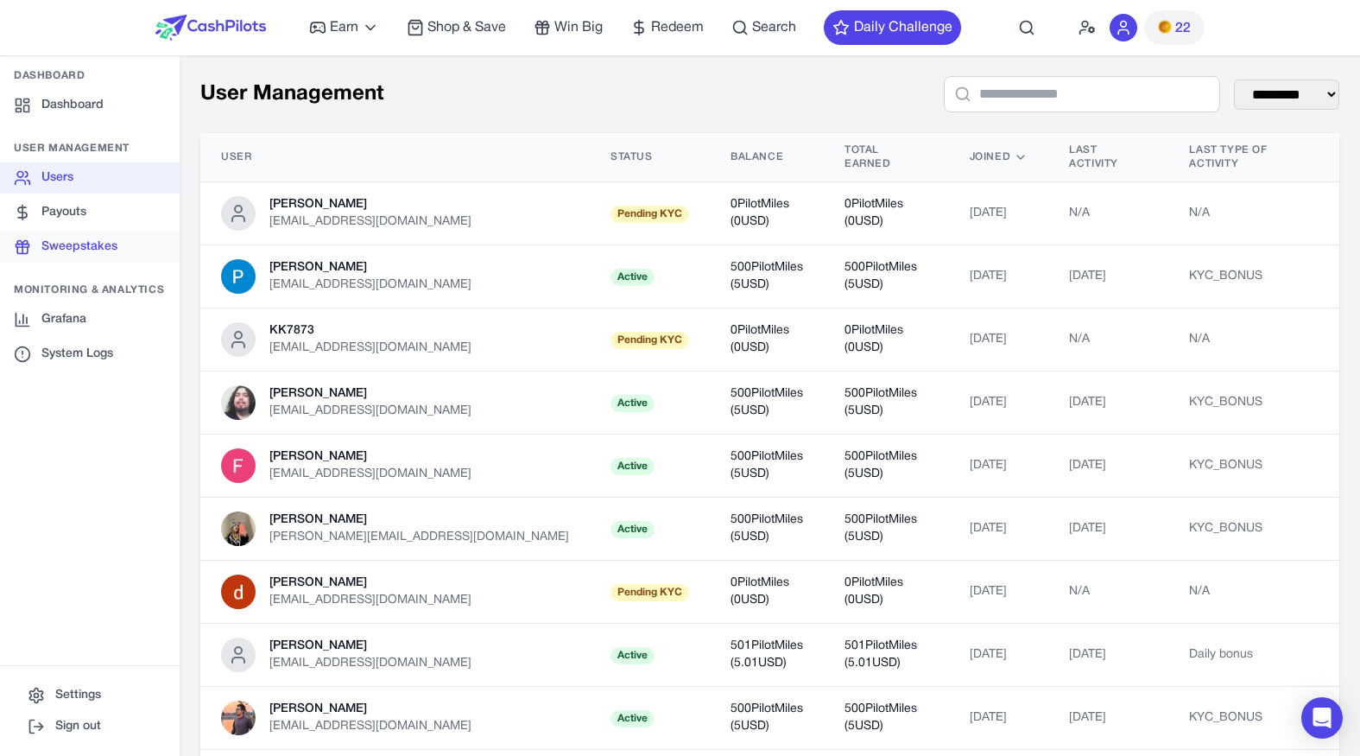
click at [135, 245] on link "Sweepstakes" at bounding box center [90, 246] width 180 height 31
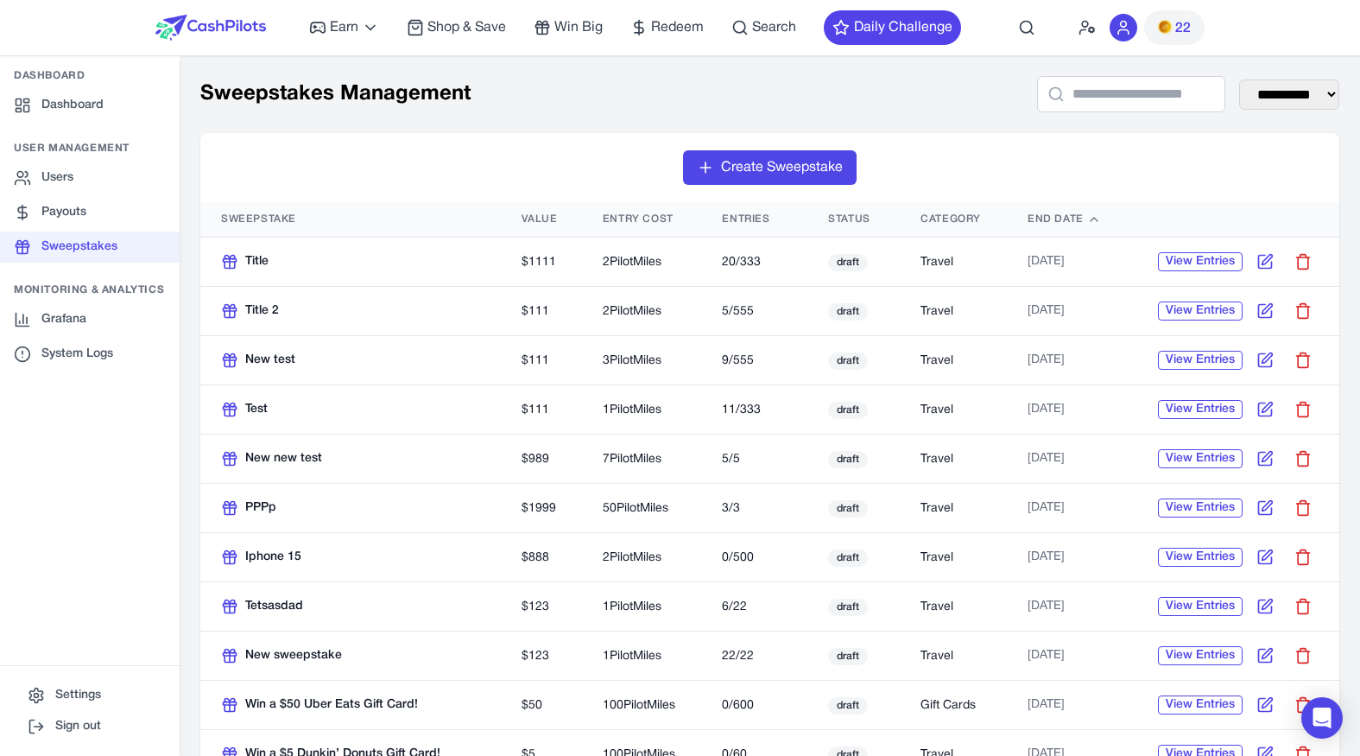
click at [235, 262] on icon at bounding box center [230, 265] width 10 height 7
click at [120, 178] on link "Users" at bounding box center [90, 177] width 180 height 31
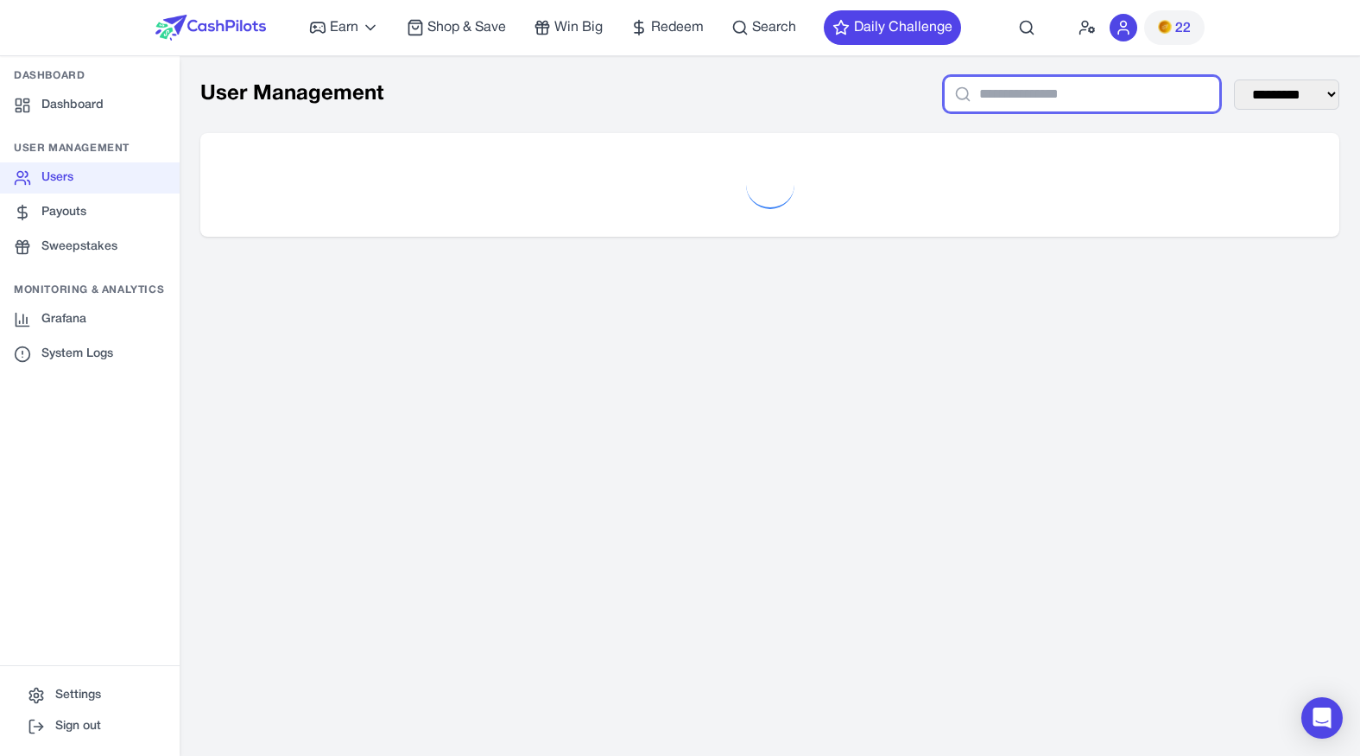
click at [1041, 96] on input "text" at bounding box center [1082, 94] width 276 height 36
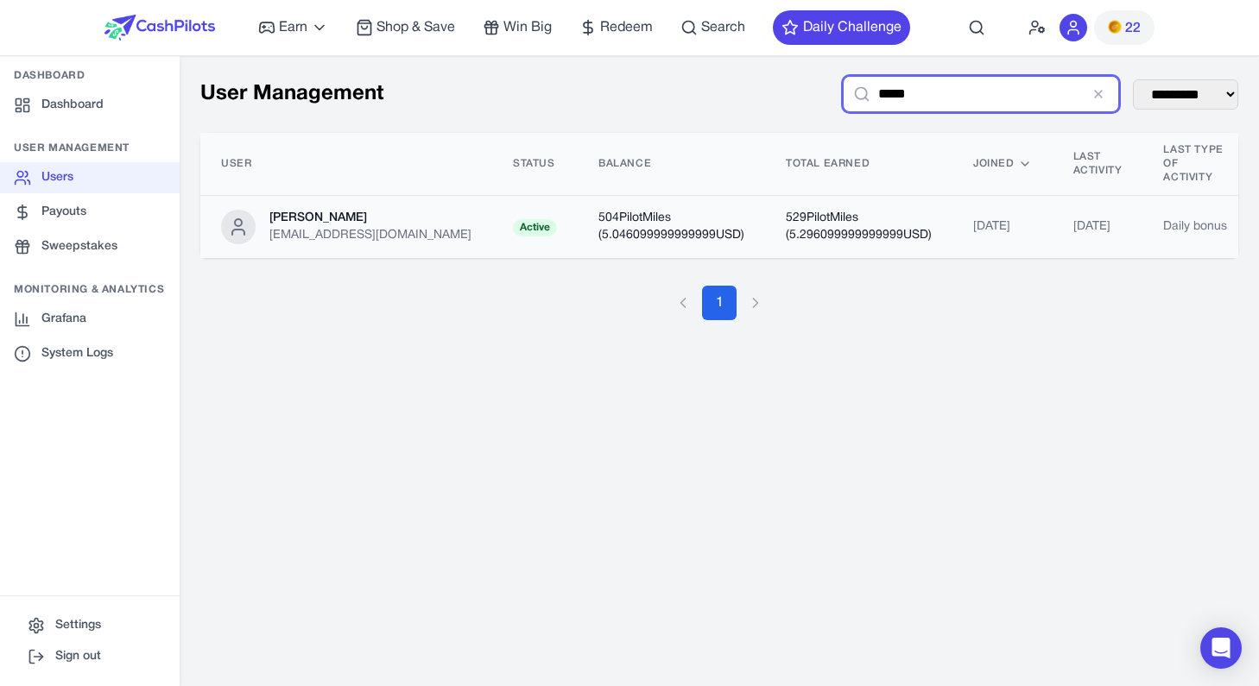
type input "*****"
click at [883, 202] on td "529 PilotMiles ( 5.296099999999999 USD)" at bounding box center [858, 227] width 187 height 63
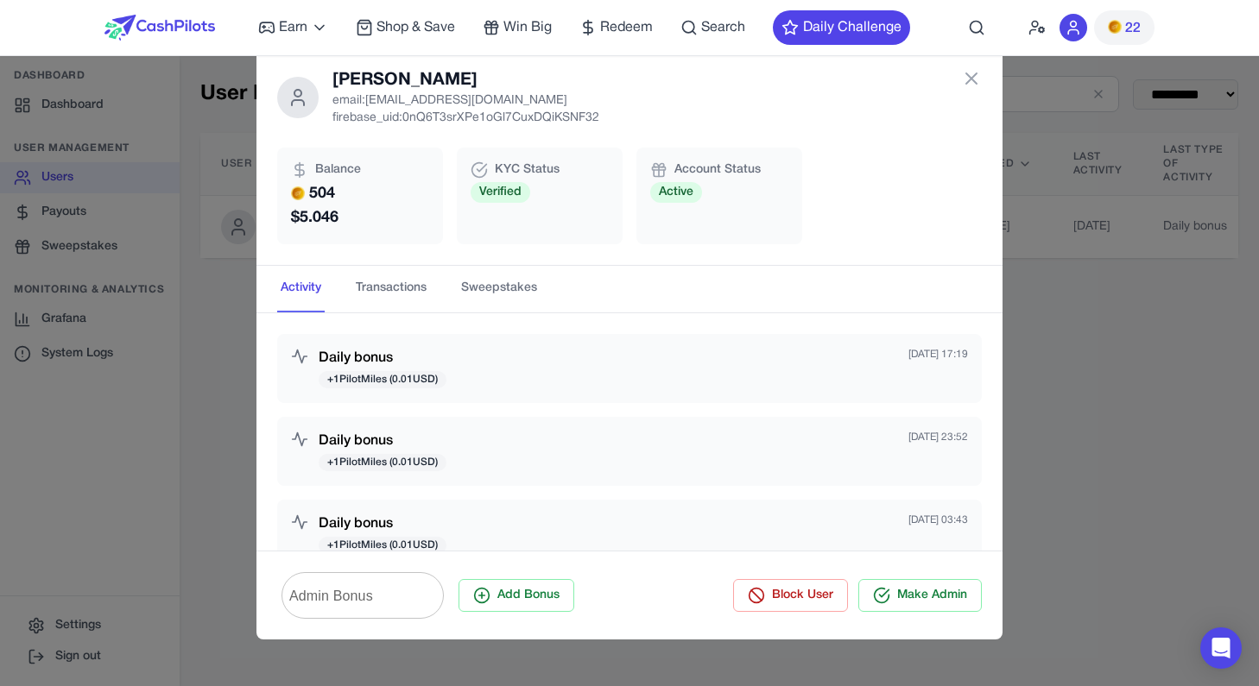
click at [552, 169] on span "KYC Status" at bounding box center [527, 169] width 65 height 17
click at [558, 122] on p "firebase_uid: 0nQ6T3srXPe1oGl7CuxDQiKSNF32" at bounding box center [465, 118] width 267 height 17
copy p "0nQ6T3srXPe1oGl7CuxDQiKSNF32"
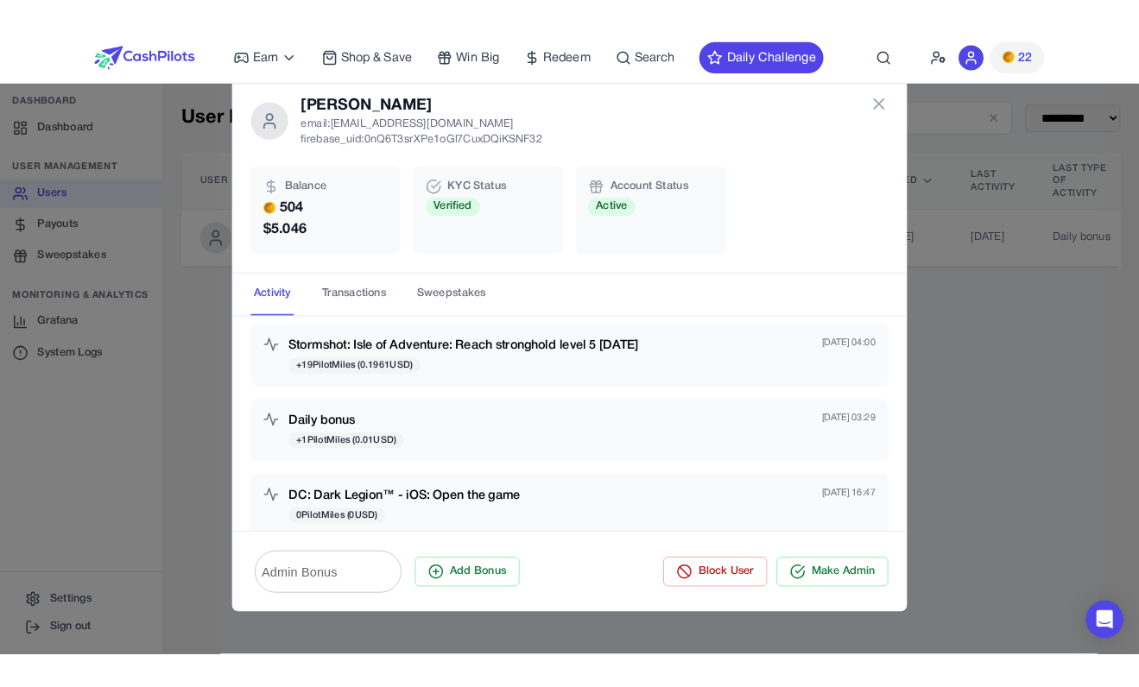
scroll to position [760, 0]
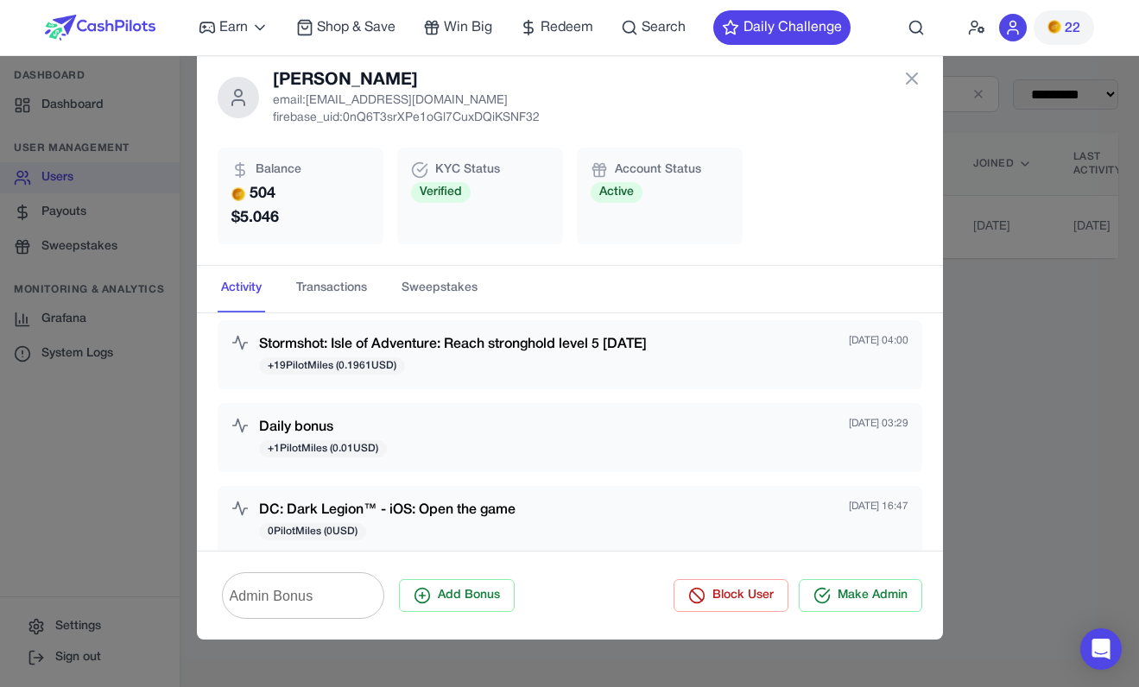
click at [604, 495] on div "DC: Dark Legion™ - iOS: Open the game 0 PilotMiles ( 0 USD) Aug 25, 2025 16:47" at bounding box center [570, 520] width 705 height 69
click at [337, 602] on input "Admin Bonus" at bounding box center [303, 596] width 162 height 48
type input "****"
click at [370, 555] on div "Admin Bonus **** Admin Bonus Add Bonus Block User Make Admin" at bounding box center [570, 595] width 746 height 89
click at [473, 602] on button "Add Bonus" at bounding box center [457, 595] width 116 height 33
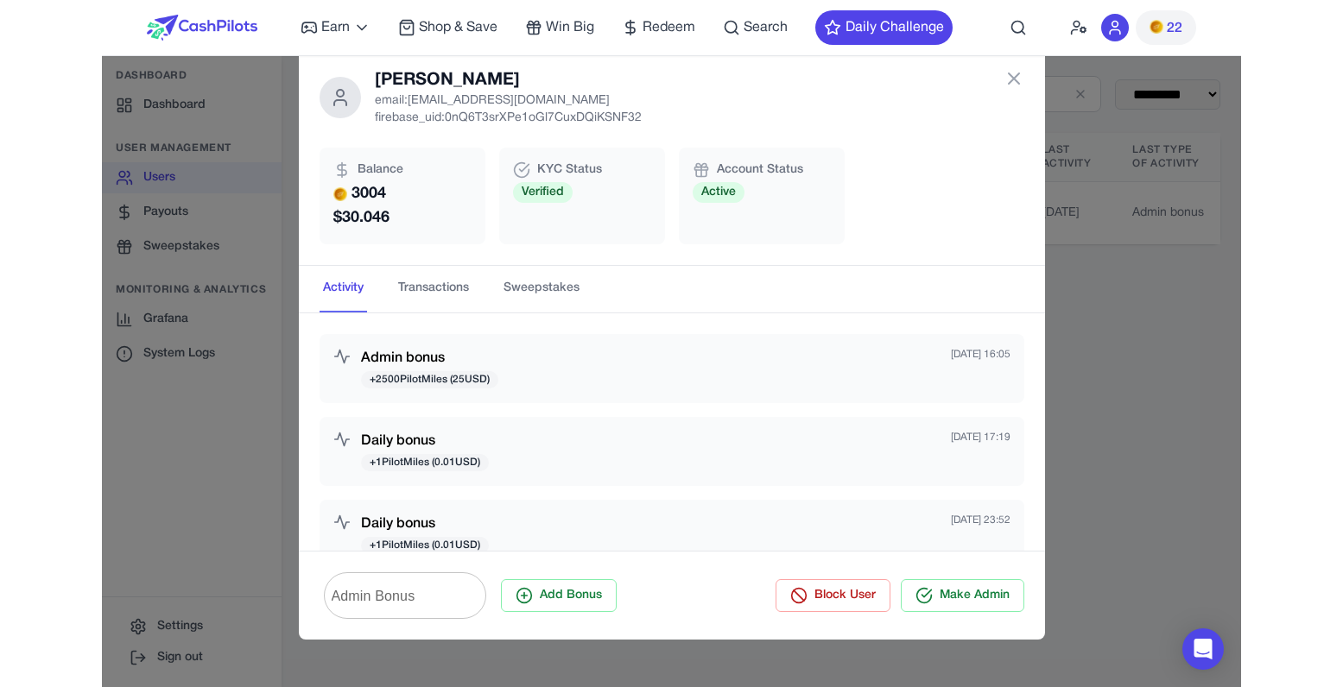
scroll to position [213, 0]
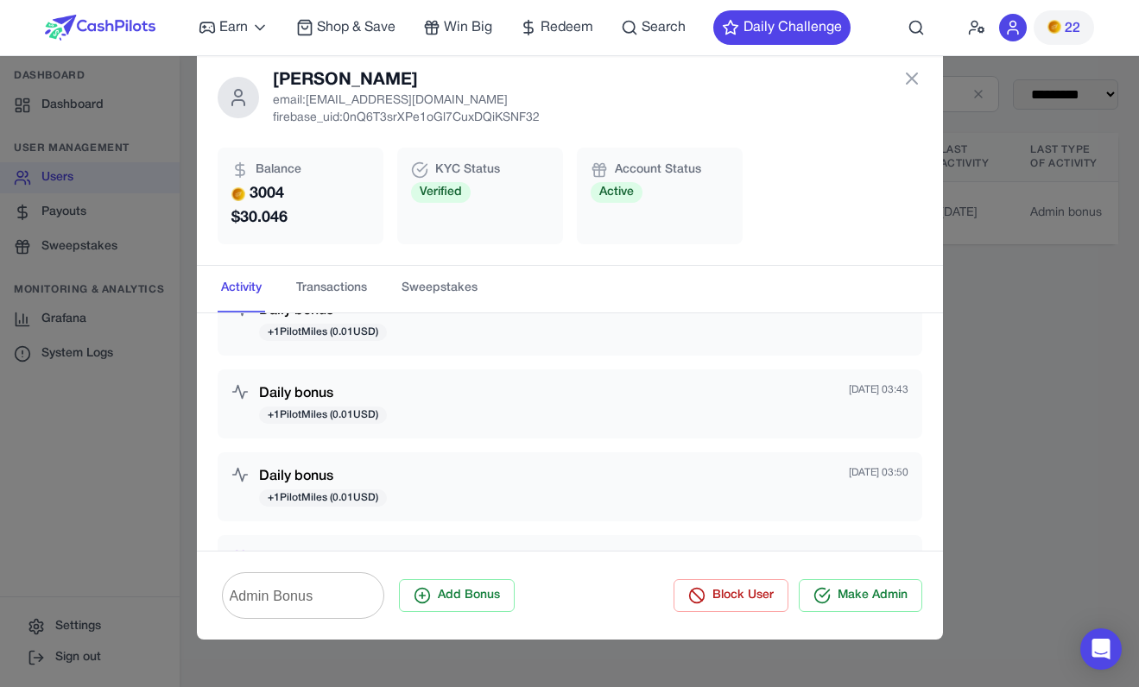
click at [1004, 378] on div "Kivon Scott email: kivonscottglows@gmail.com firebase_uid: 0nQ6T3srXPe1oGl7CuxD…" at bounding box center [569, 343] width 1139 height 687
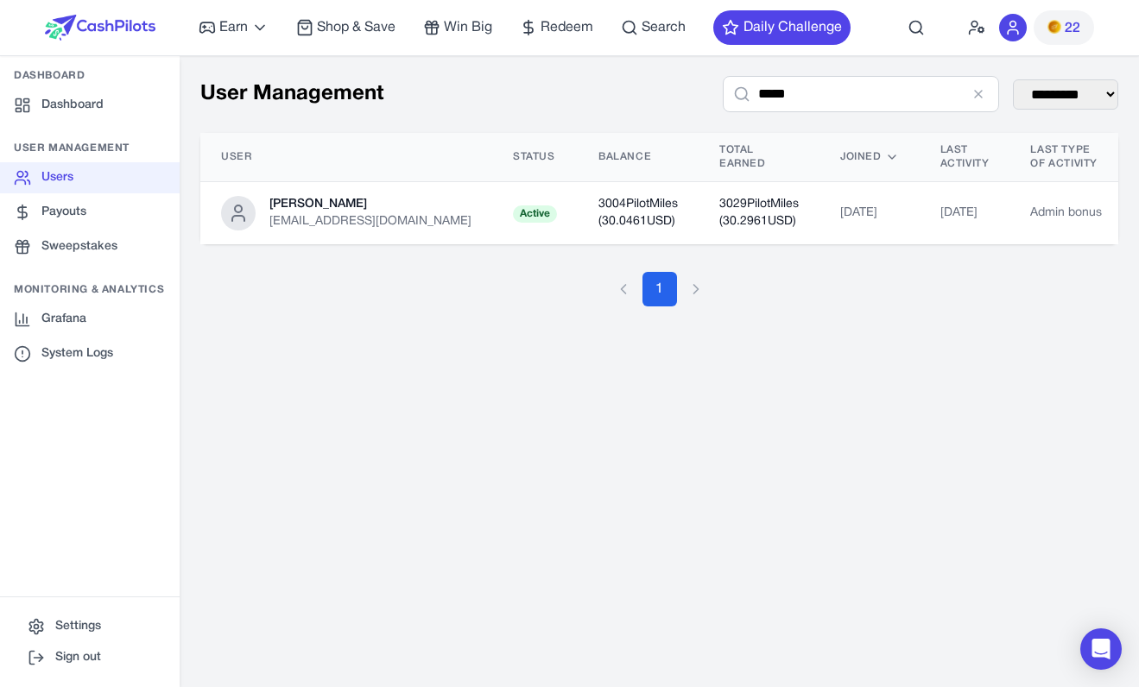
click at [111, 298] on div "Monitoring & Analytics Grafana System Logs" at bounding box center [90, 326] width 180 height 86
click at [111, 314] on link "Grafana" at bounding box center [90, 319] width 180 height 31
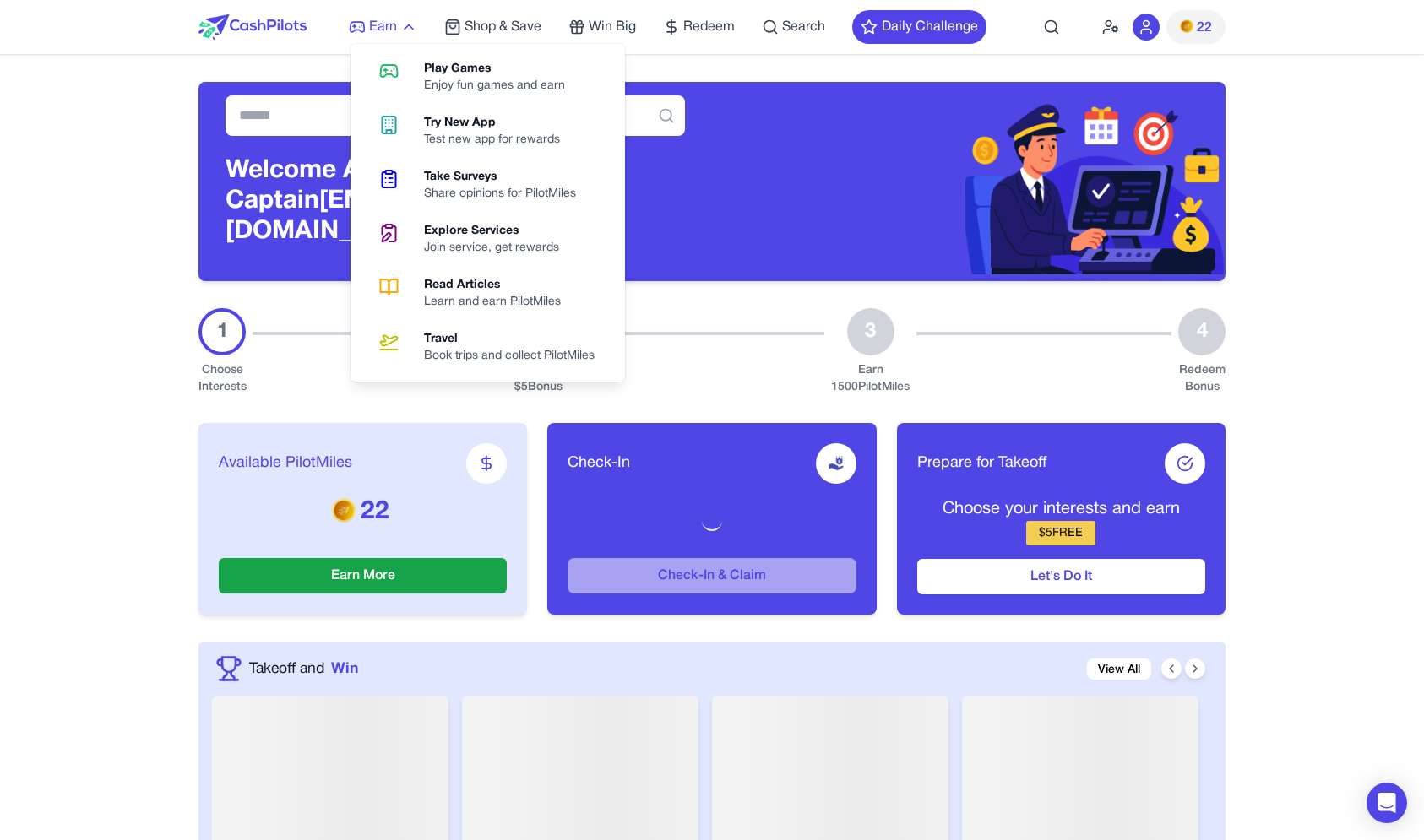
click at [393, 31] on span "Earn" at bounding box center [382, 26] width 27 height 21
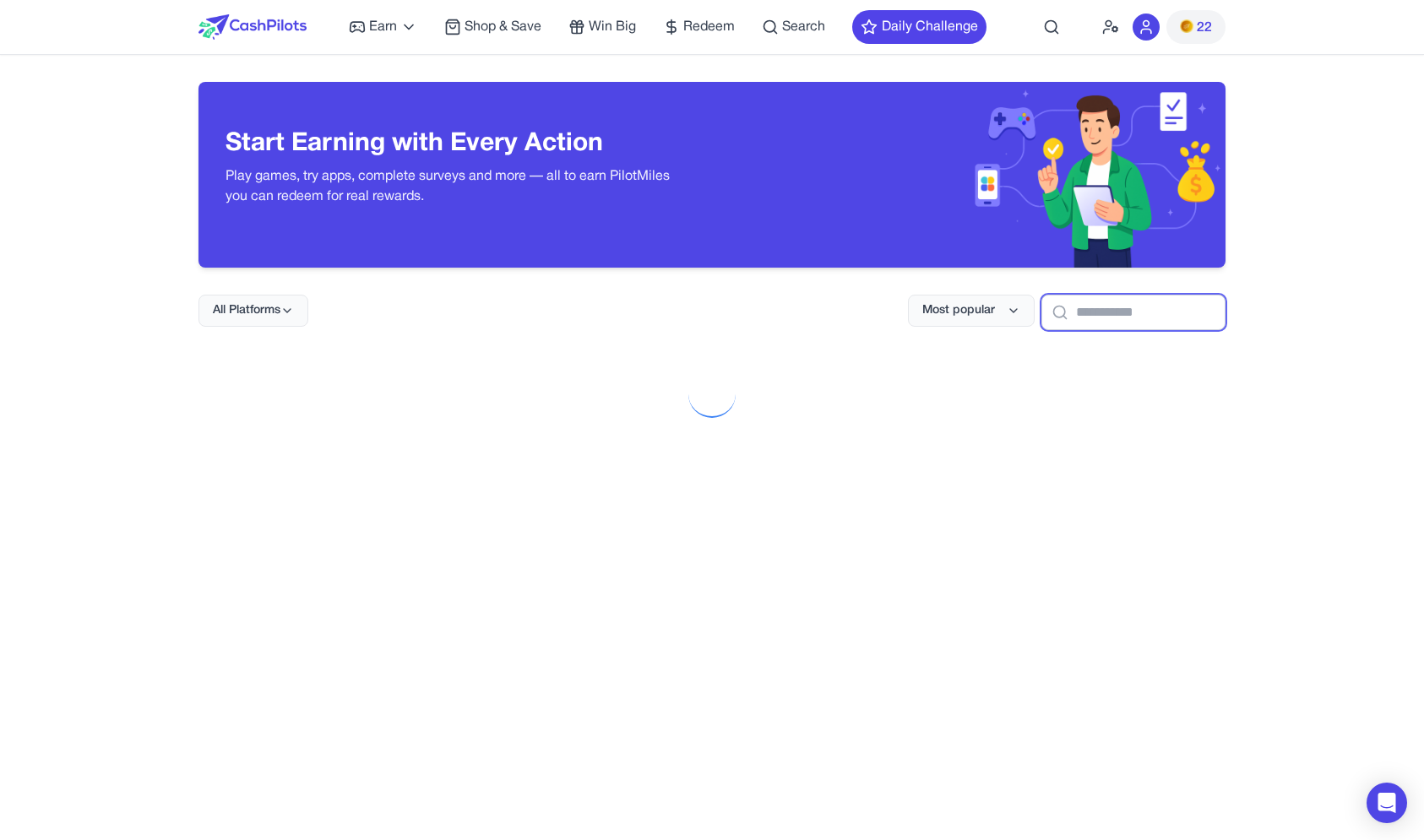
click at [1151, 312] on input "text" at bounding box center [1134, 312] width 184 height 35
paste input "**********"
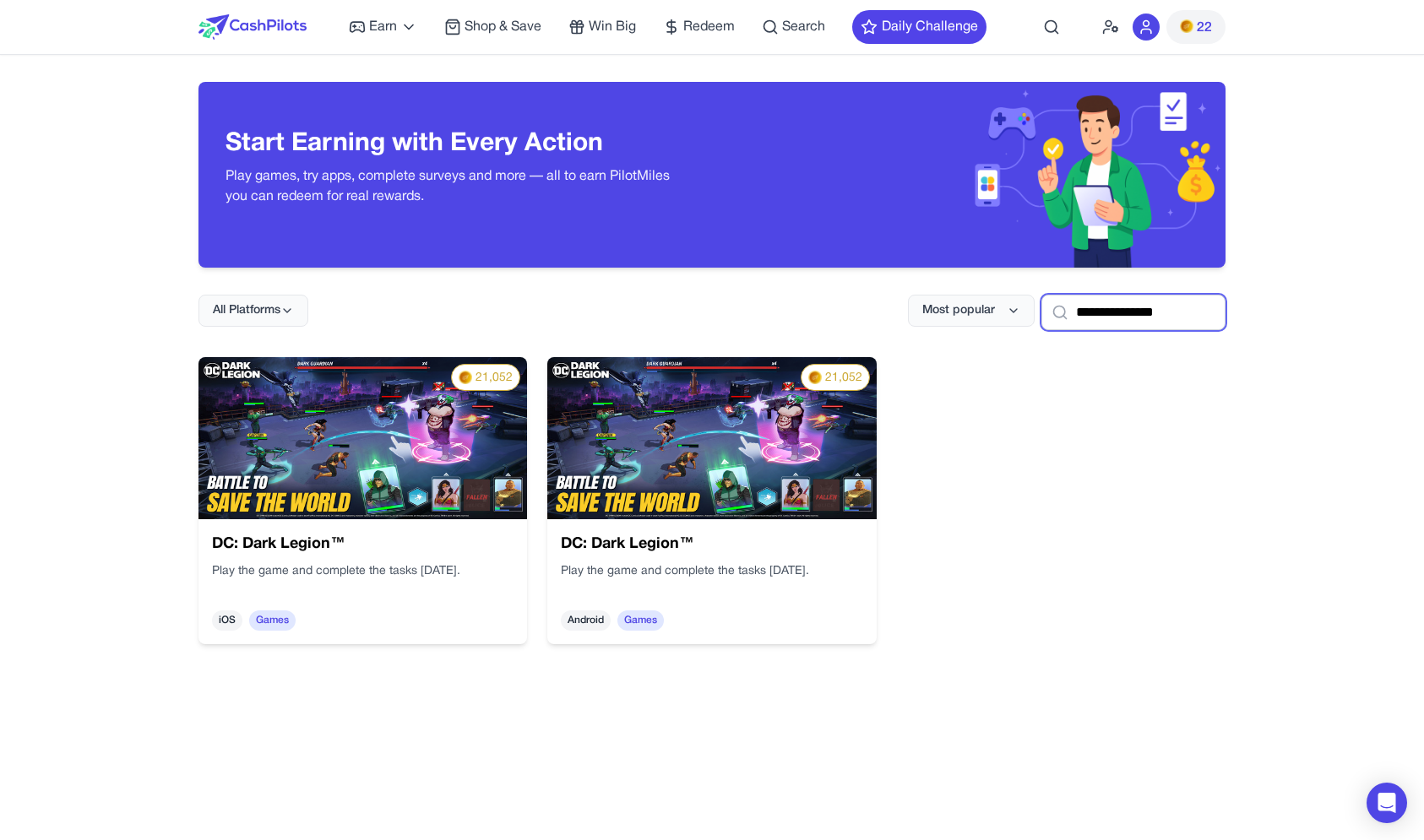
type input "**********"
click at [449, 407] on img at bounding box center [467, 245] width 362 height 325
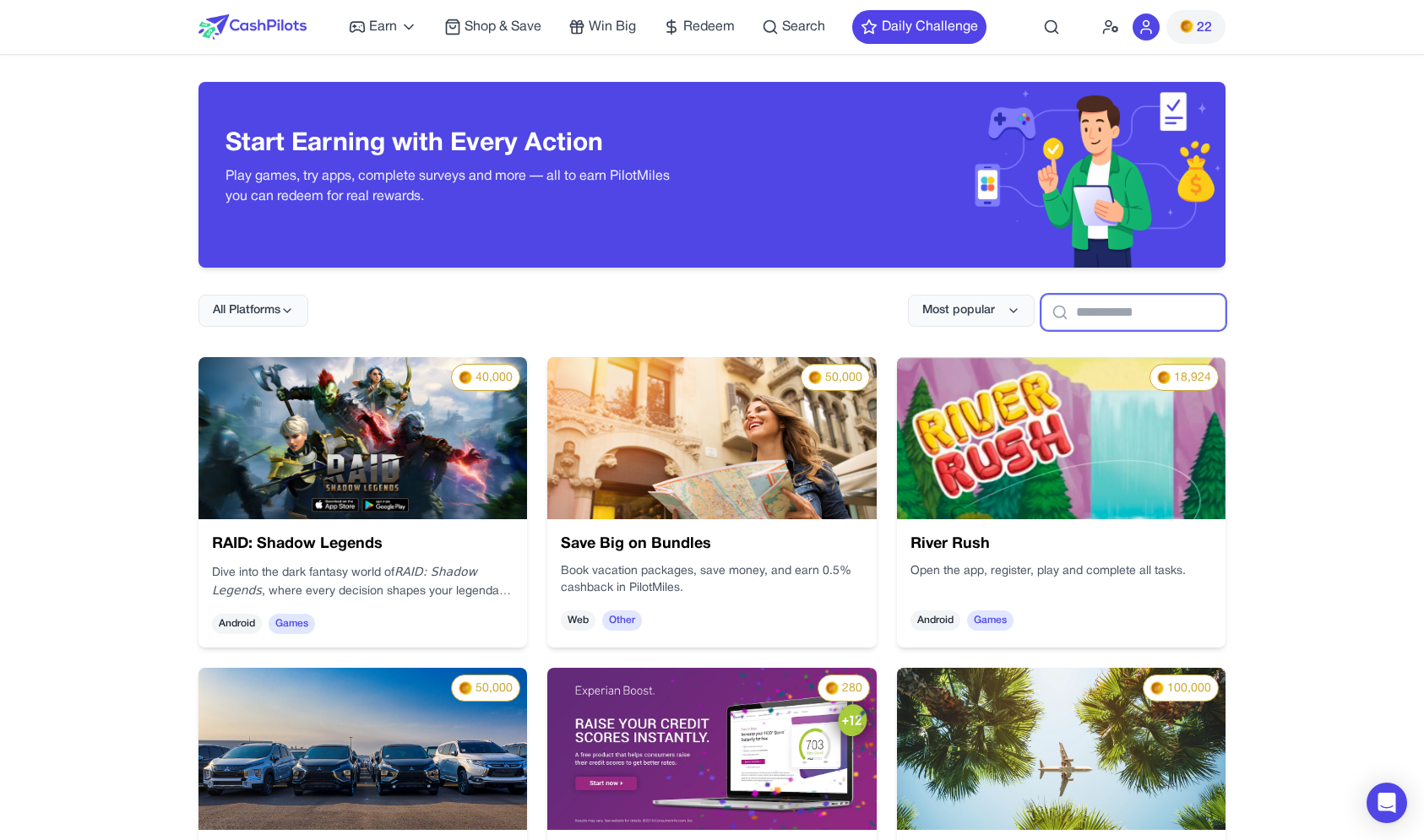
click at [1060, 302] on input "text" at bounding box center [1134, 312] width 184 height 35
paste input "**********"
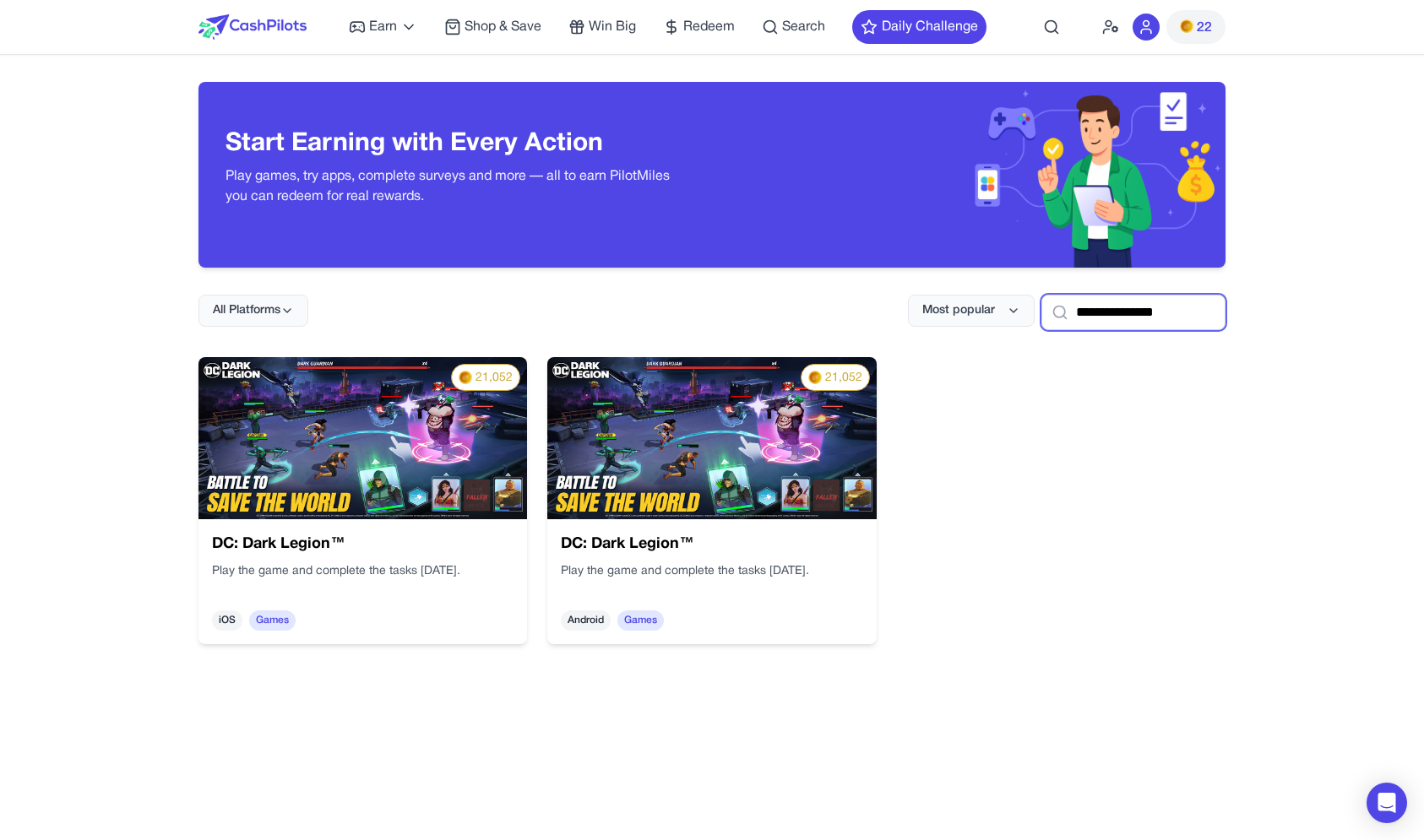
type input "**********"
click at [732, 427] on img at bounding box center [712, 438] width 329 height 162
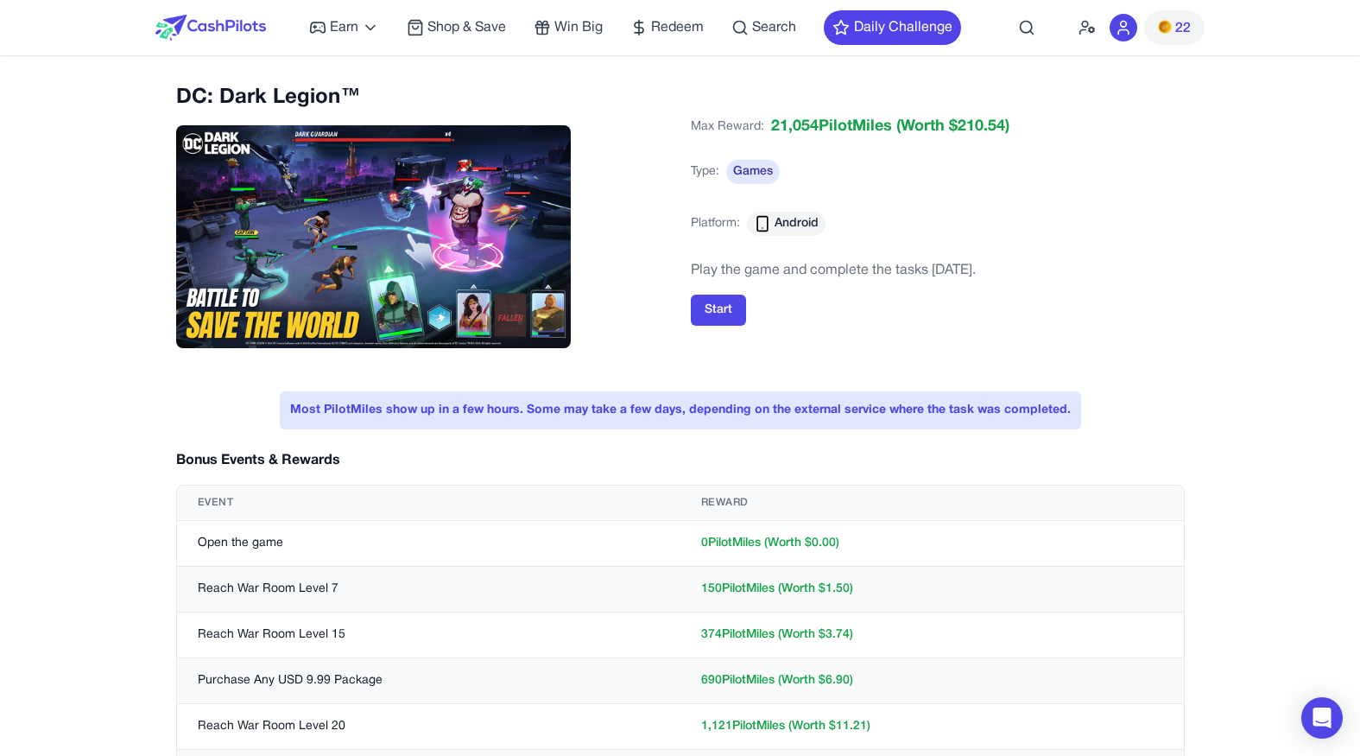
click at [691, 11] on div "Earn Play Games Enjoy fun games and earn Try New App Test new app for rewards T…" at bounding box center [635, 27] width 652 height 55
